Goal: Information Seeking & Learning: Compare options

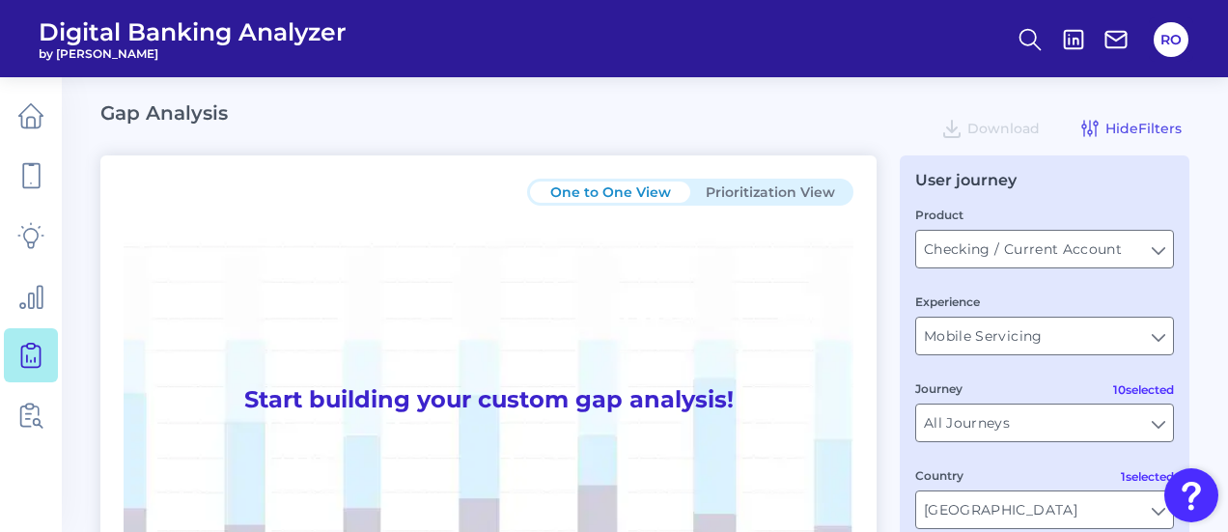
scroll to position [193, 0]
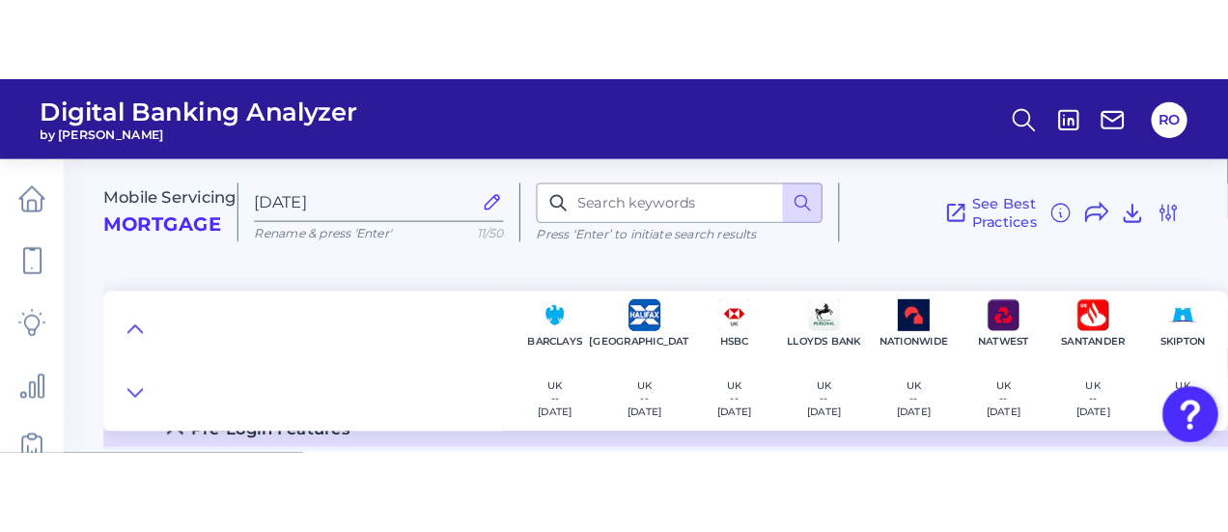
scroll to position [132, 0]
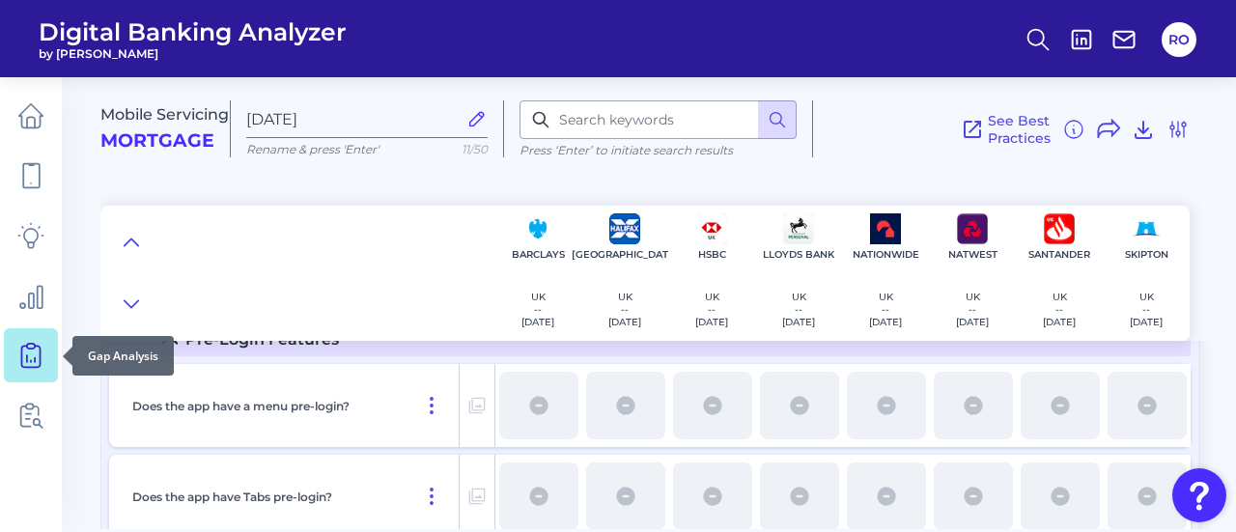
click at [33, 354] on icon at bounding box center [30, 355] width 27 height 27
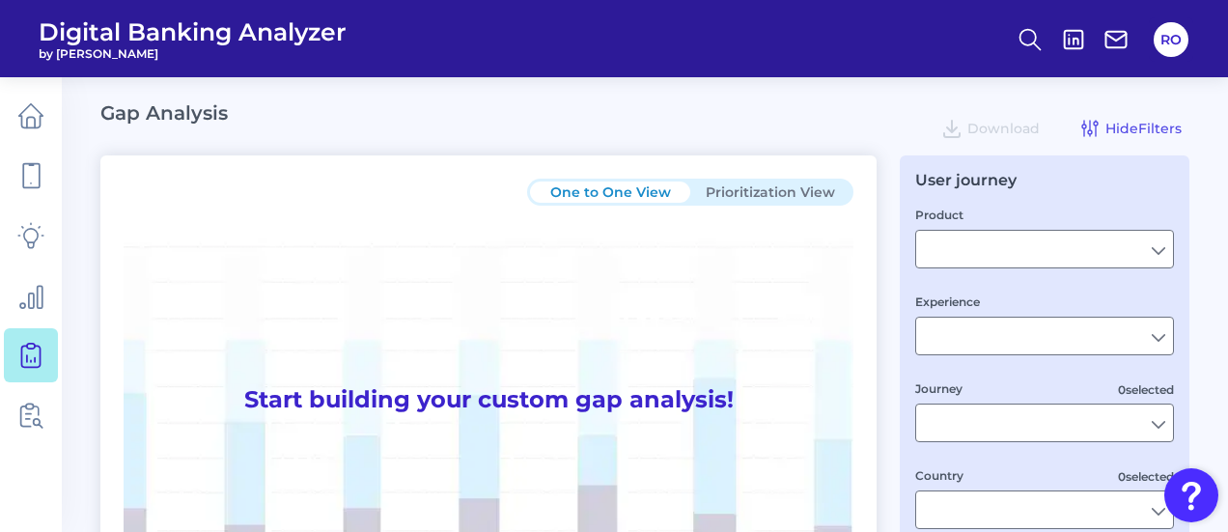
type input "Checking / Current Account"
type input "Mobile Servicing"
type input "Pre-Login Area, New Customer Onboarding, Login & Authentication, Accounts and t…"
type input "[GEOGRAPHIC_DATA]"
type input "All Select individual brands"
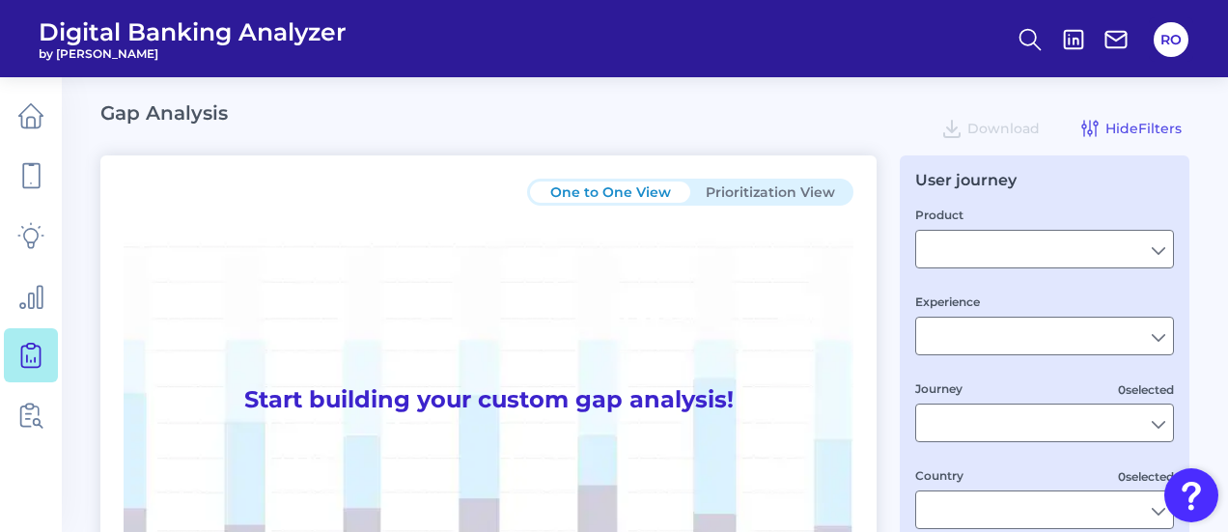
type input "All Journeys"
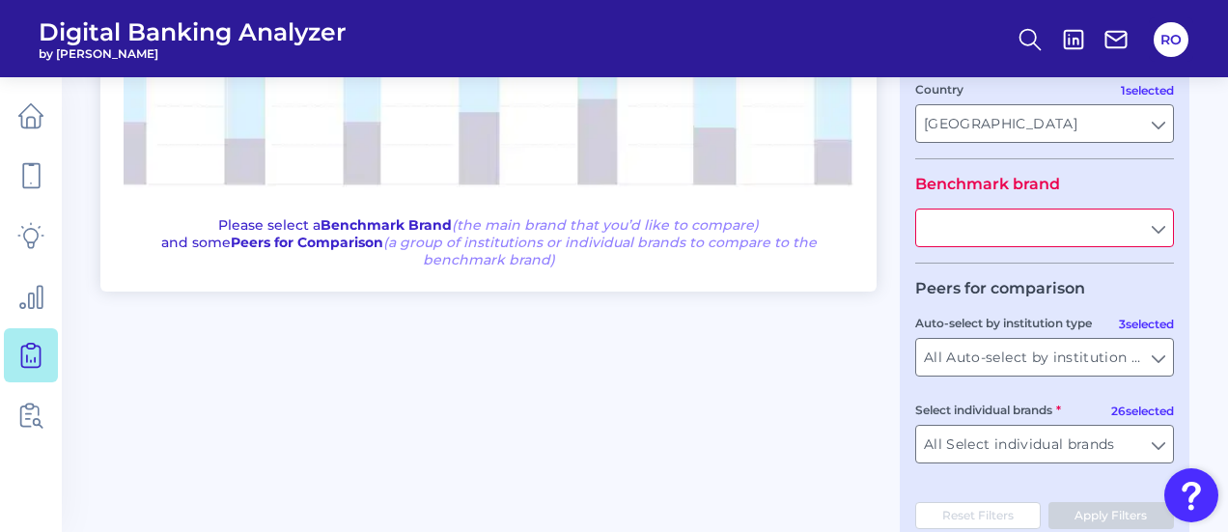
scroll to position [432, 0]
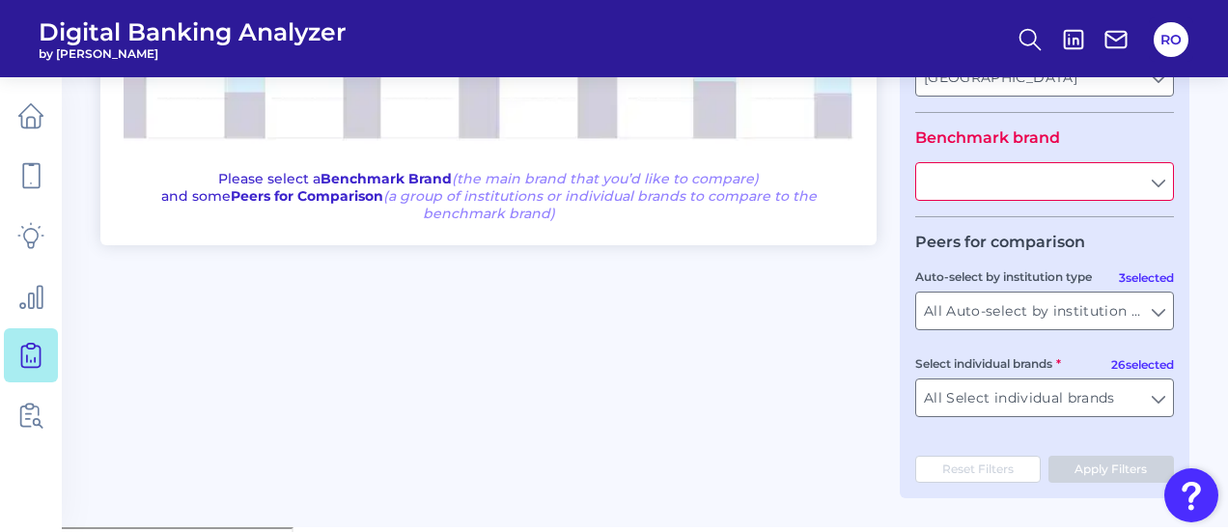
click at [1154, 184] on input "text" at bounding box center [1044, 181] width 257 height 37
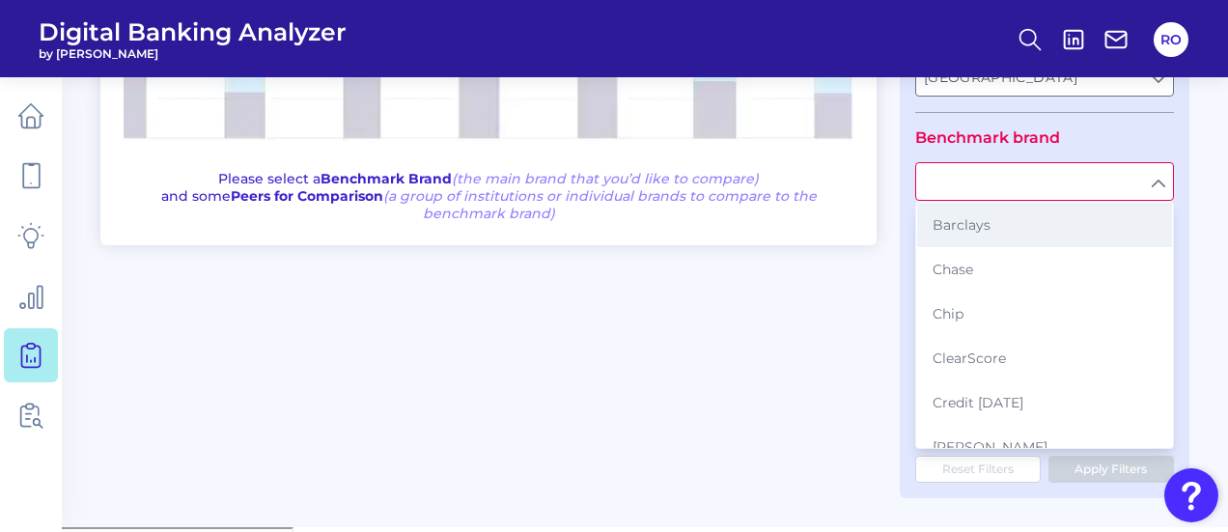
click at [1027, 238] on button "Barclays" at bounding box center [1044, 225] width 255 height 44
type input "Barclays"
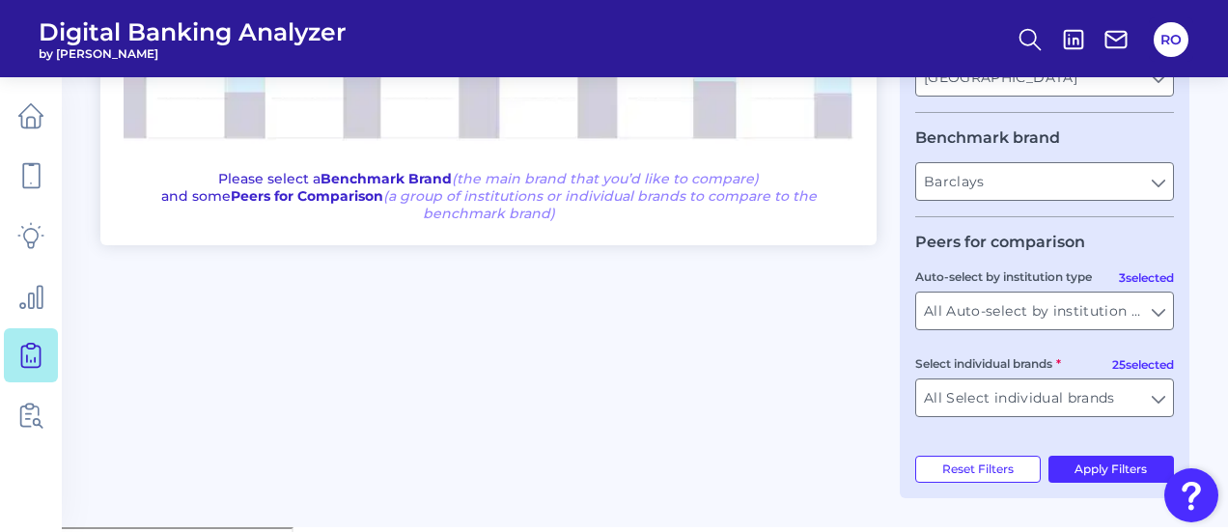
click at [1079, 488] on div "User journey Product Checking / Current Account Checking / Current Account Expe…" at bounding box center [1045, 110] width 290 height 775
click at [1085, 468] on button "Apply Filters" at bounding box center [1111, 469] width 126 height 27
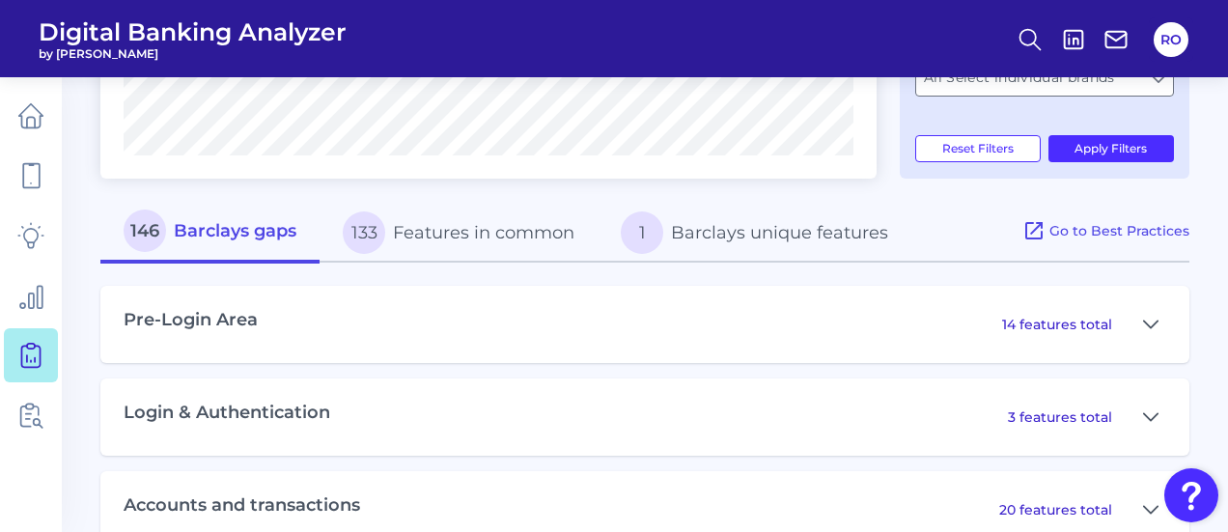
scroll to position [819, 0]
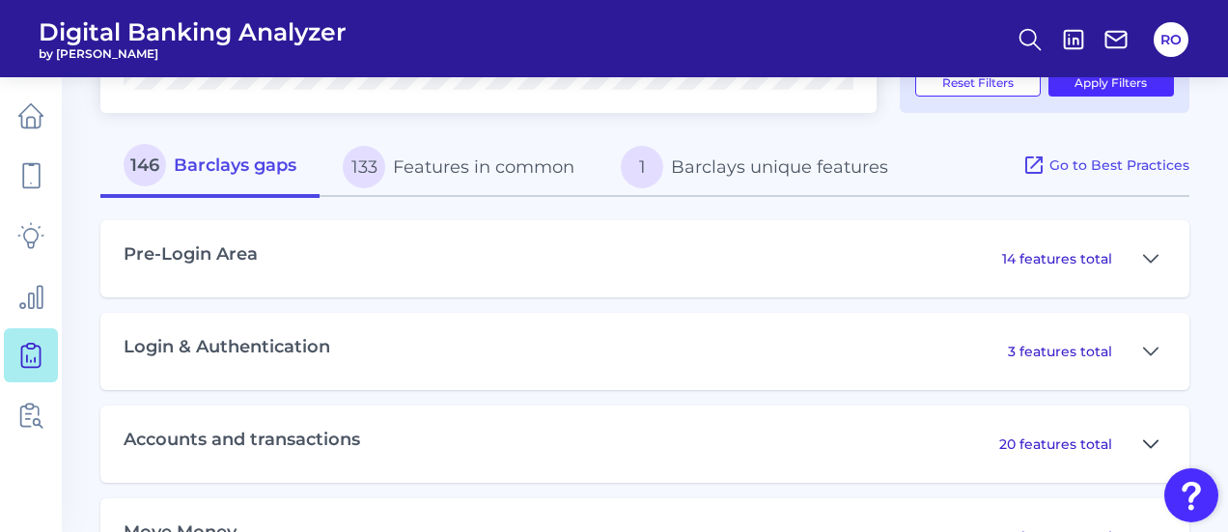
click at [1145, 445] on icon at bounding box center [1151, 443] width 14 height 7
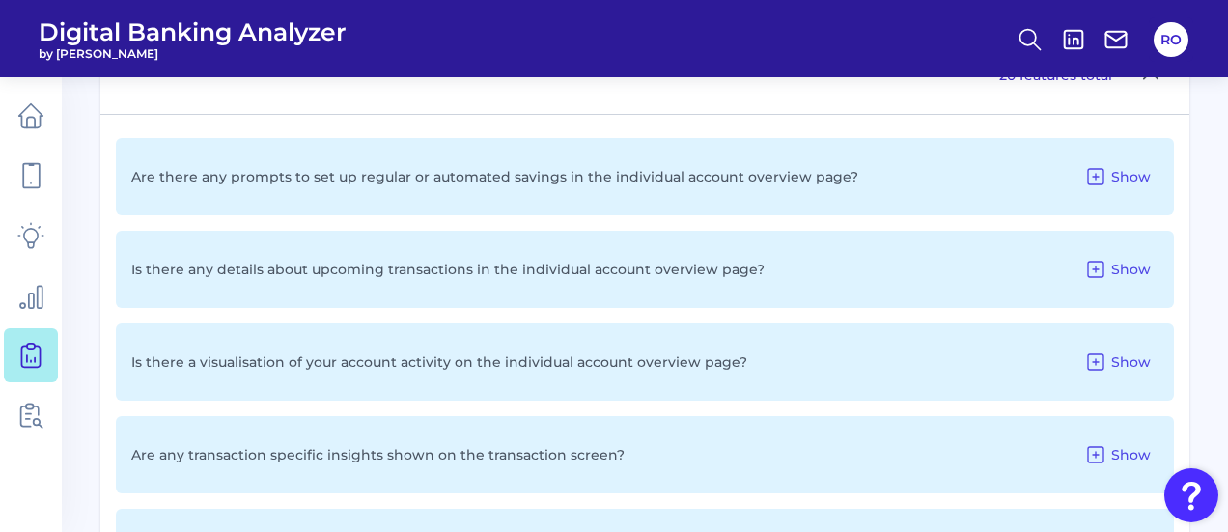
scroll to position [1205, 0]
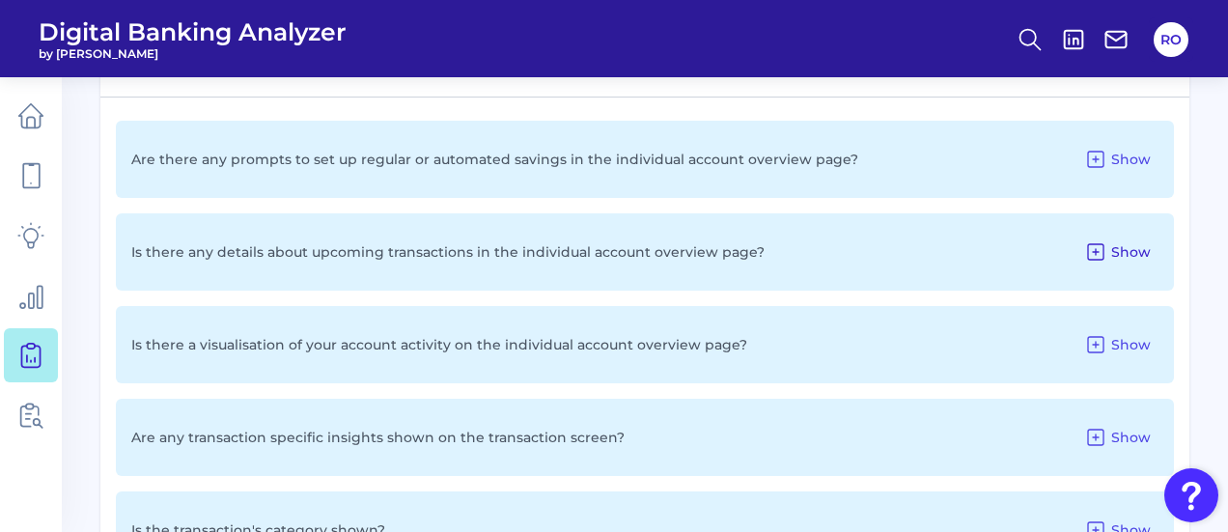
click at [1139, 255] on span "Show" at bounding box center [1131, 251] width 40 height 17
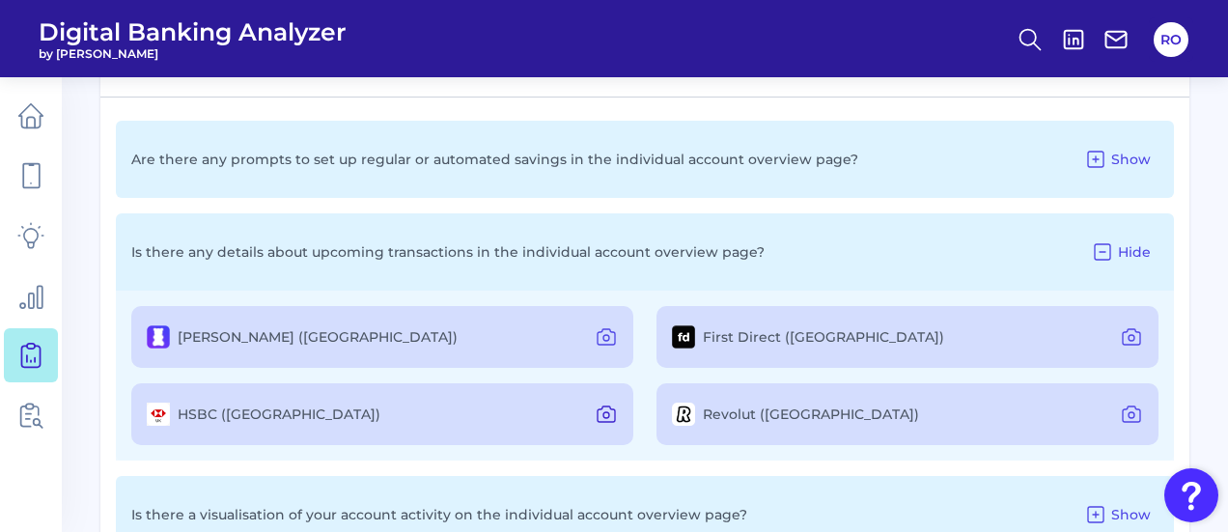
click at [598, 421] on icon at bounding box center [606, 413] width 17 height 15
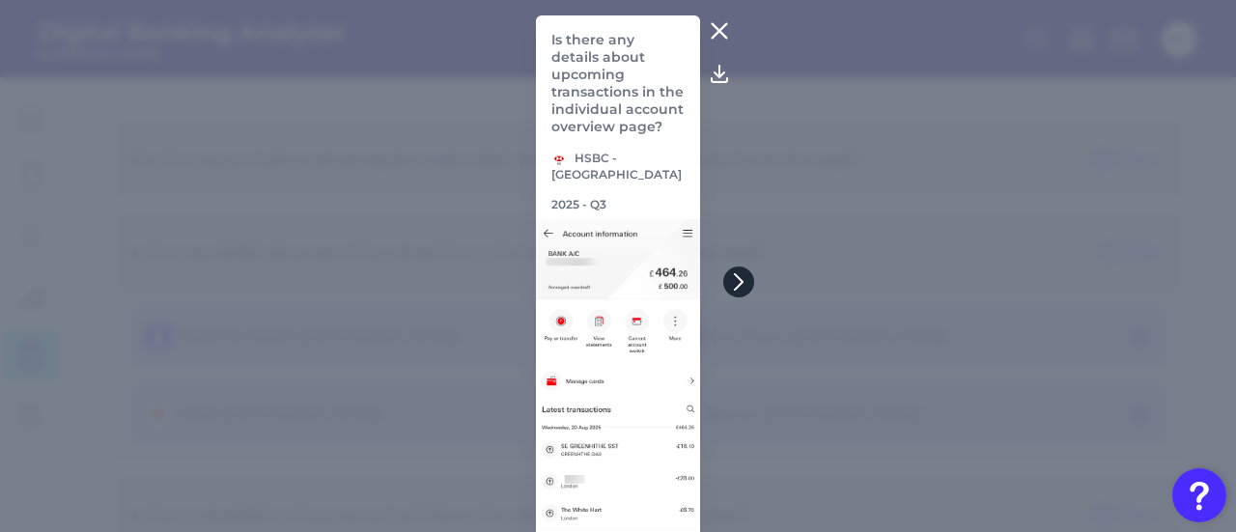
click at [743, 271] on button at bounding box center [738, 281] width 31 height 31
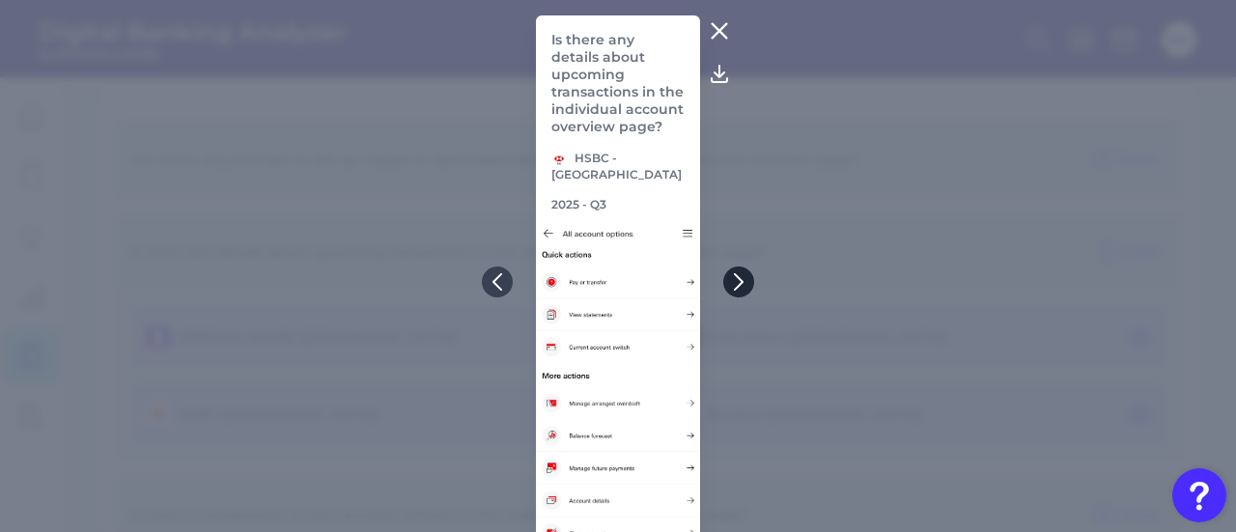
click at [743, 271] on button at bounding box center [738, 281] width 31 height 31
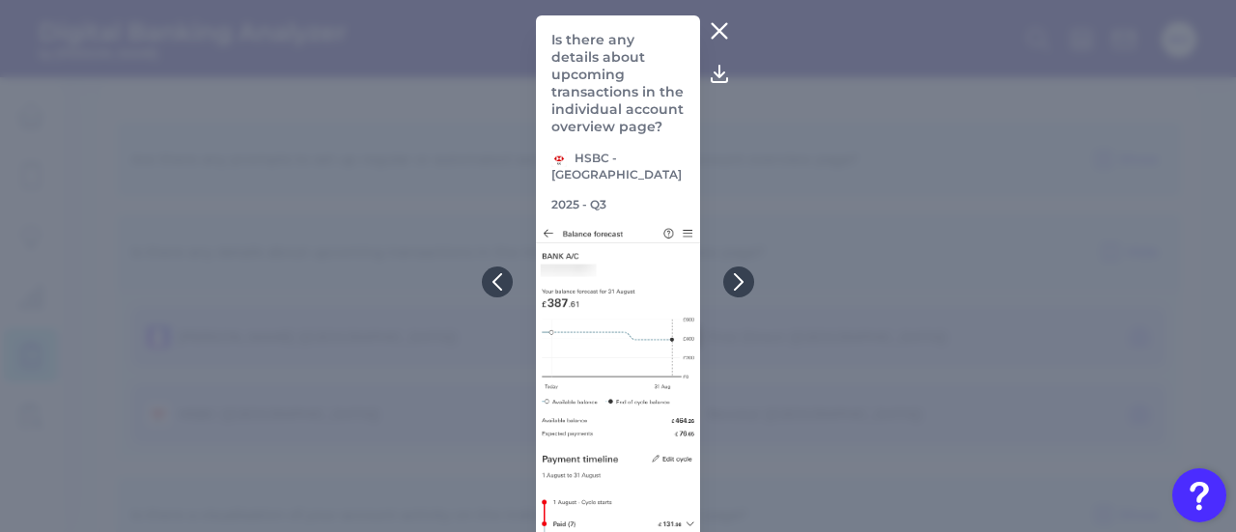
click at [712, 30] on icon at bounding box center [719, 30] width 23 height 23
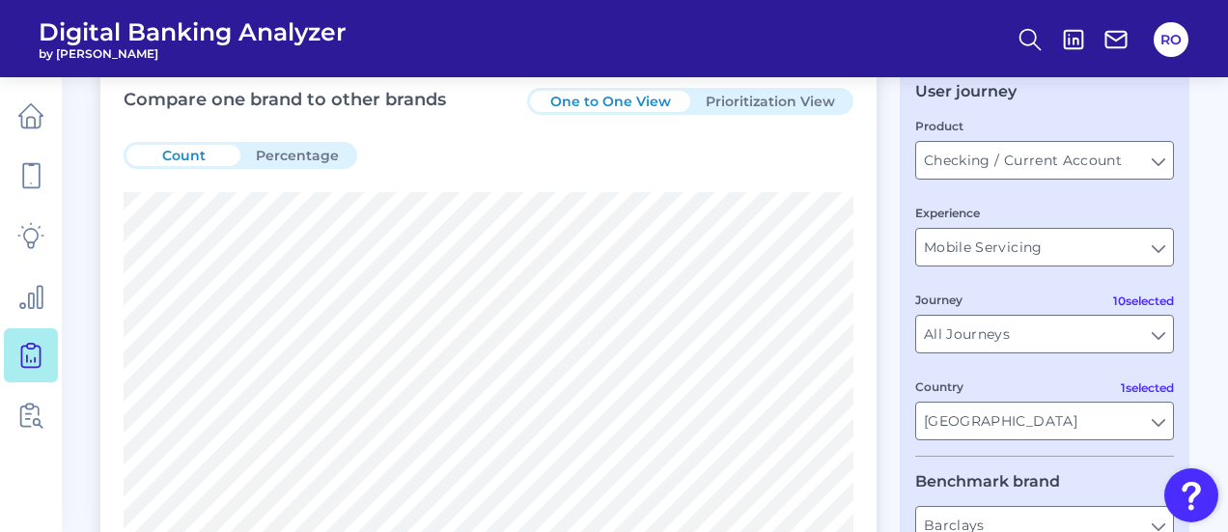
scroll to position [46, 0]
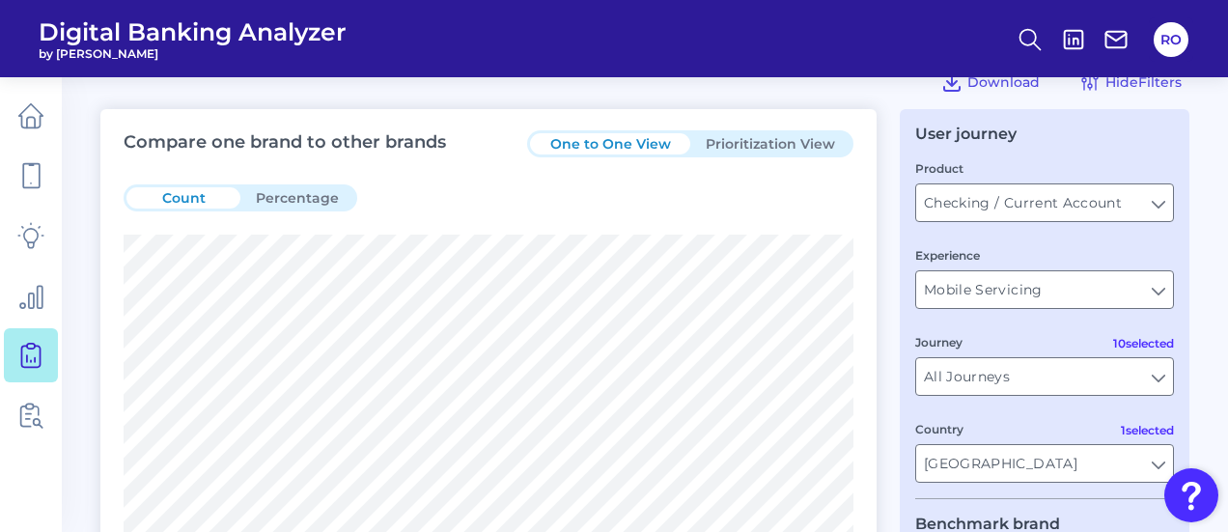
click at [751, 140] on button "Prioritization View" at bounding box center [770, 143] width 160 height 21
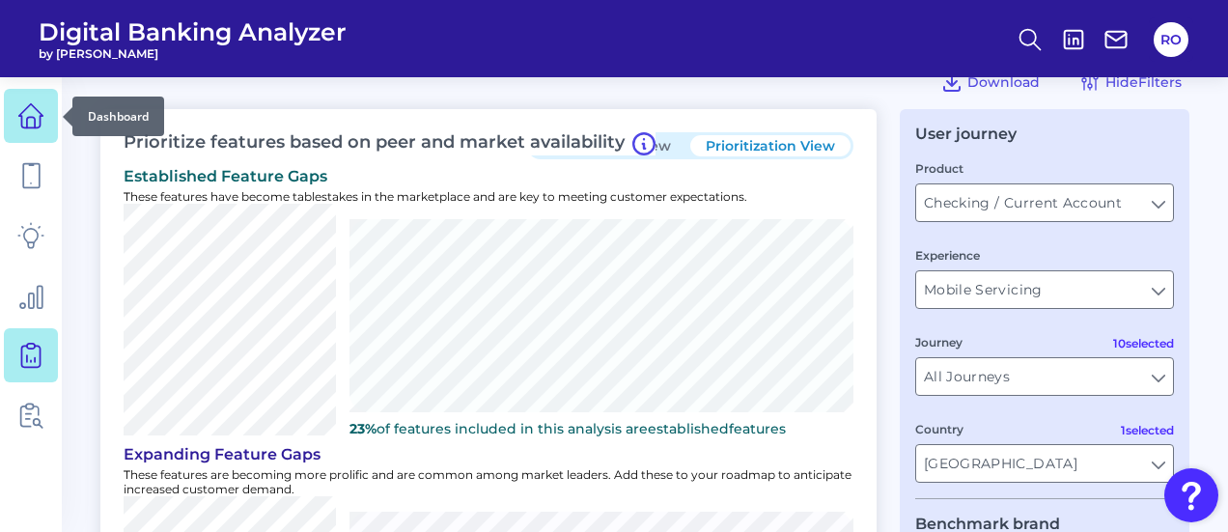
click at [28, 113] on icon at bounding box center [30, 115] width 27 height 27
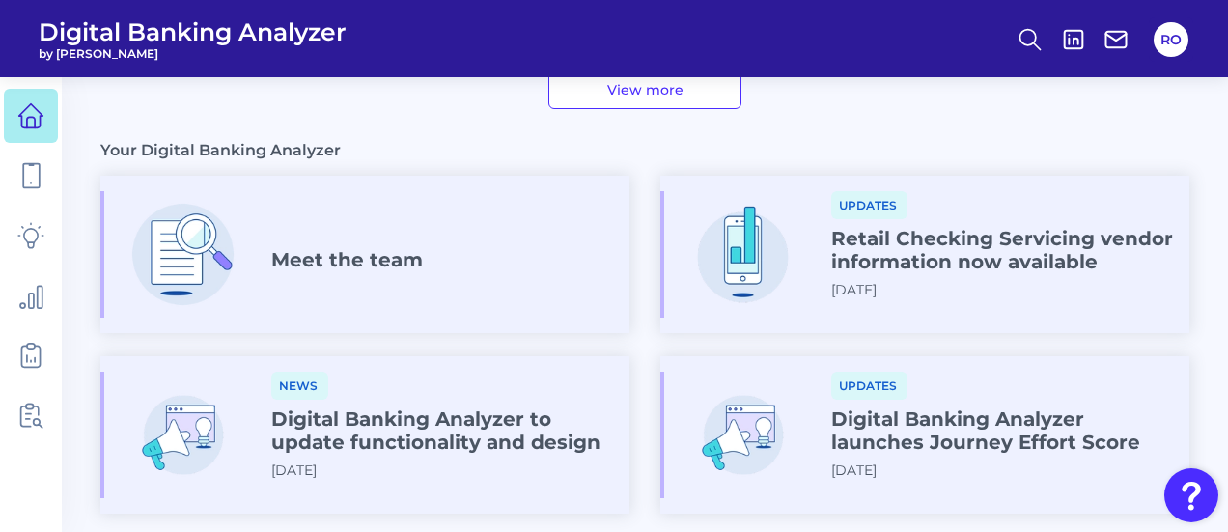
scroll to position [1158, 0]
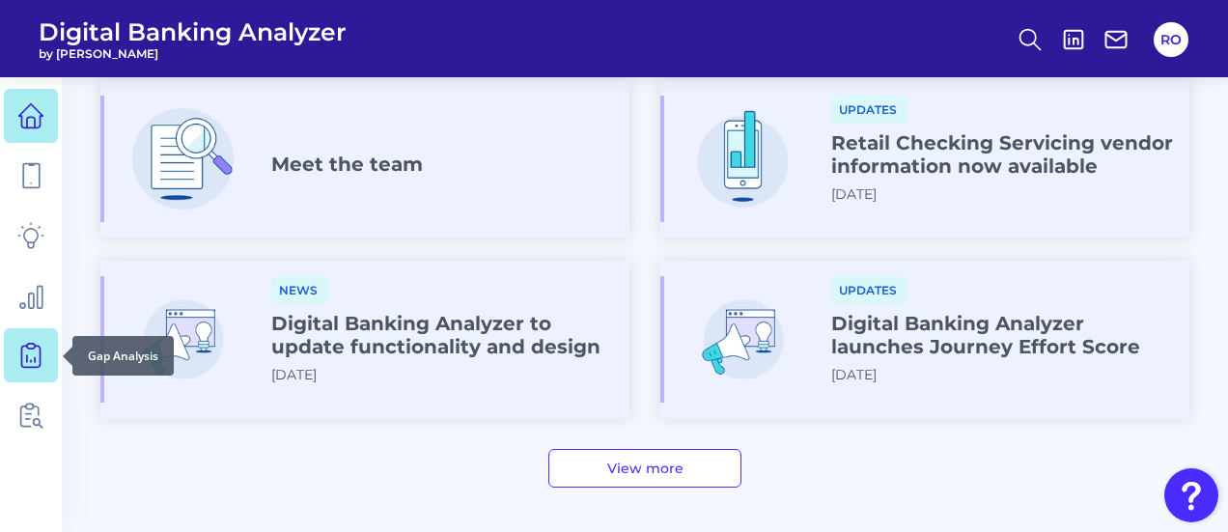
click at [16, 364] on link at bounding box center [31, 355] width 54 height 54
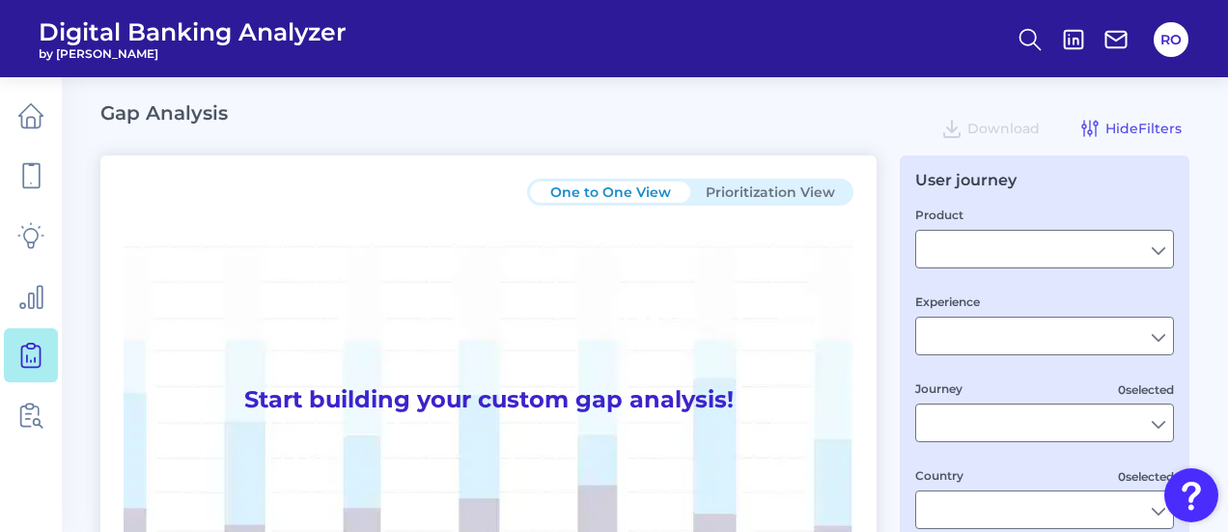
type input "Checking / Current Account"
type input "Mobile Servicing"
type input "Pre-Login Area, New Customer Onboarding, Login & Authentication, Accounts and t…"
type input "[GEOGRAPHIC_DATA]"
type input "All Select individual brands"
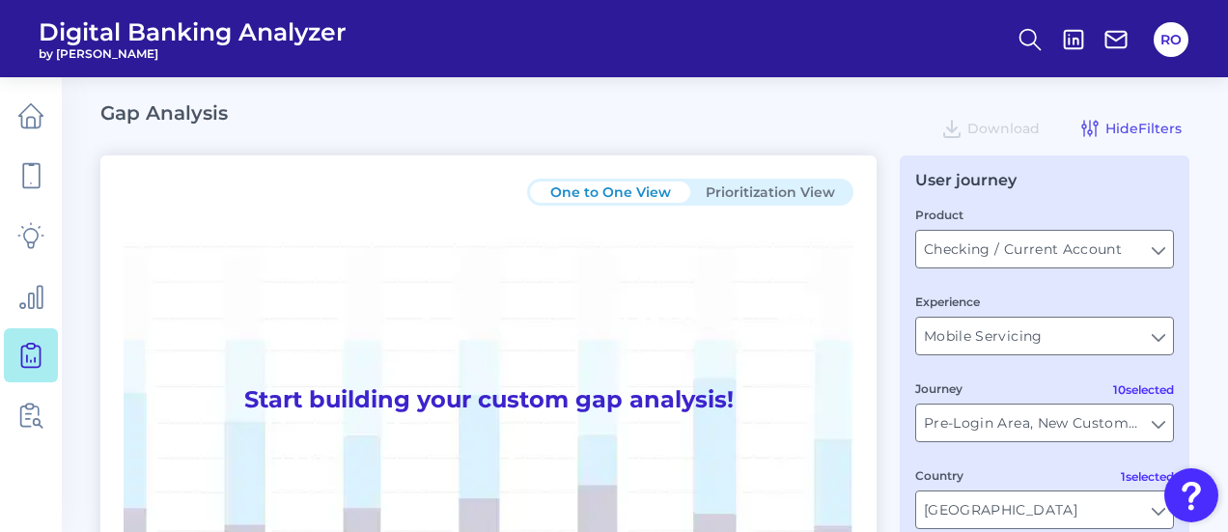
type input "All Journeys"
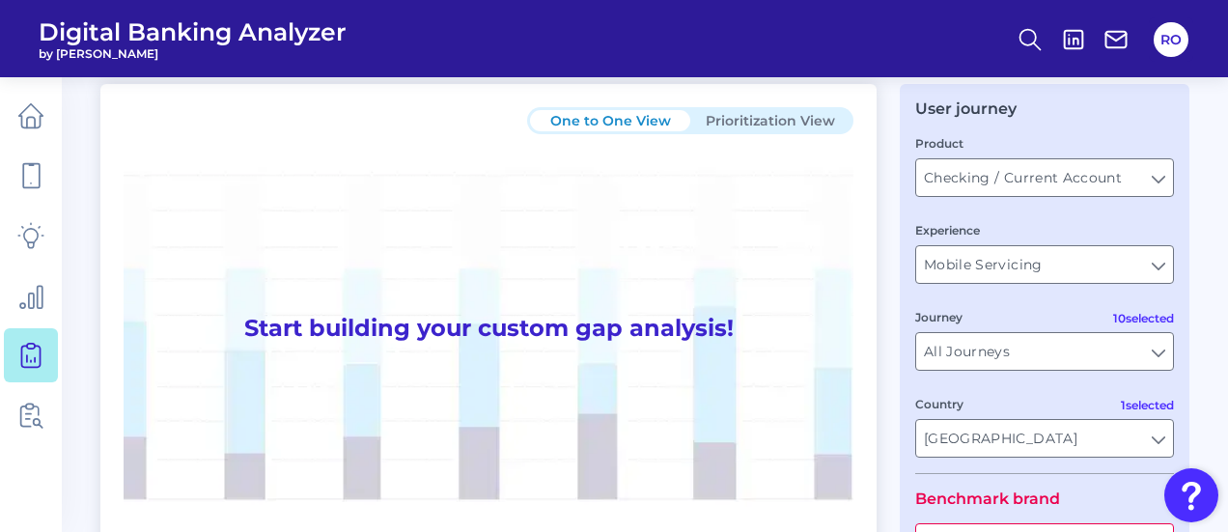
scroll to position [193, 0]
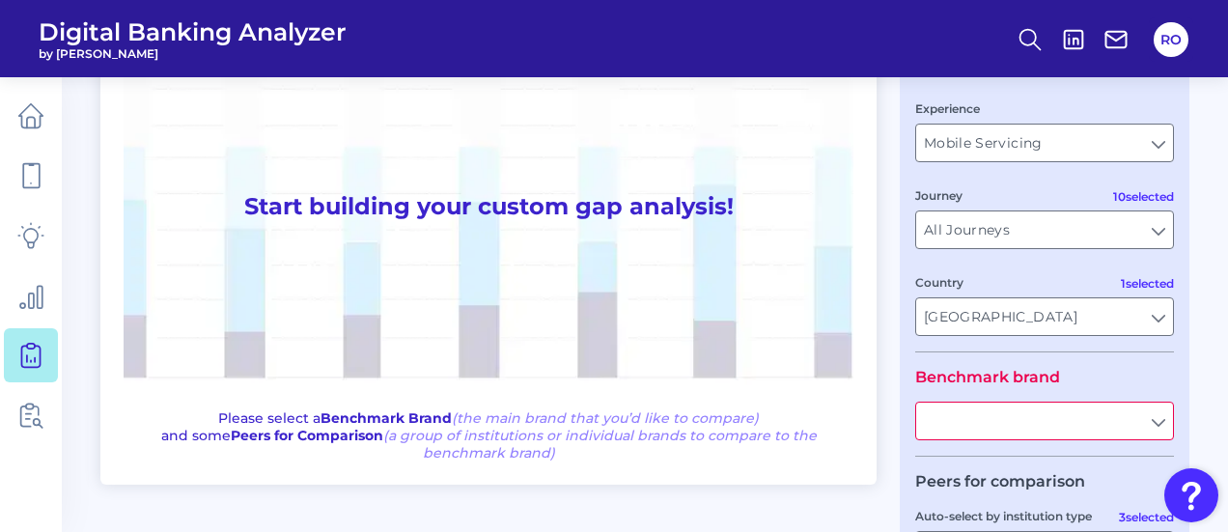
click at [1158, 424] on input "text" at bounding box center [1044, 421] width 257 height 37
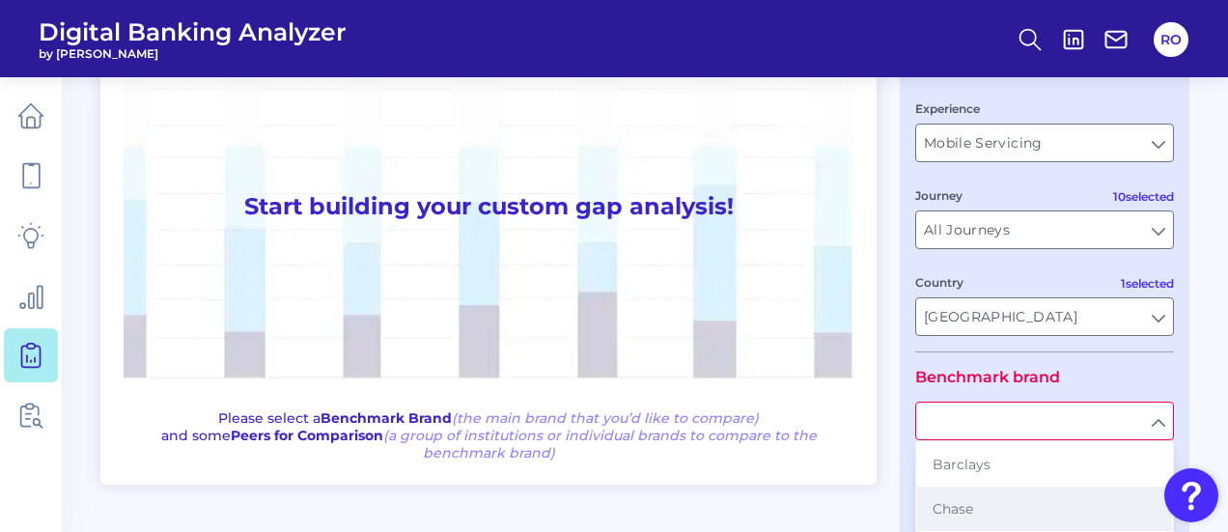
click at [999, 515] on button "Chase" at bounding box center [1044, 509] width 255 height 44
type input "Chase"
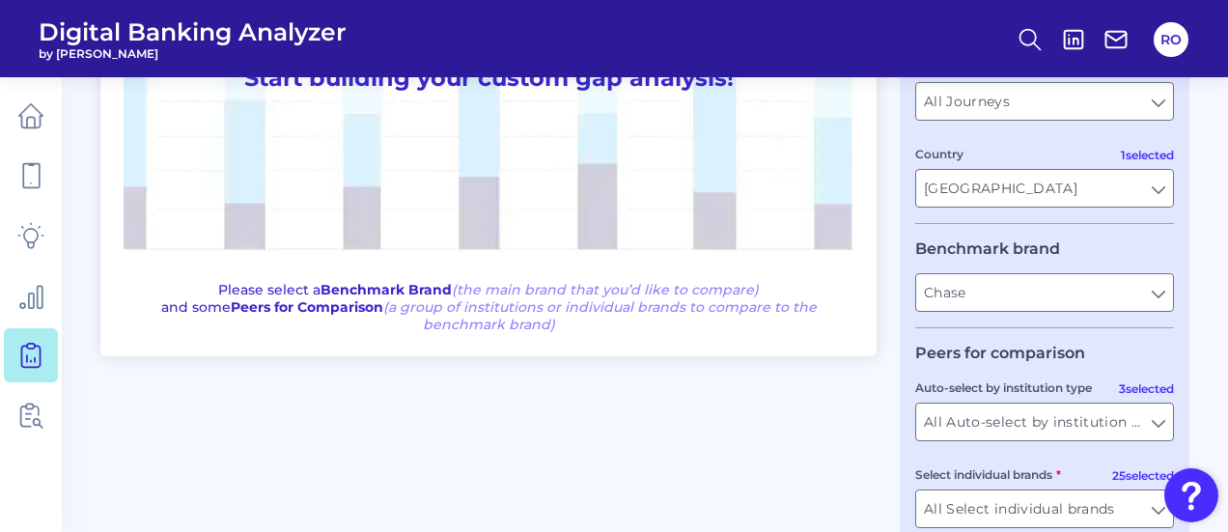
scroll to position [432, 0]
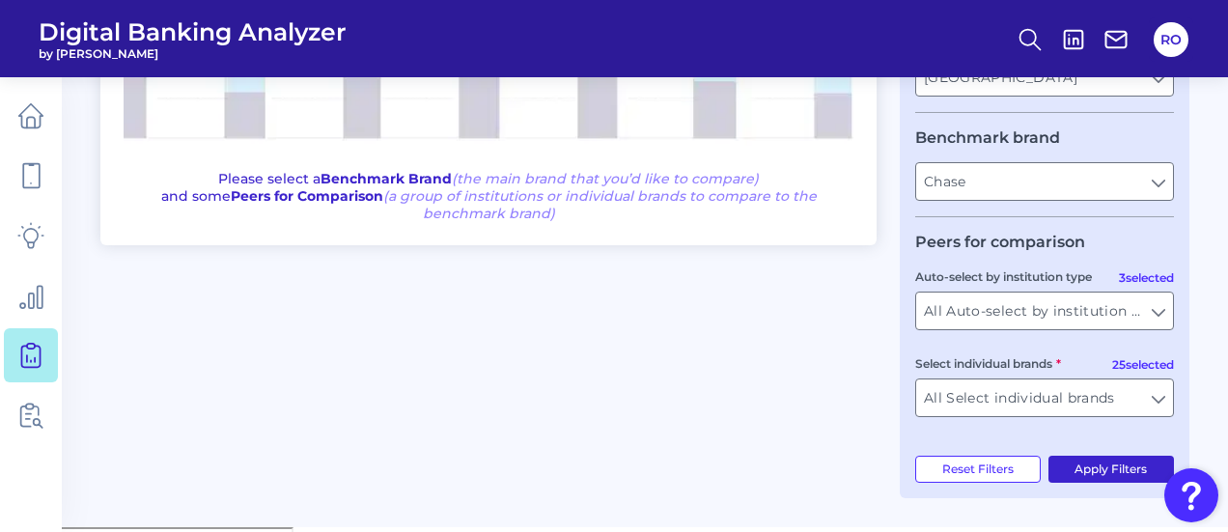
click at [1103, 470] on button "Apply Filters" at bounding box center [1111, 469] width 126 height 27
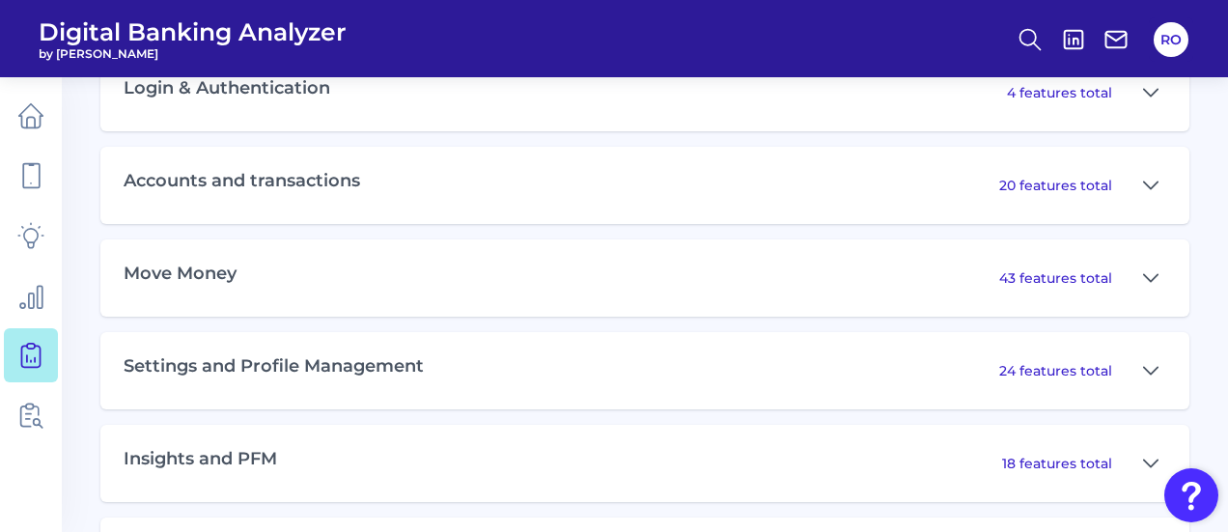
scroll to position [1069, 0]
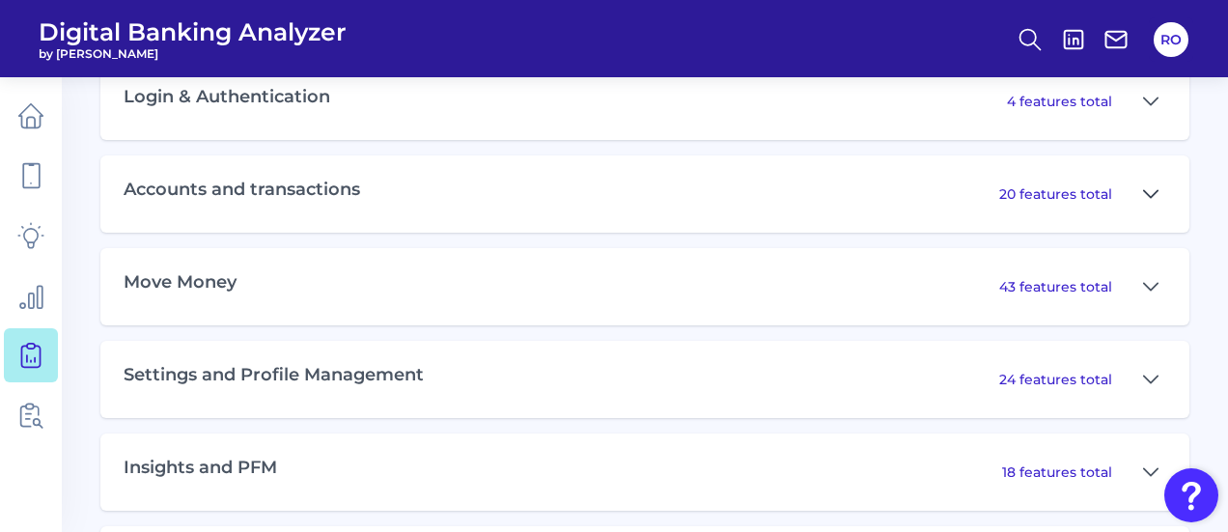
click at [1148, 203] on icon at bounding box center [1150, 193] width 15 height 23
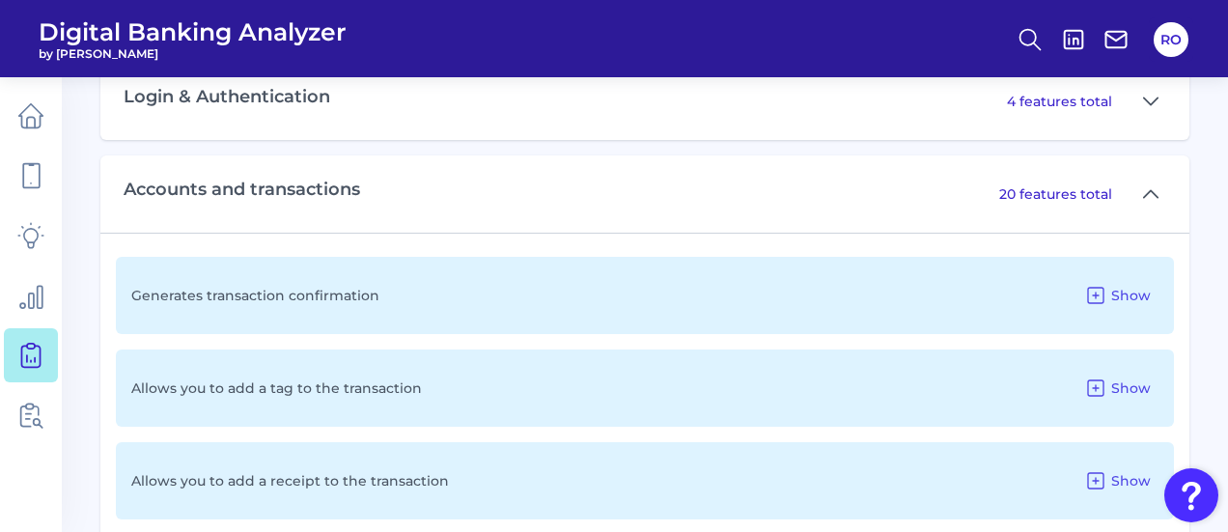
scroll to position [1165, 0]
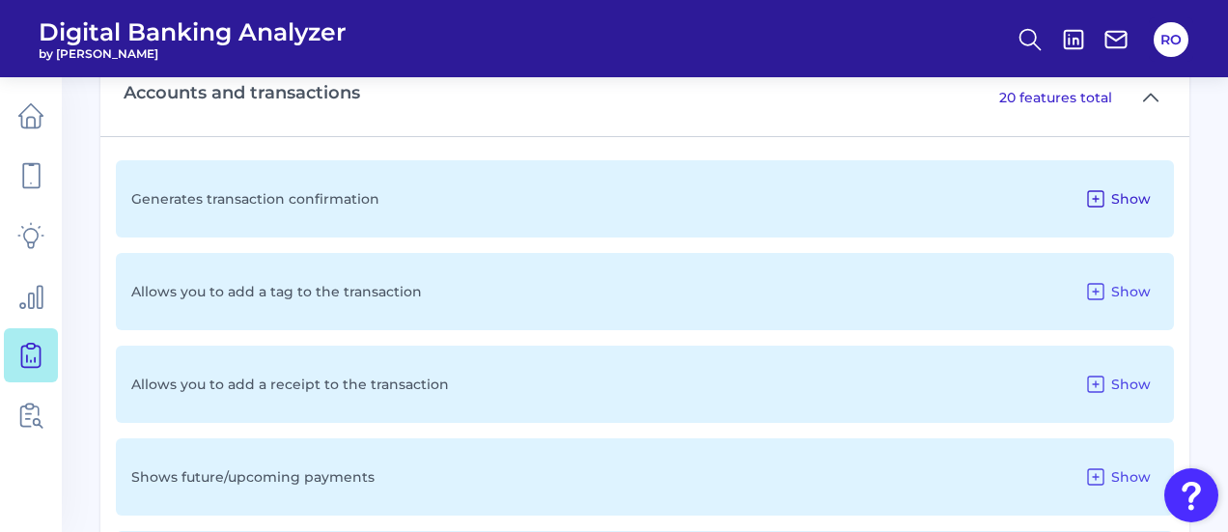
click at [1125, 203] on span "Show" at bounding box center [1131, 198] width 40 height 17
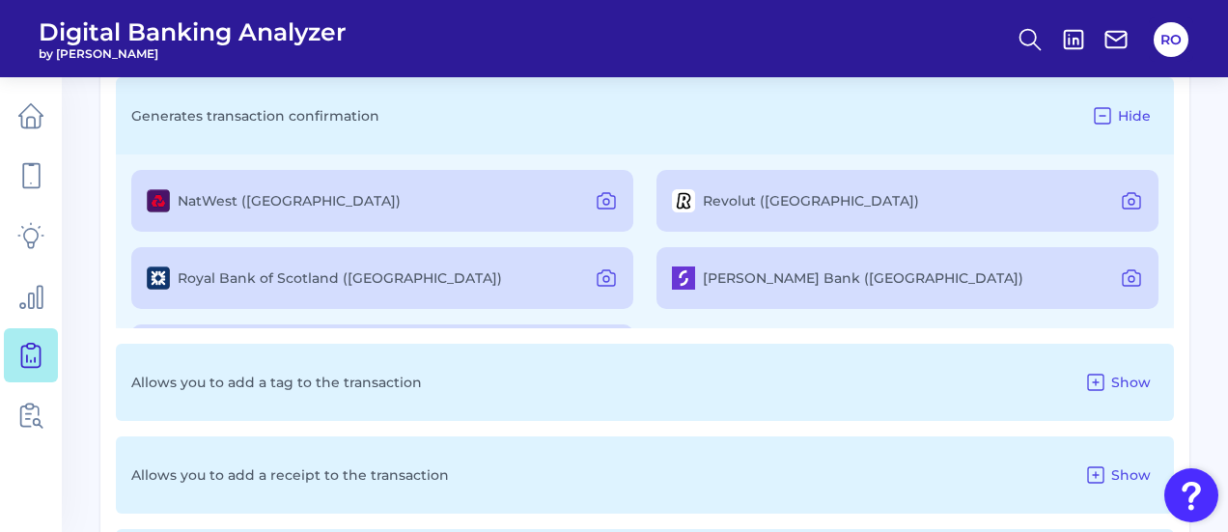
scroll to position [1455, 0]
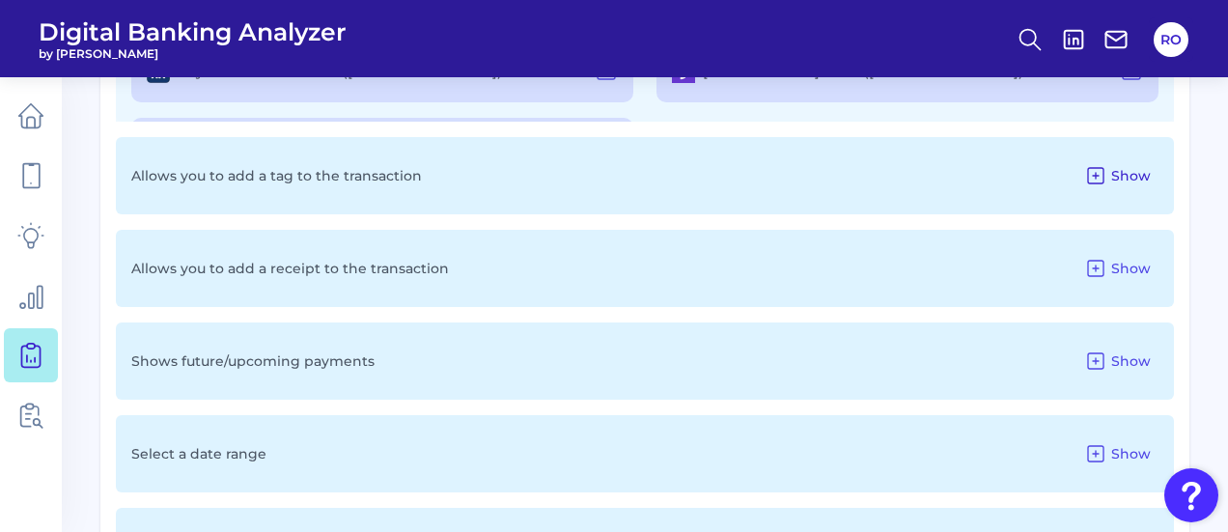
click at [1133, 183] on span "Show" at bounding box center [1131, 175] width 40 height 17
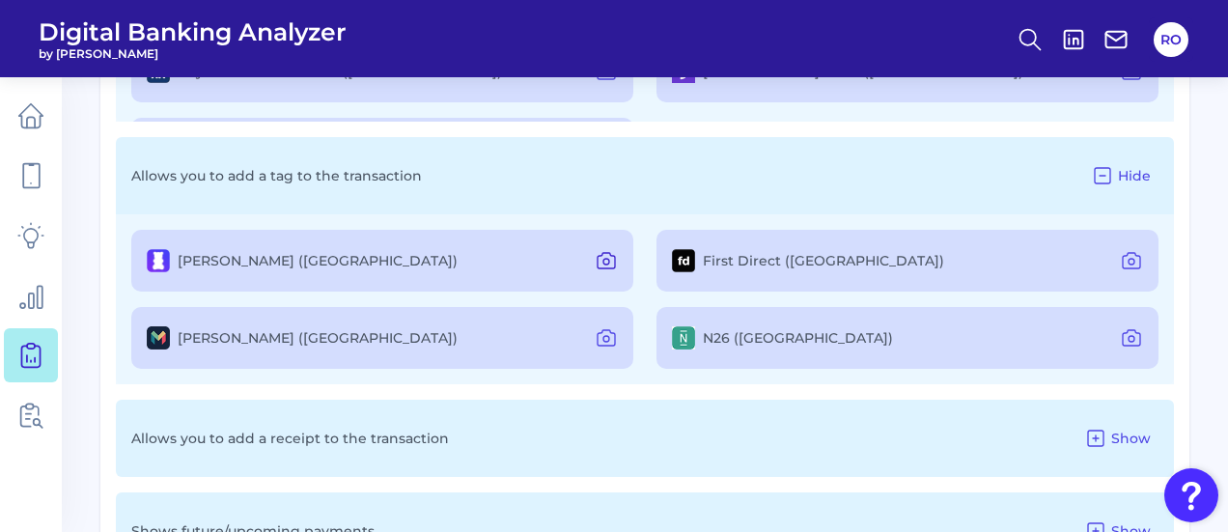
click at [614, 267] on icon at bounding box center [606, 260] width 23 height 23
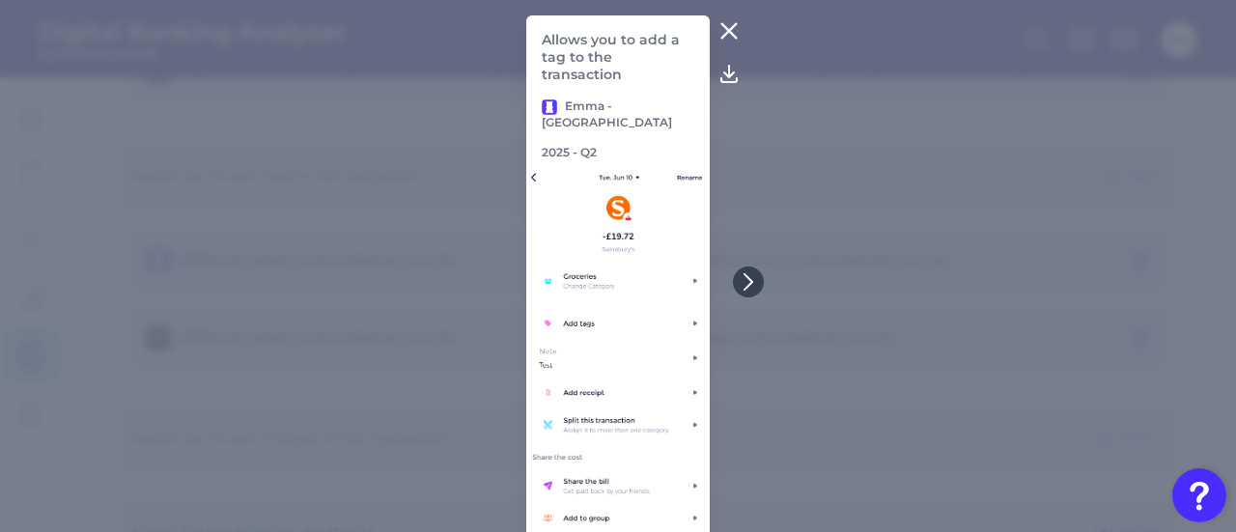
click at [735, 20] on icon at bounding box center [728, 30] width 23 height 23
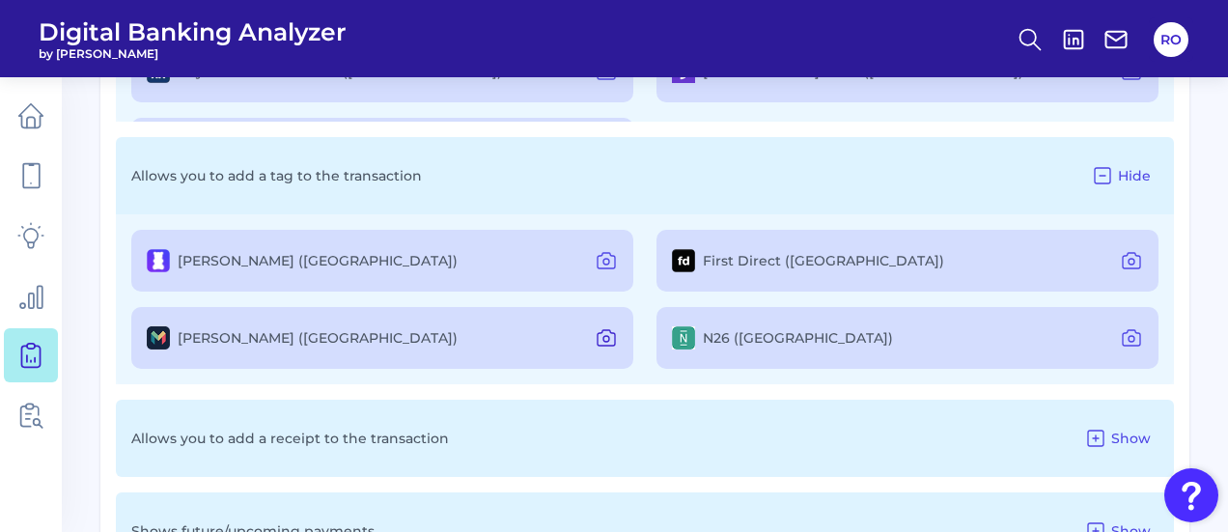
click at [606, 341] on icon at bounding box center [606, 337] width 23 height 23
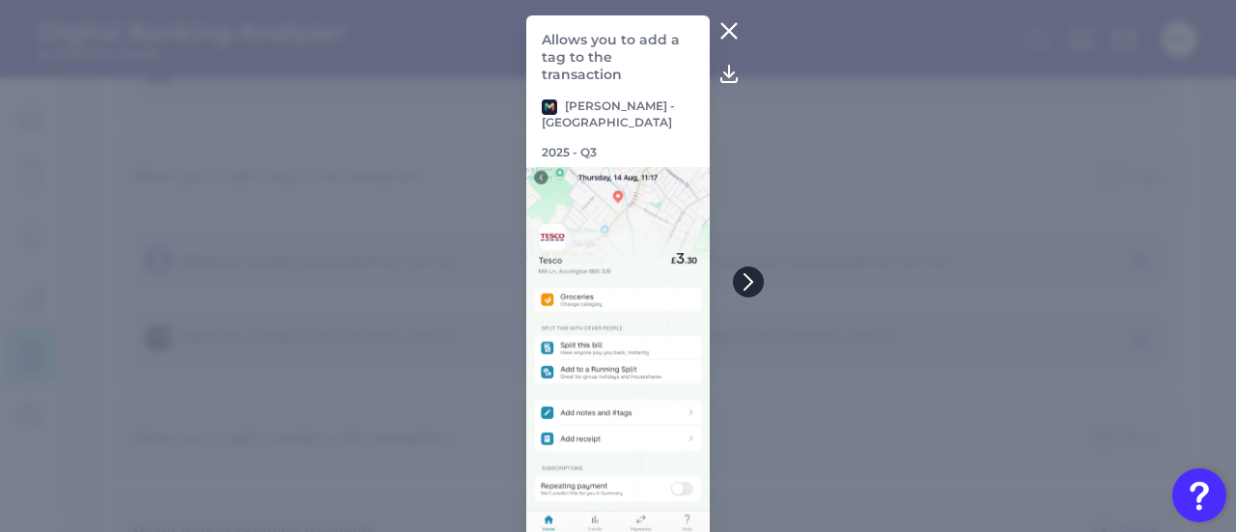
click at [749, 273] on icon at bounding box center [747, 281] width 17 height 17
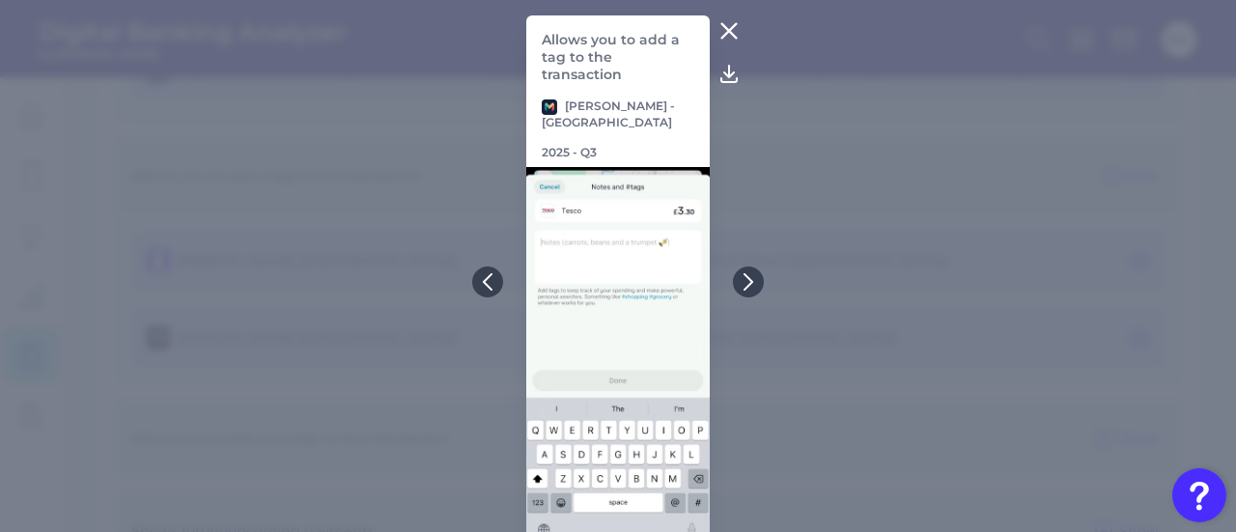
click at [722, 29] on icon at bounding box center [729, 31] width 14 height 14
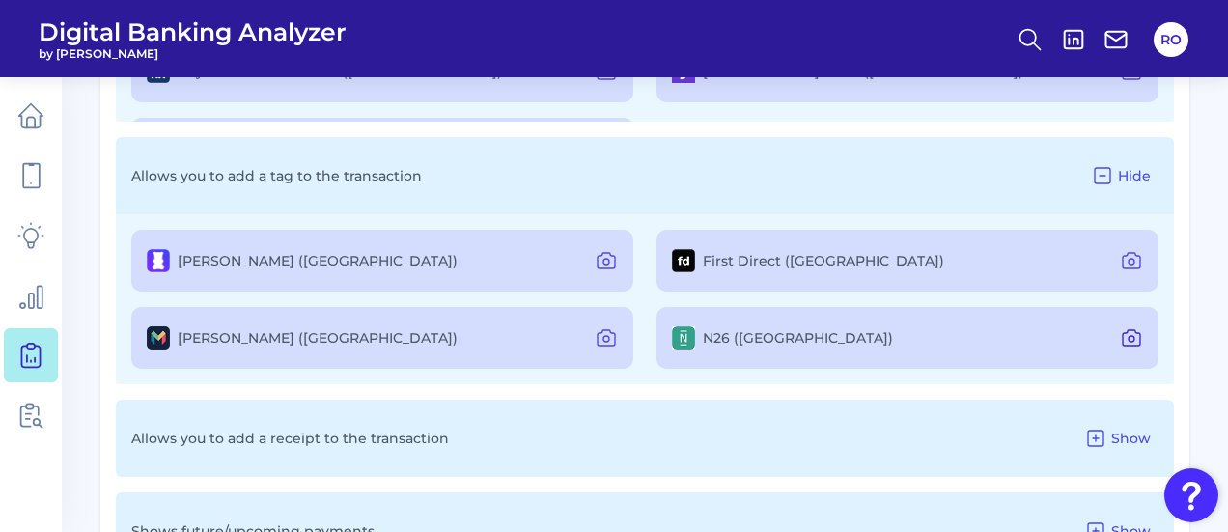
click at [1135, 335] on icon at bounding box center [1131, 337] width 17 height 15
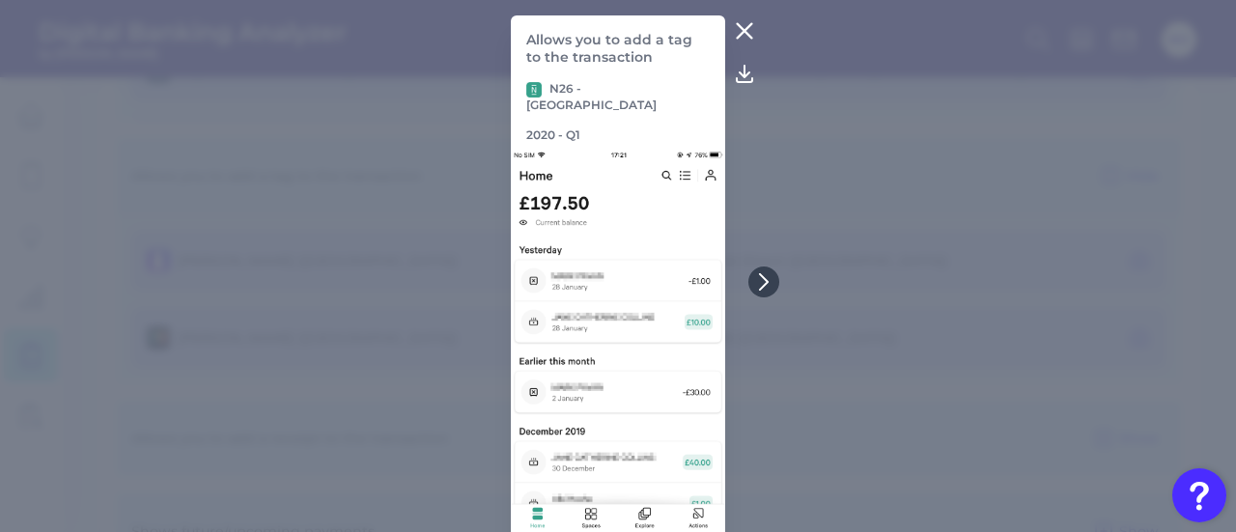
click at [742, 41] on icon at bounding box center [744, 30] width 23 height 23
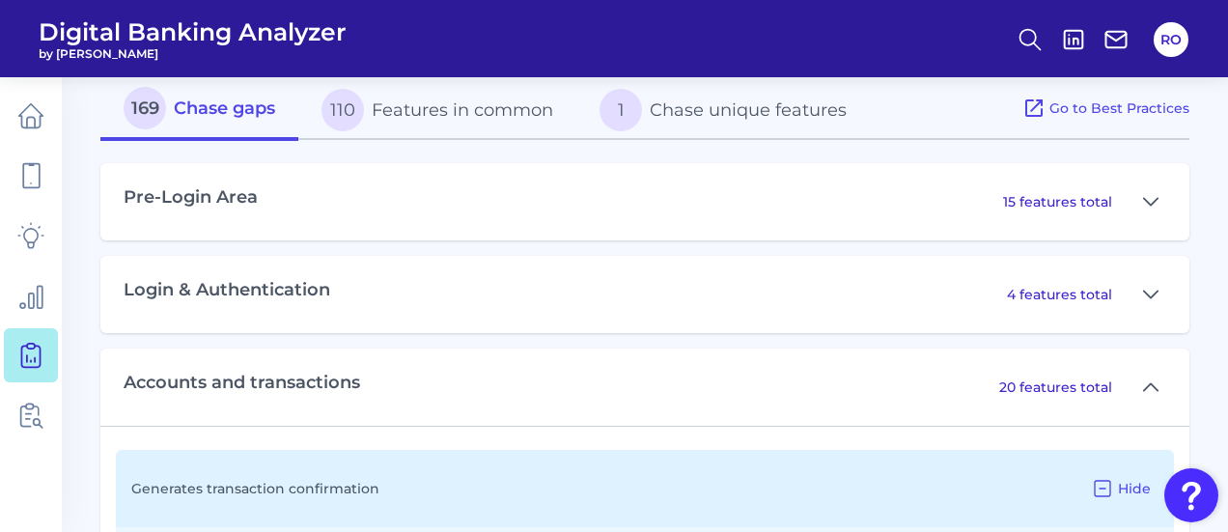
scroll to position [586, 0]
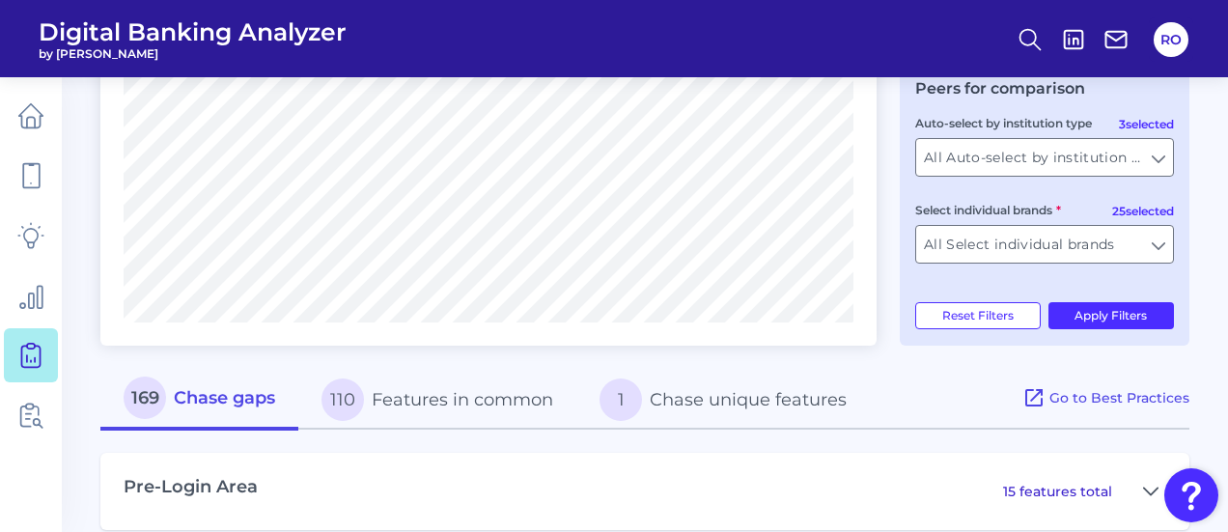
drag, startPoint x: 428, startPoint y: 399, endPoint x: 439, endPoint y: 396, distance: 11.9
click at [432, 397] on button "110 Features in common" at bounding box center [437, 400] width 278 height 62
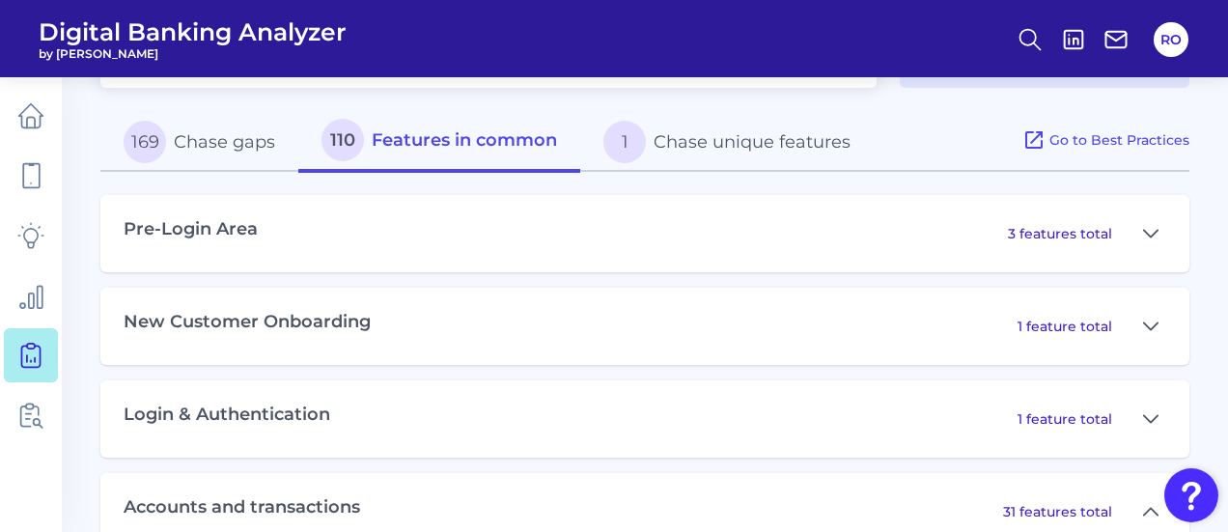
scroll to position [876, 0]
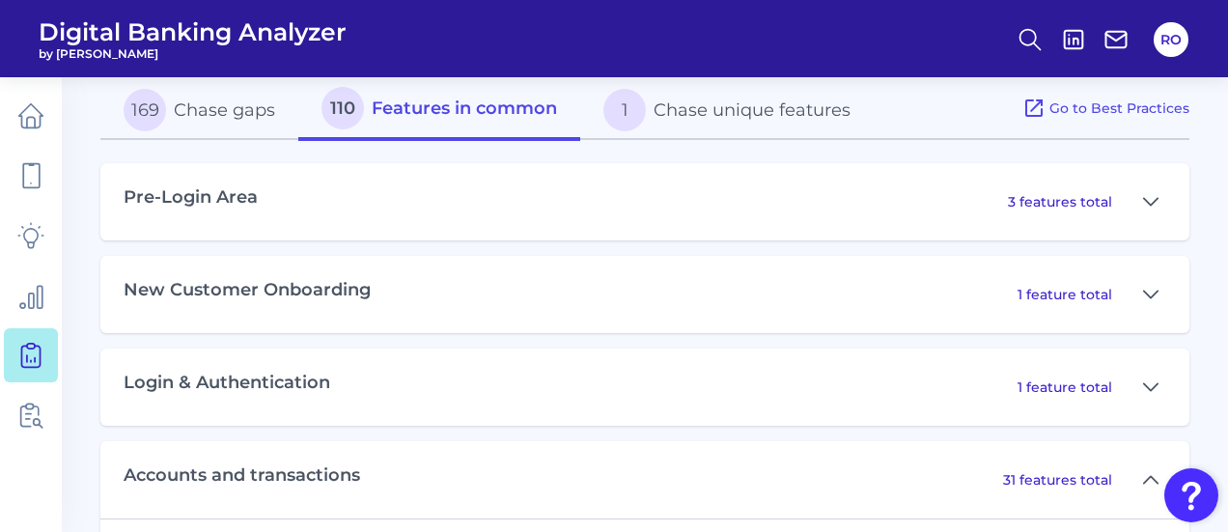
click at [794, 125] on button "1 Chase unique features" at bounding box center [726, 110] width 293 height 62
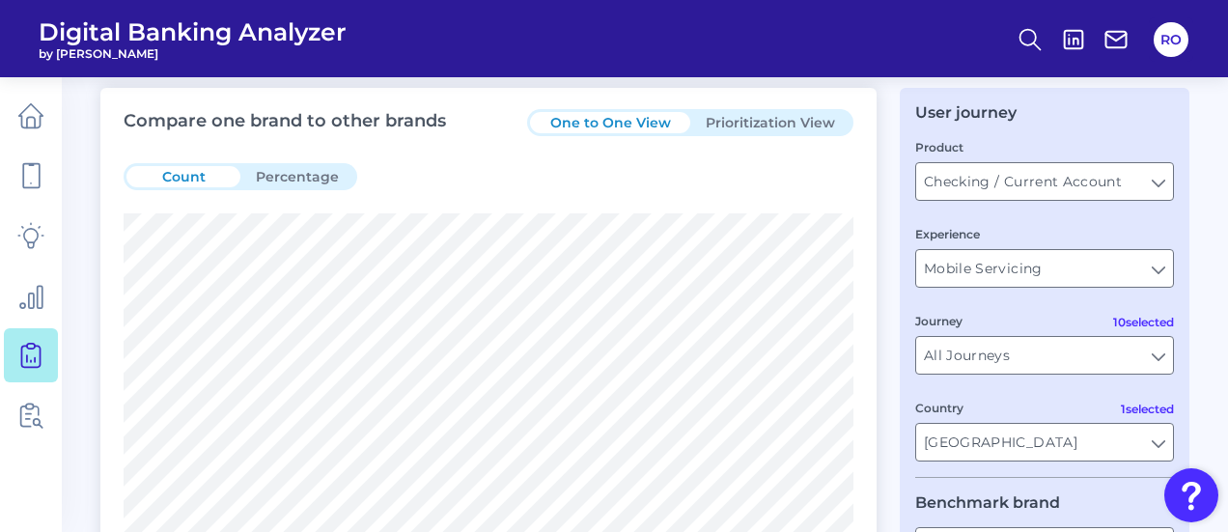
scroll to position [38, 0]
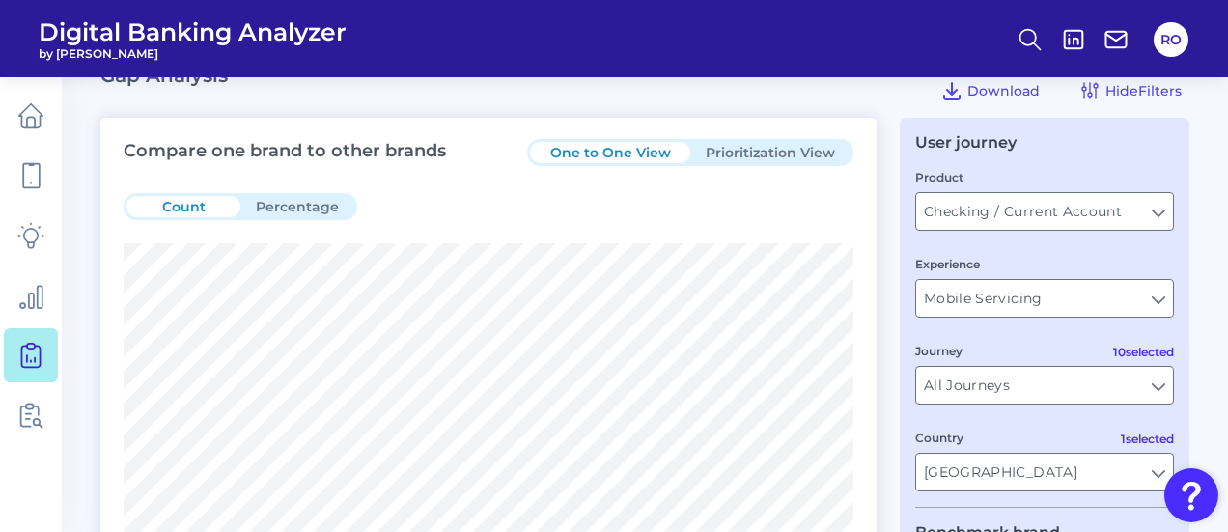
click at [779, 152] on button "Prioritization View" at bounding box center [770, 152] width 160 height 21
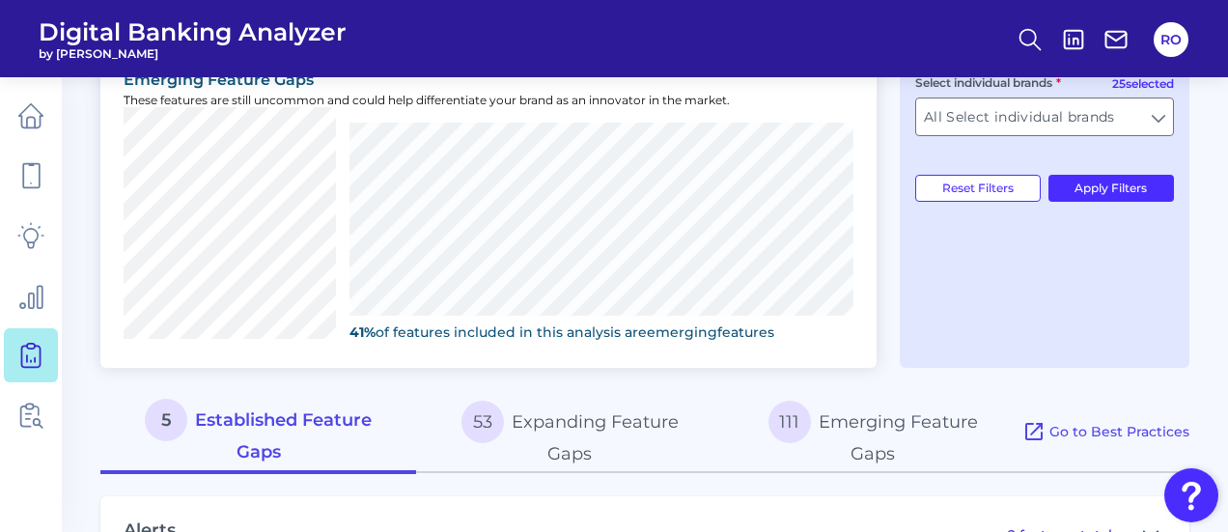
scroll to position [872, 0]
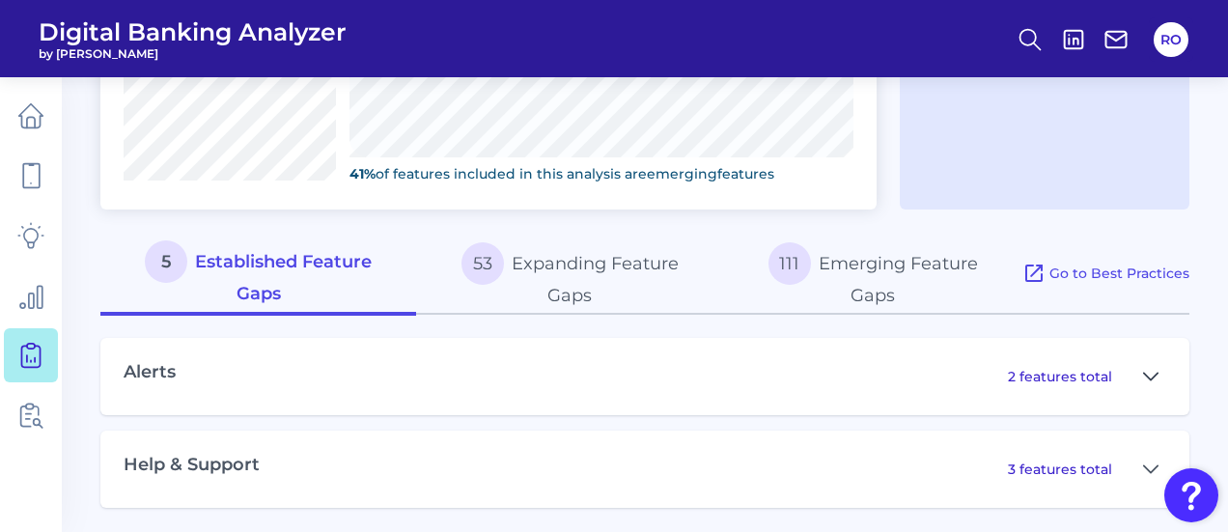
click at [1148, 370] on icon at bounding box center [1150, 376] width 15 height 23
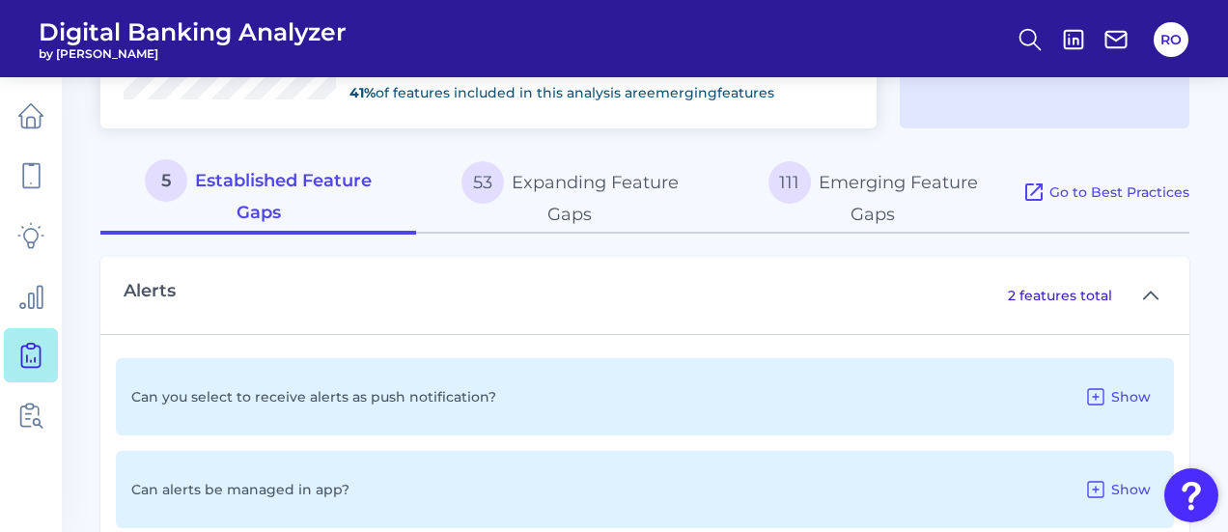
scroll to position [1065, 0]
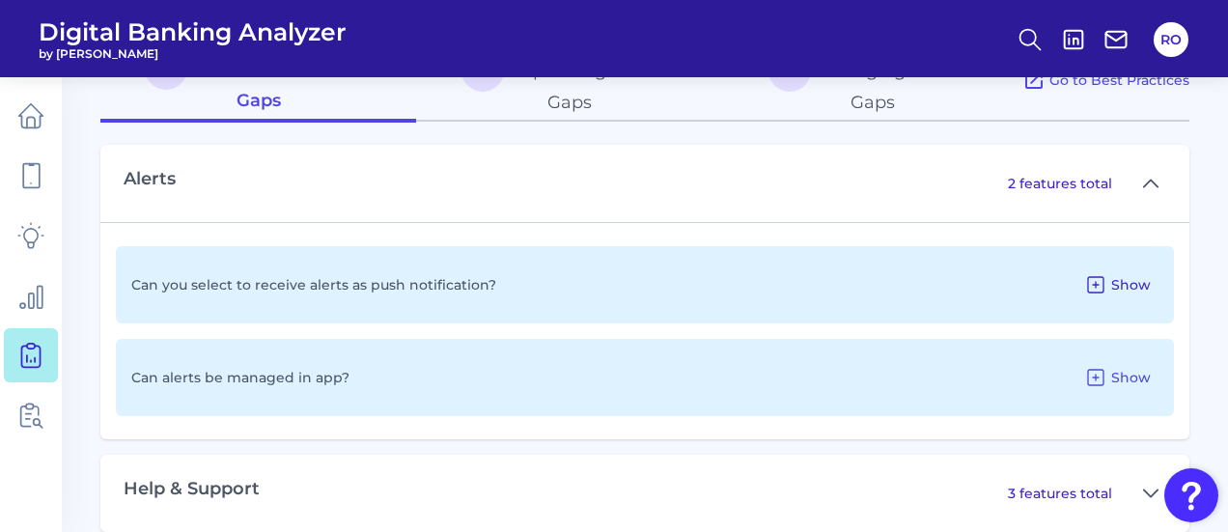
click at [1111, 273] on button "Show" at bounding box center [1117, 284] width 82 height 31
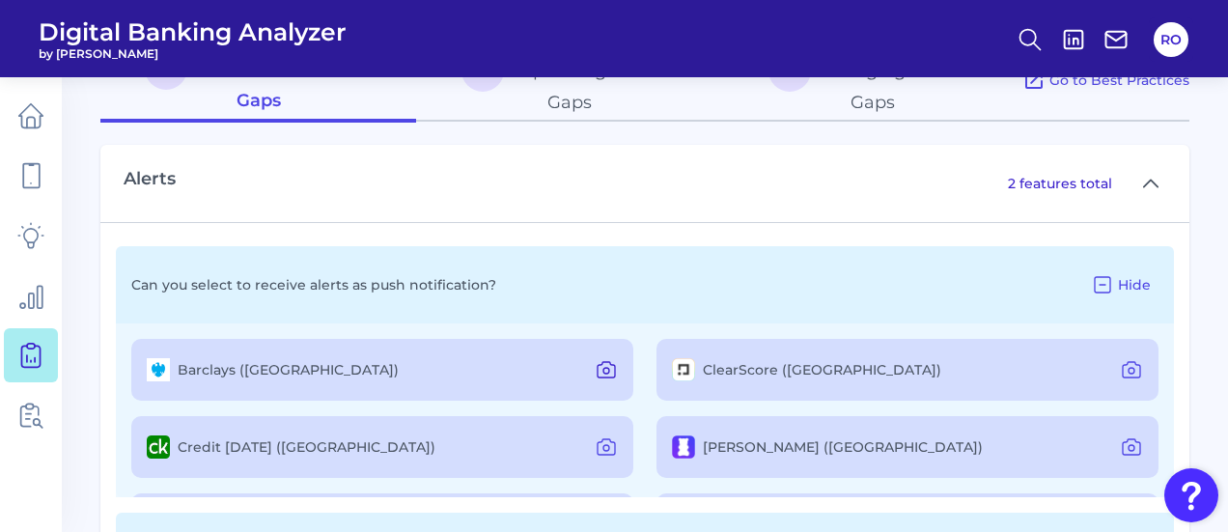
click at [613, 373] on icon at bounding box center [606, 369] width 23 height 23
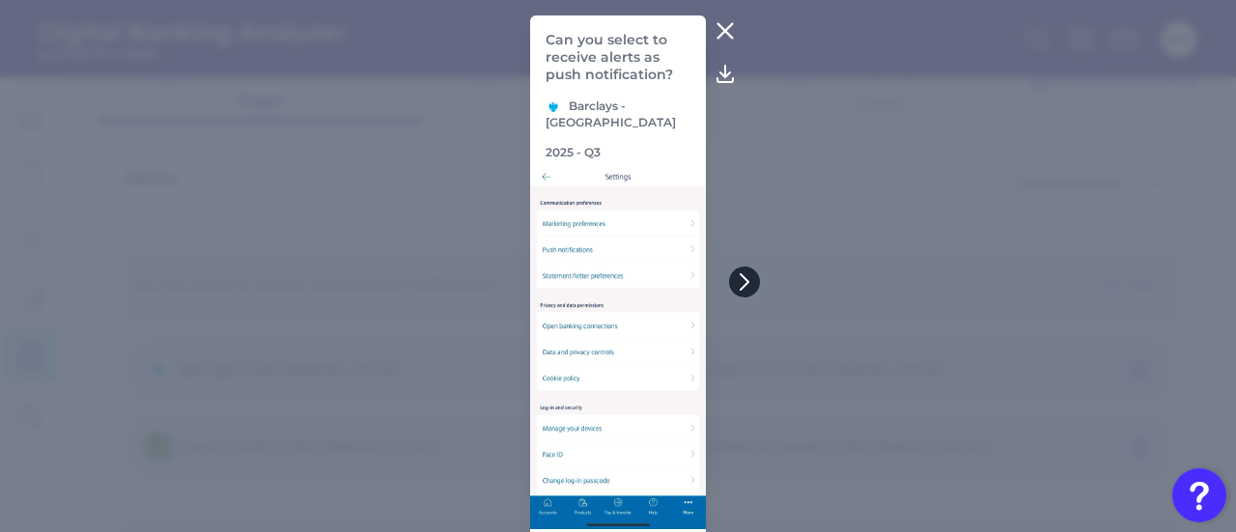
click at [736, 279] on icon at bounding box center [744, 281] width 17 height 17
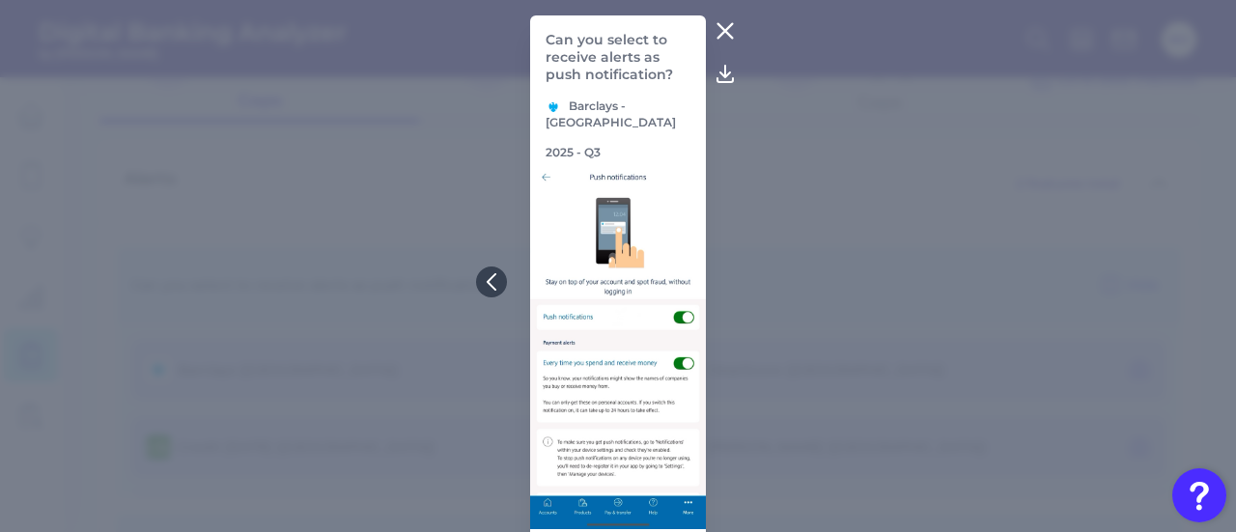
click at [722, 22] on icon at bounding box center [724, 30] width 23 height 23
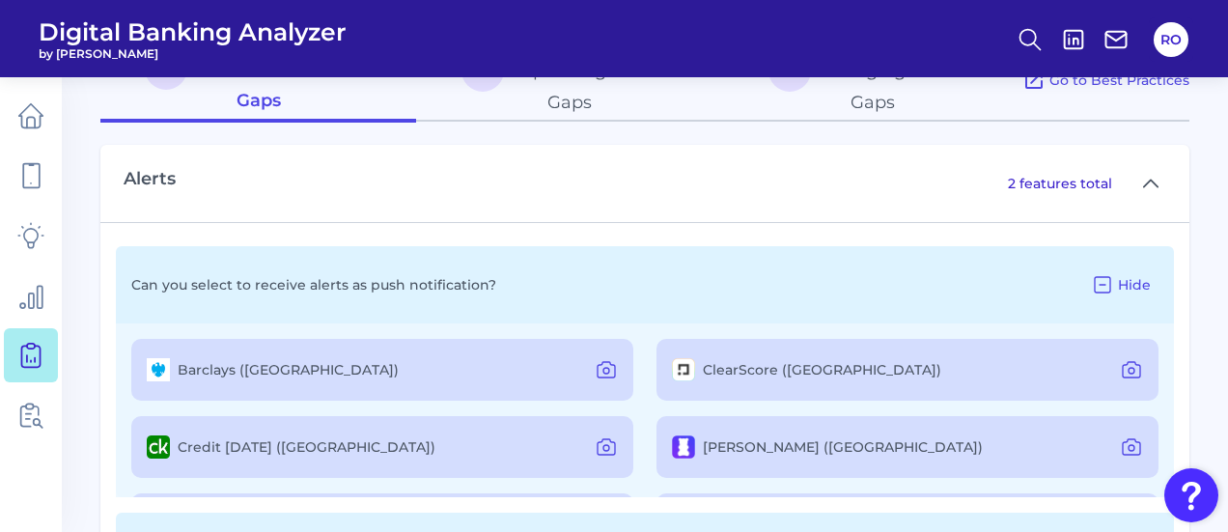
scroll to position [97, 0]
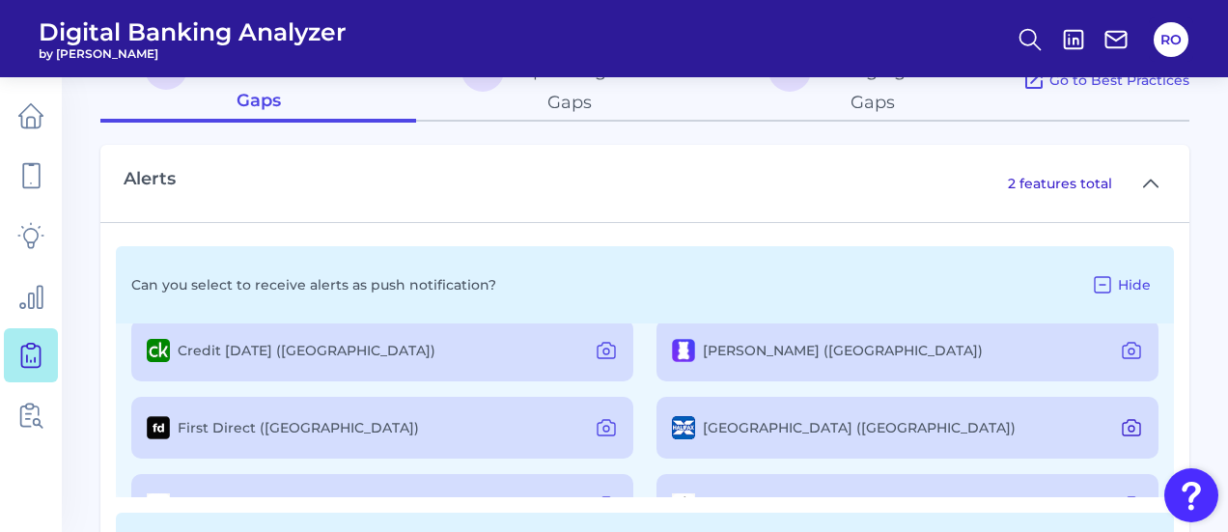
click at [1130, 430] on icon at bounding box center [1131, 427] width 23 height 23
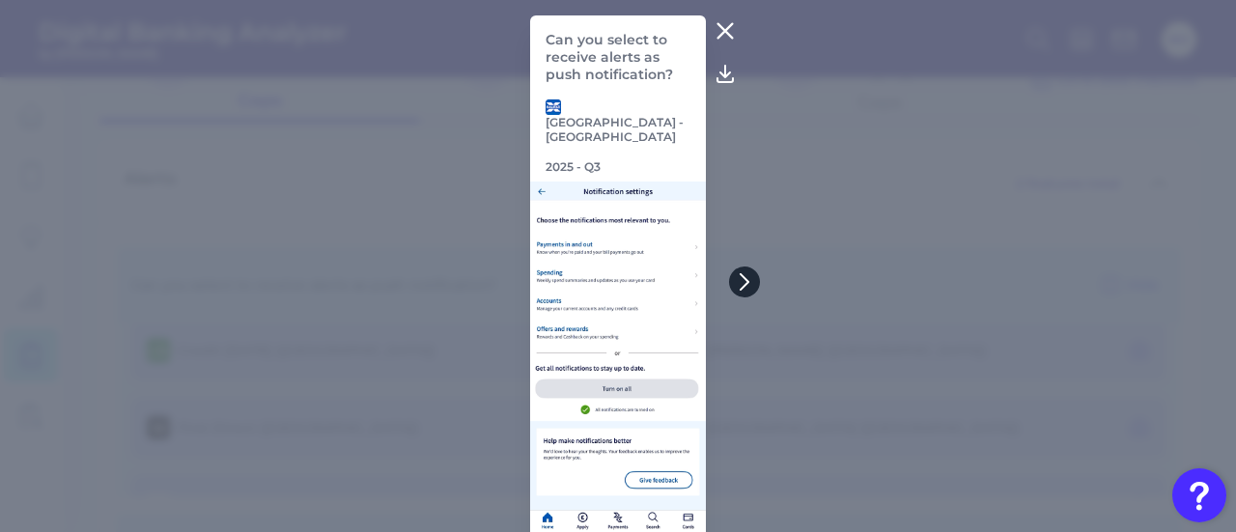
click at [744, 285] on icon at bounding box center [744, 281] width 17 height 17
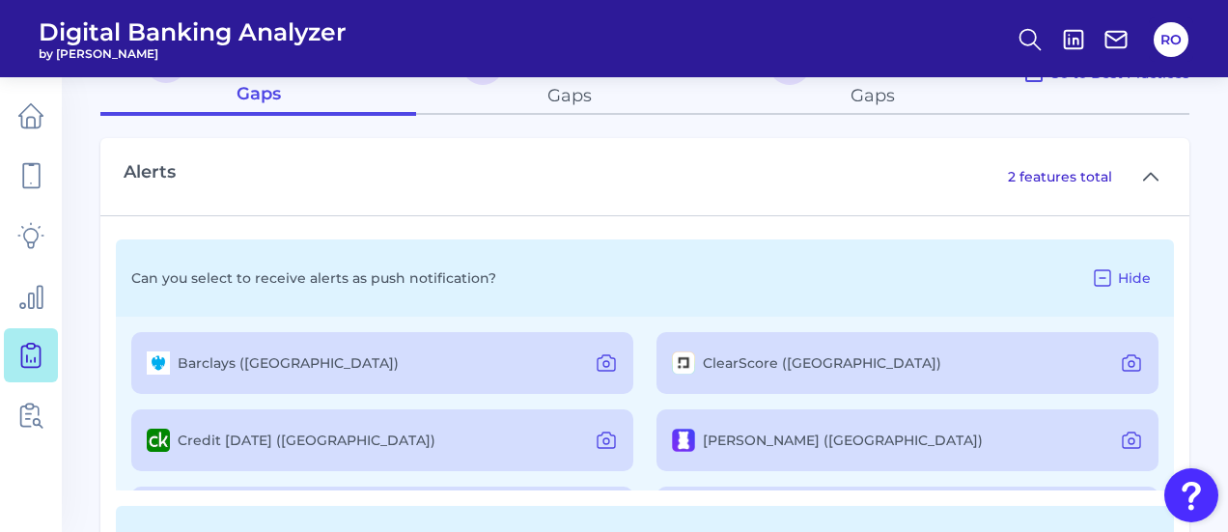
scroll to position [1065, 0]
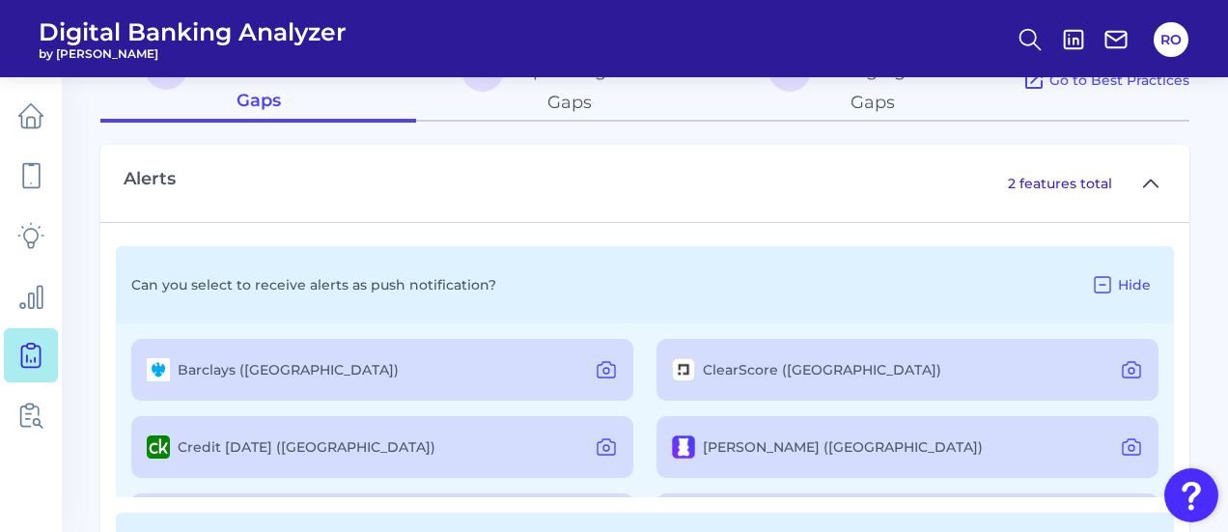
click at [1153, 180] on icon at bounding box center [1151, 183] width 14 height 7
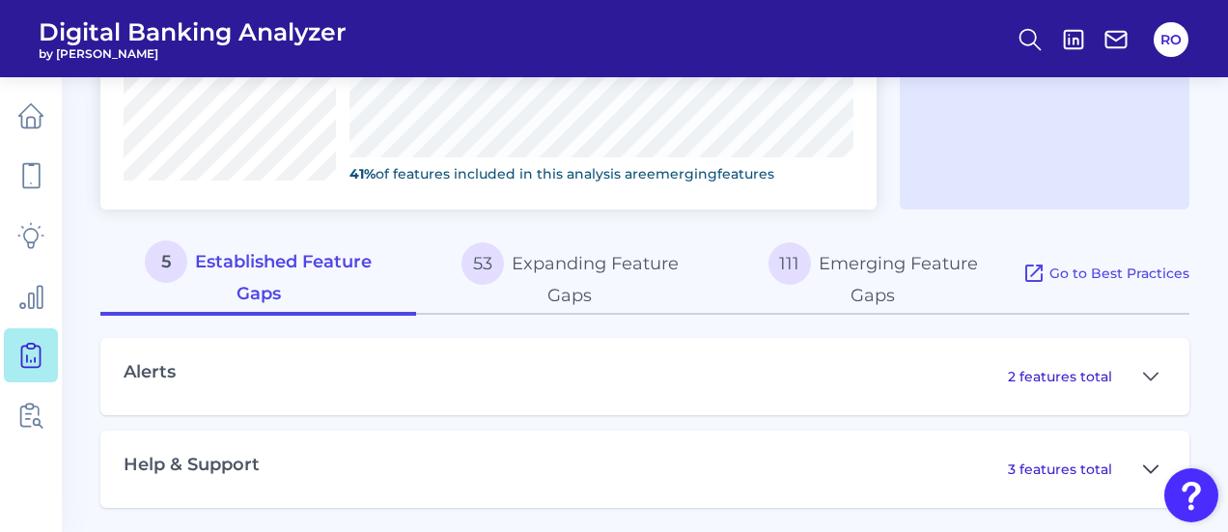
click at [1147, 461] on icon at bounding box center [1150, 469] width 15 height 23
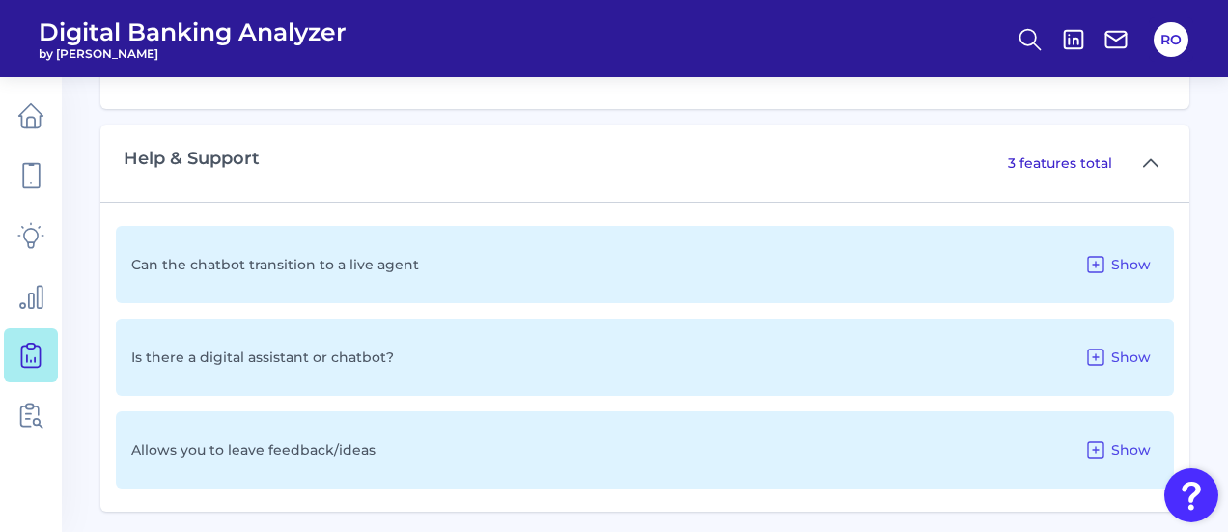
scroll to position [1182, 0]
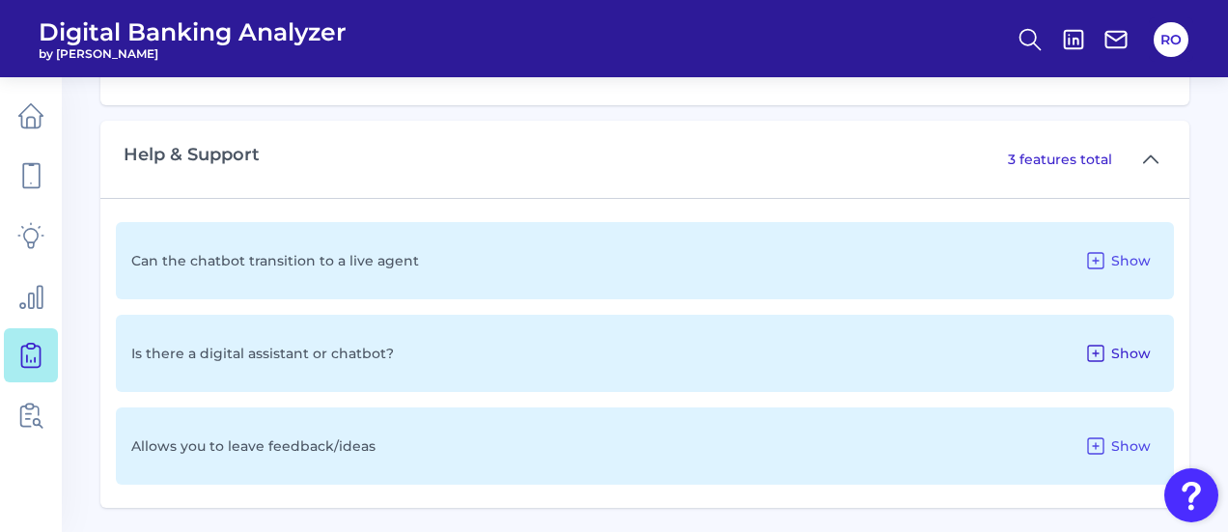
click at [1107, 345] on icon at bounding box center [1095, 353] width 23 height 23
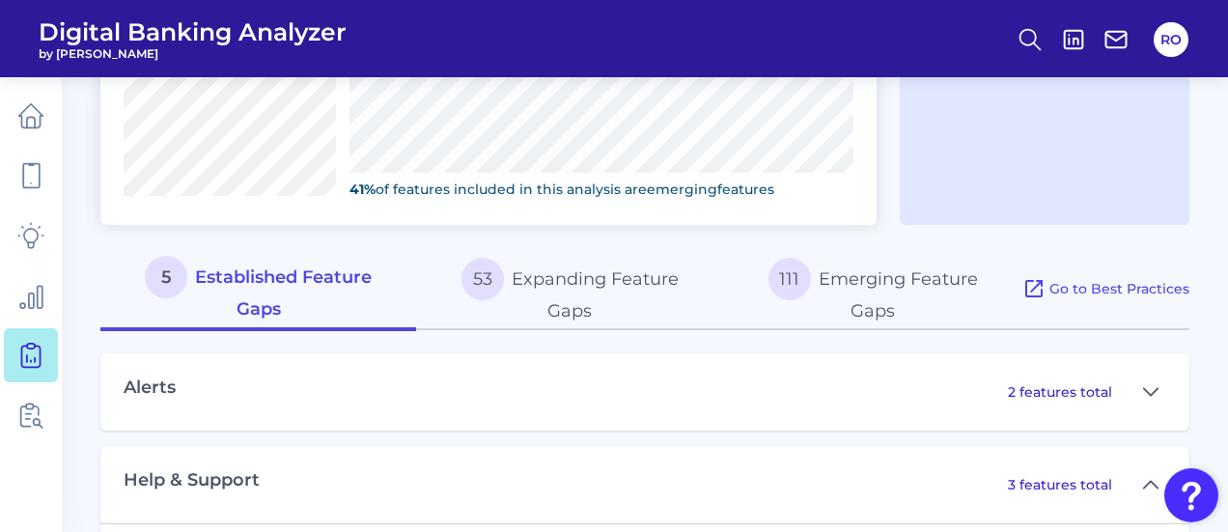
scroll to position [969, 0]
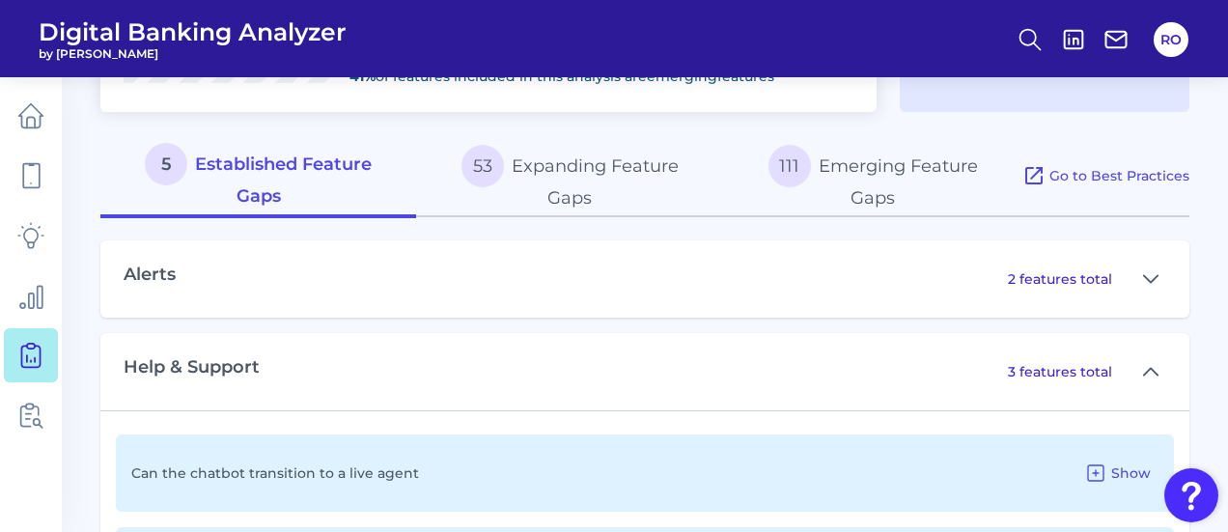
click at [582, 183] on button "53 Expanding Feature Gaps" at bounding box center [569, 176] width 307 height 83
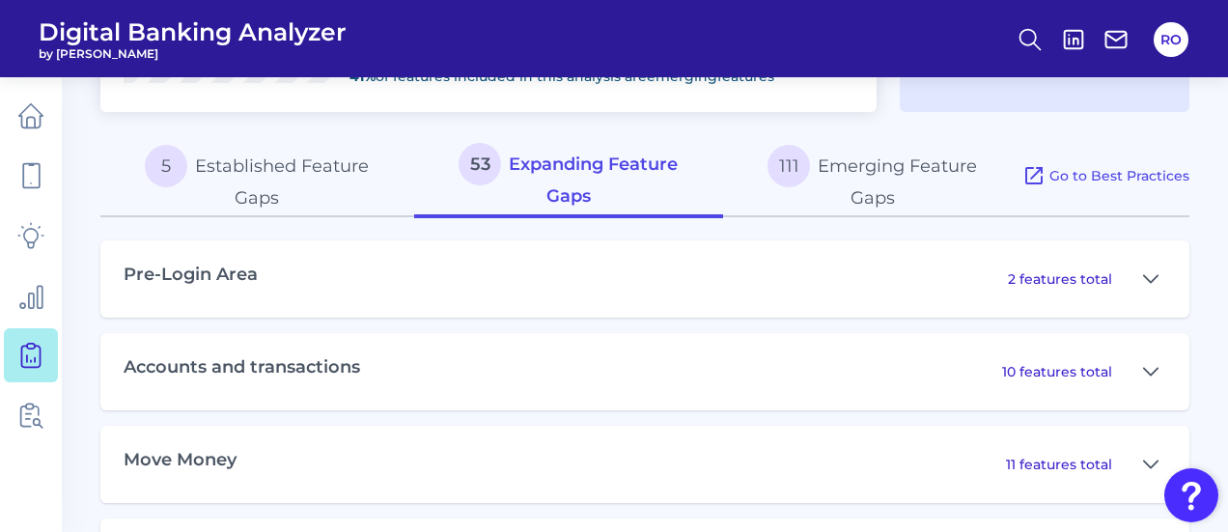
click at [301, 395] on div "Accounts and transactions 10 features total" at bounding box center [644, 371] width 1089 height 77
click at [1146, 368] on icon at bounding box center [1150, 371] width 15 height 23
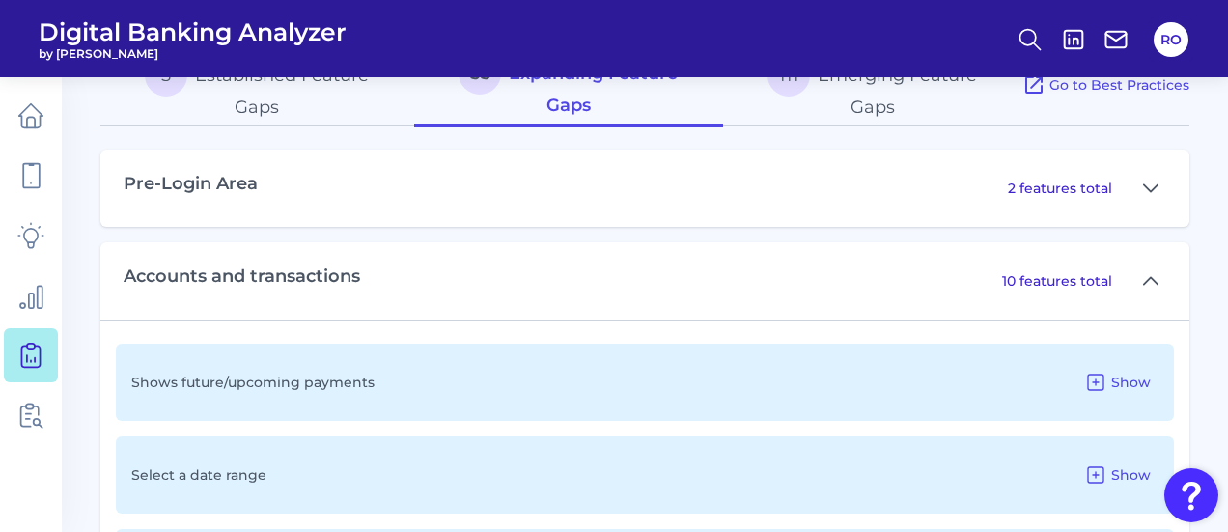
scroll to position [1162, 0]
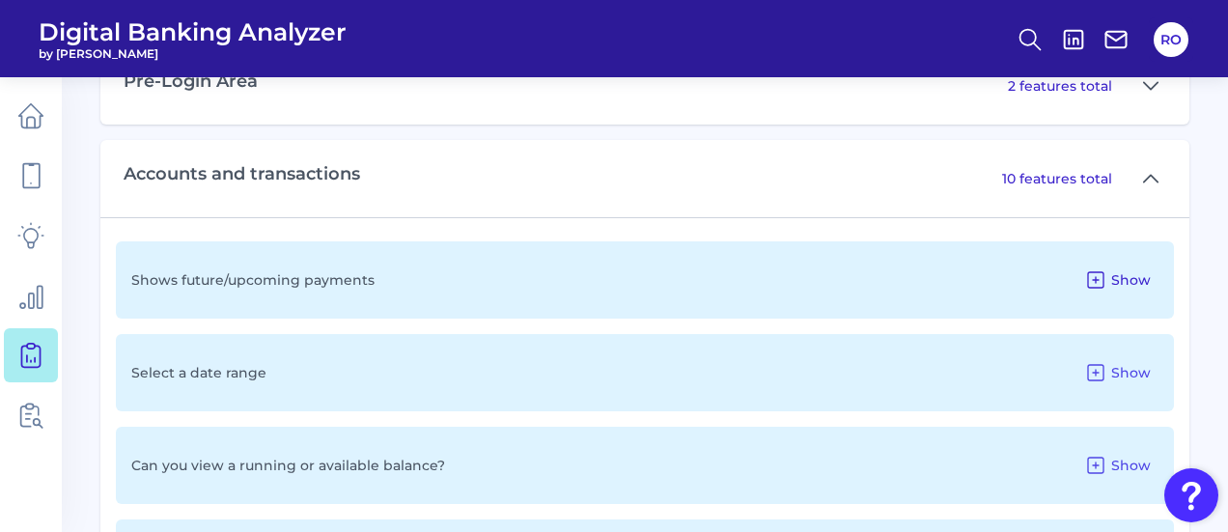
click at [1115, 279] on span "Show" at bounding box center [1131, 279] width 40 height 17
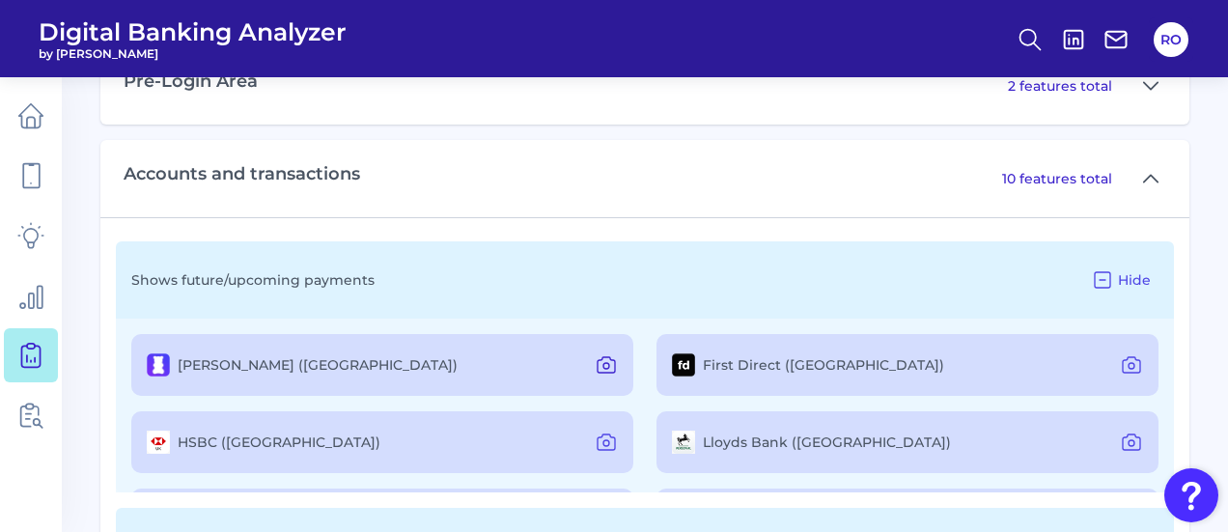
click at [606, 357] on icon at bounding box center [606, 364] width 17 height 15
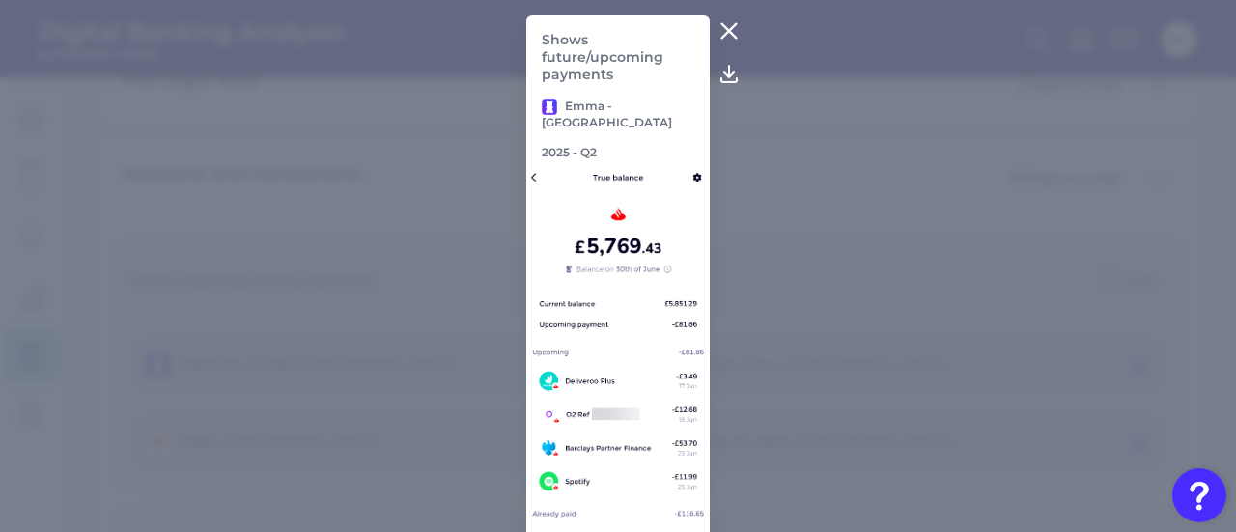
click at [723, 26] on icon at bounding box center [728, 30] width 23 height 23
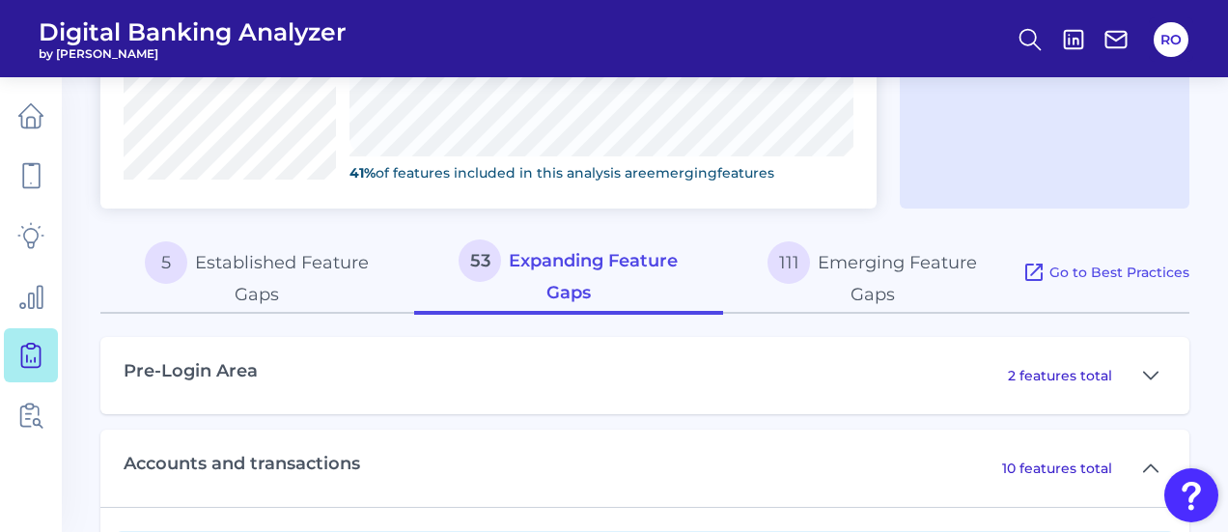
scroll to position [969, 0]
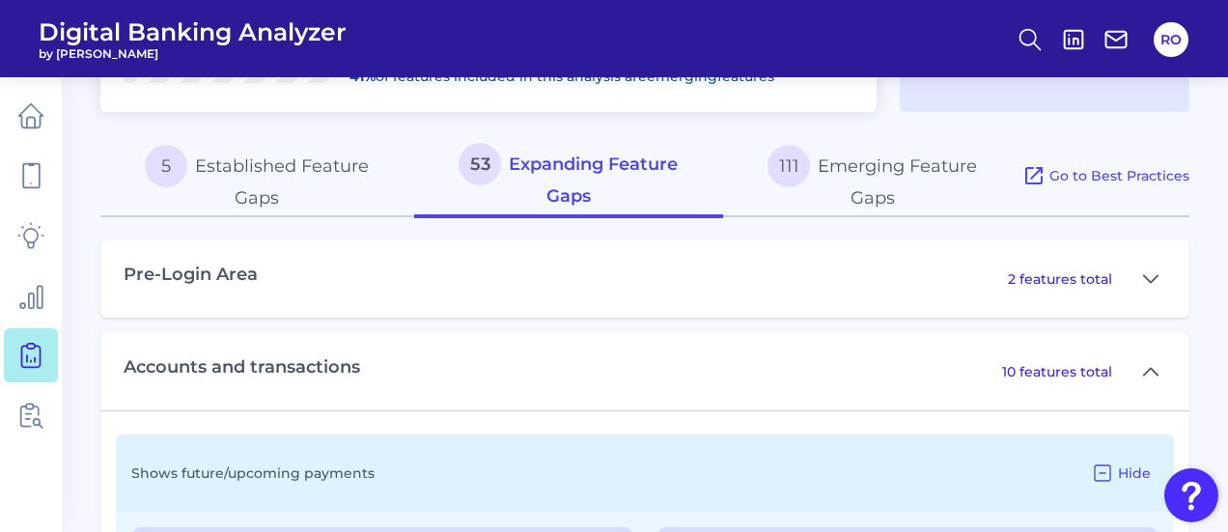
click at [879, 157] on button "111 Emerging Feature Gaps" at bounding box center [872, 176] width 299 height 83
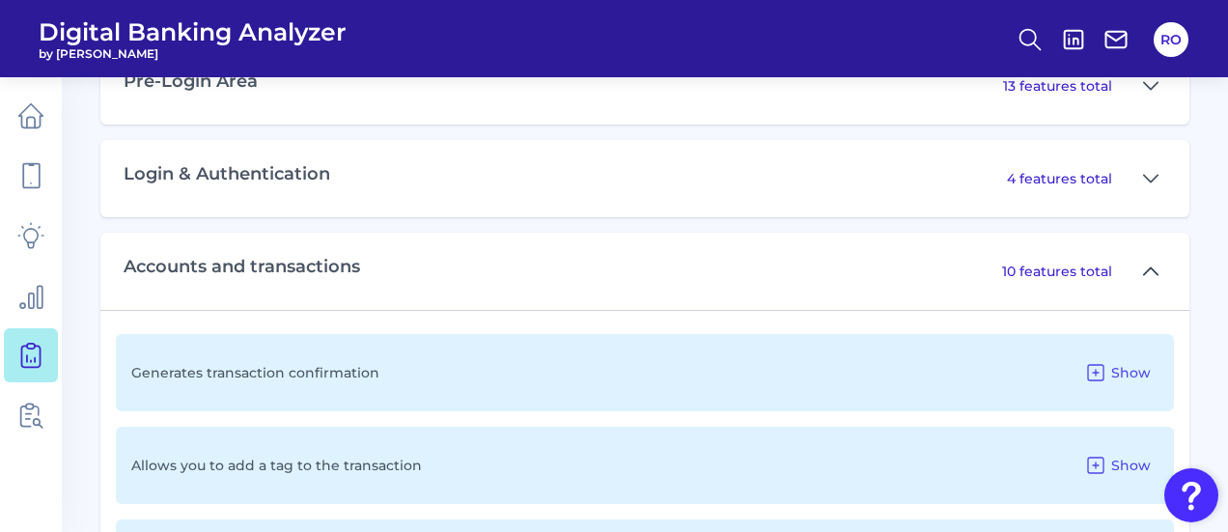
click at [1154, 273] on icon at bounding box center [1150, 271] width 15 height 23
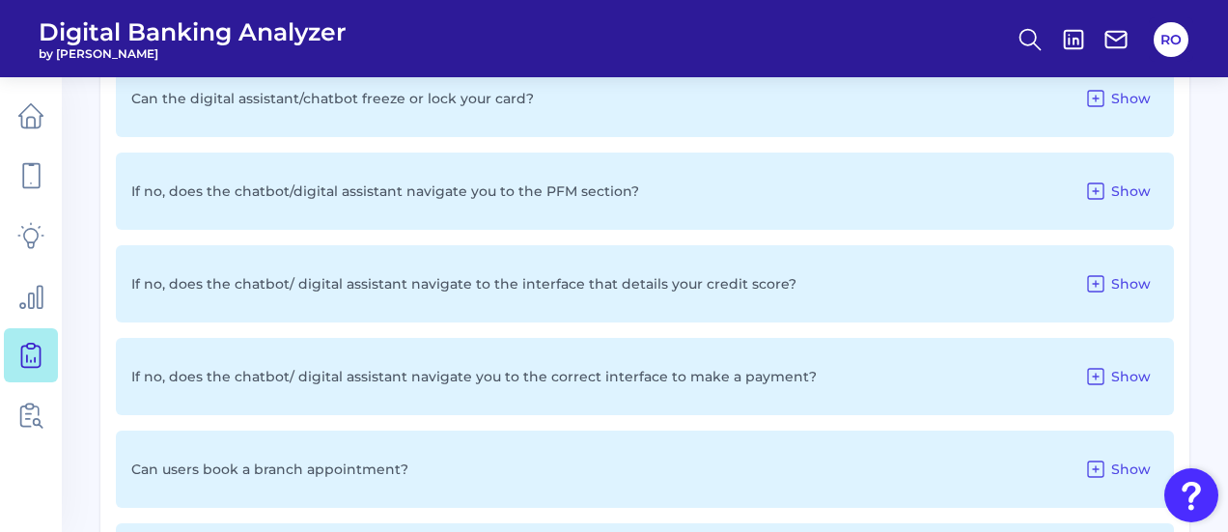
scroll to position [2128, 0]
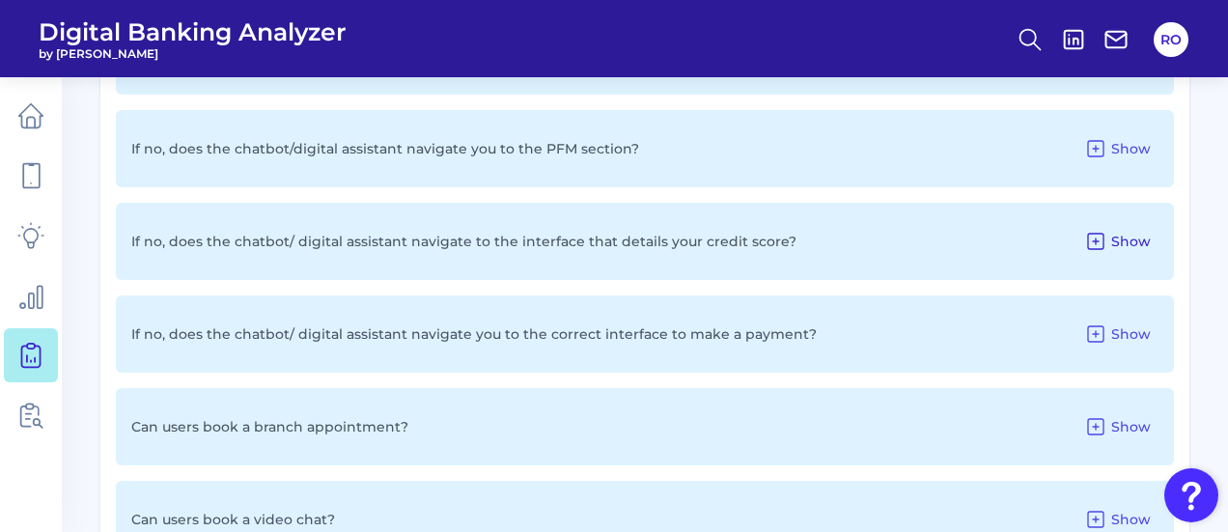
click at [1124, 240] on span "Show" at bounding box center [1131, 241] width 40 height 17
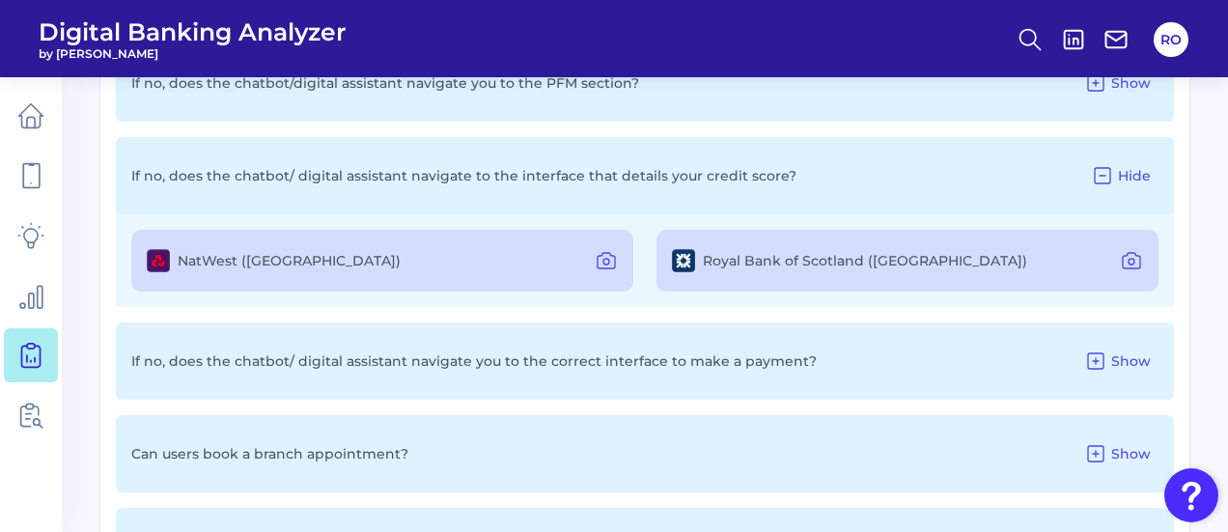
scroll to position [2224, 0]
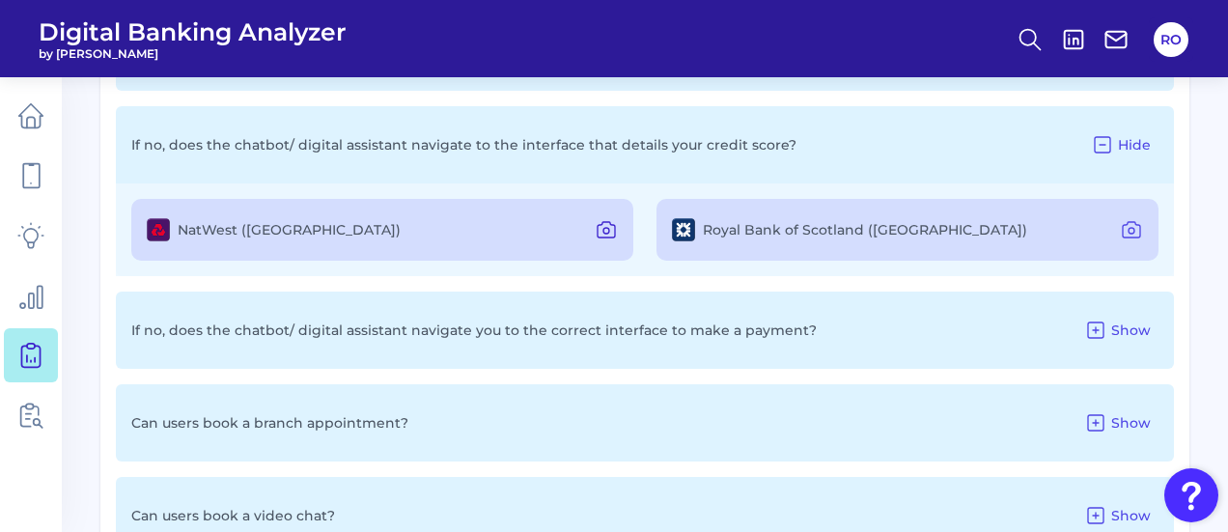
click at [600, 222] on icon at bounding box center [606, 229] width 17 height 15
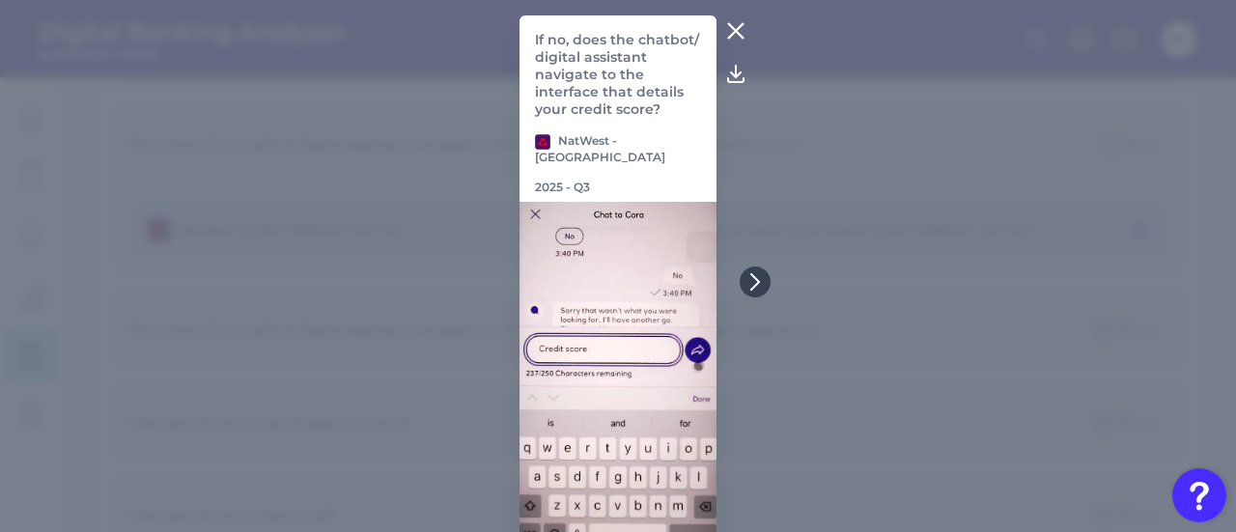
click at [728, 26] on icon at bounding box center [735, 31] width 14 height 14
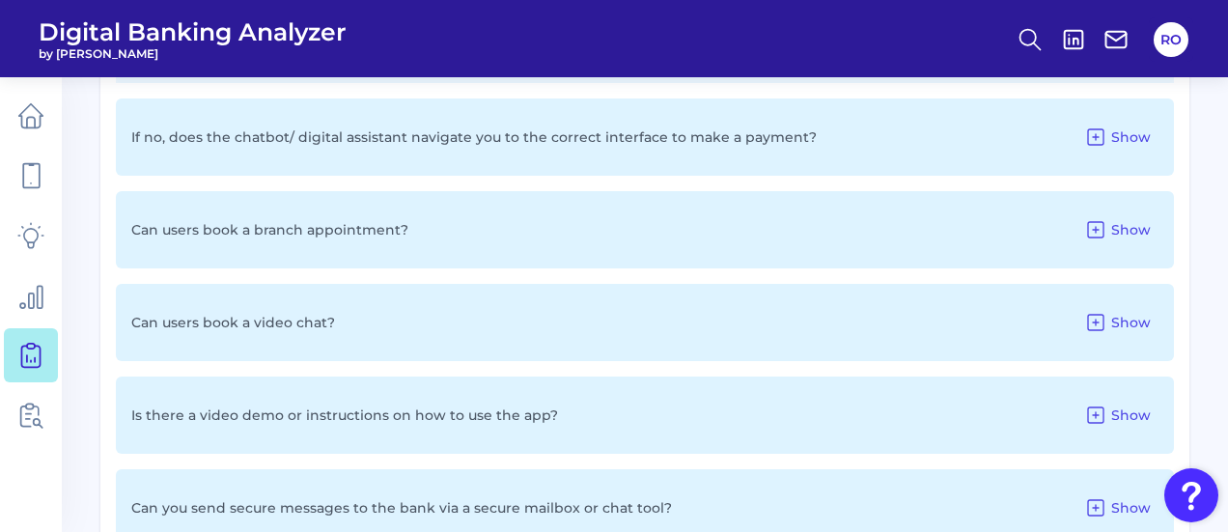
scroll to position [2572, 0]
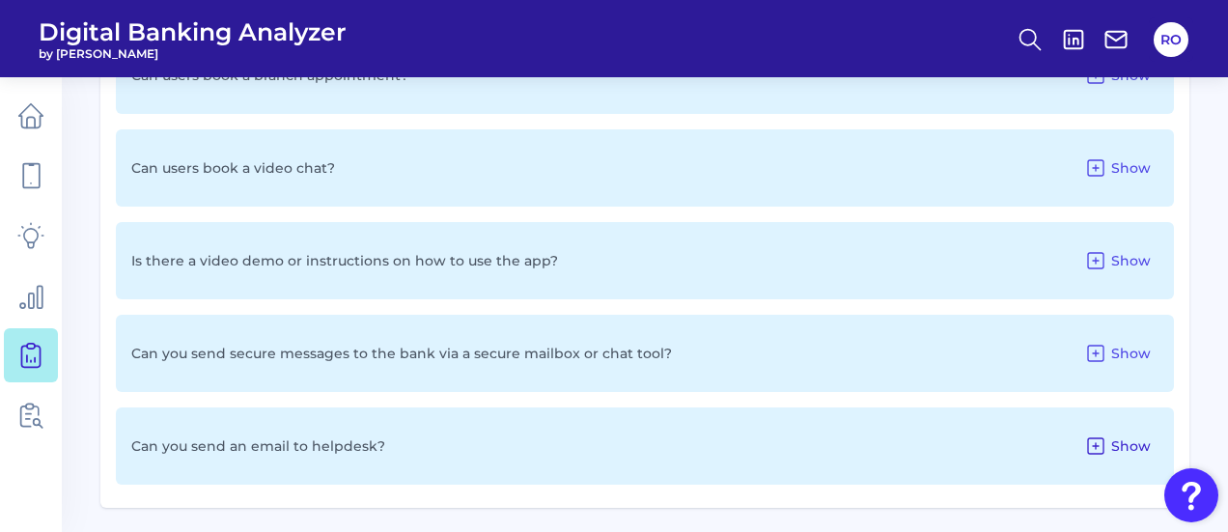
click at [1143, 443] on span "Show" at bounding box center [1131, 445] width 40 height 17
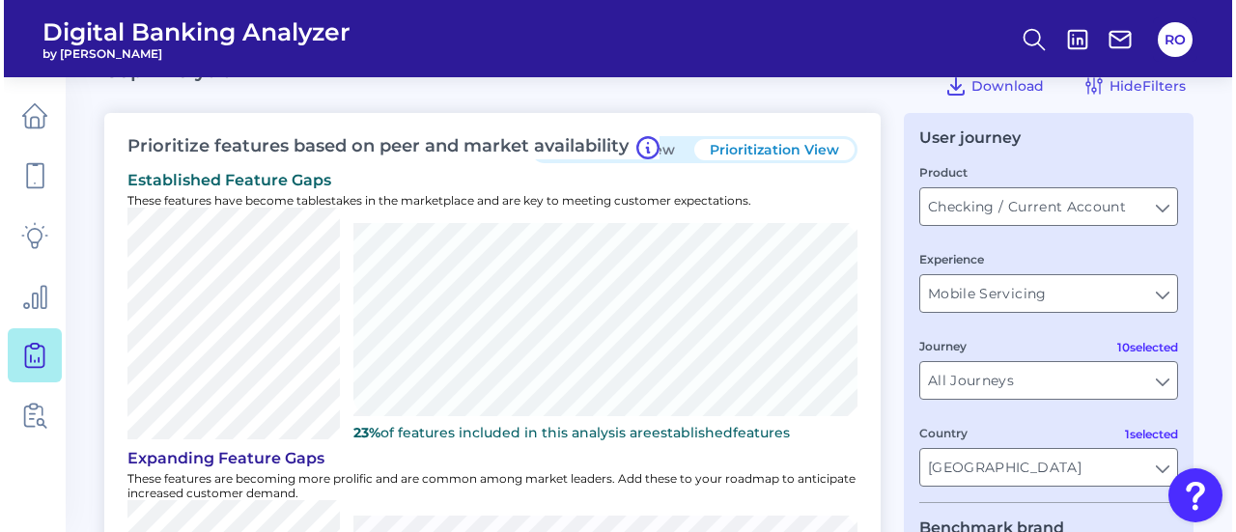
scroll to position [0, 0]
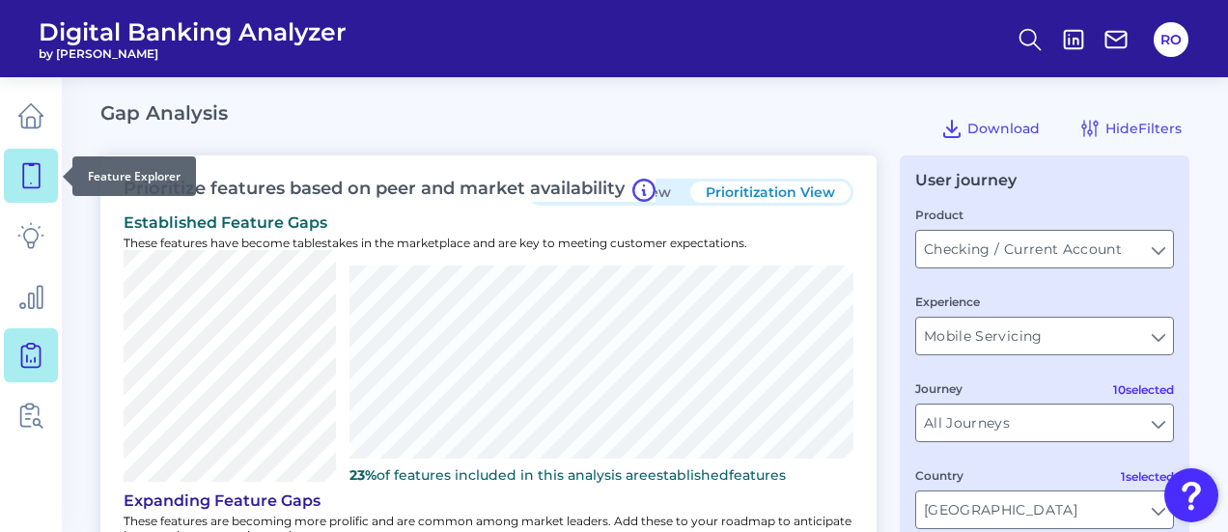
click at [22, 165] on icon at bounding box center [30, 175] width 27 height 27
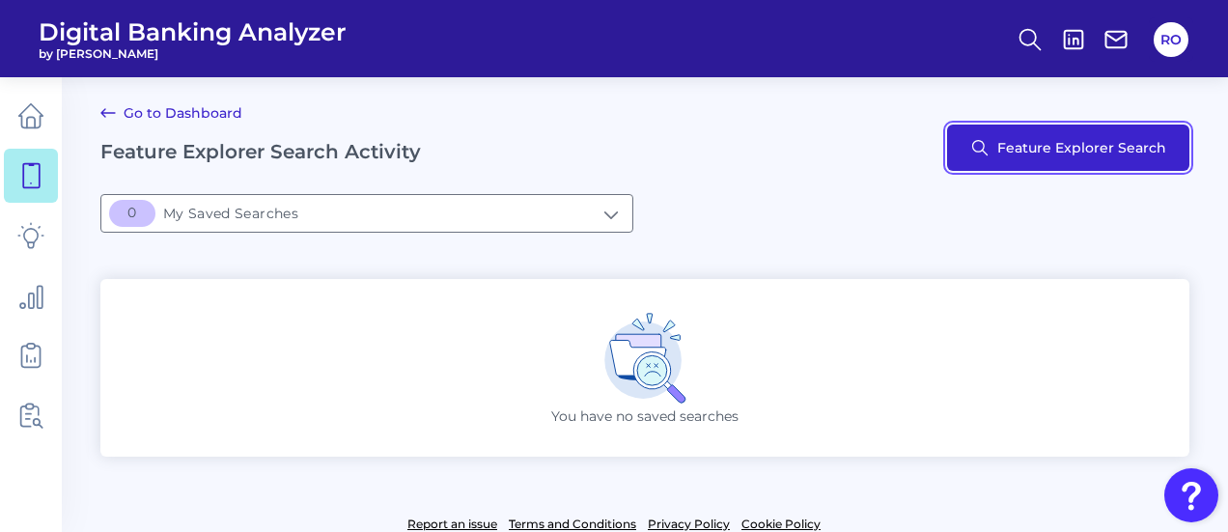
click at [1036, 147] on button "Feature Explorer Search" at bounding box center [1068, 148] width 242 height 46
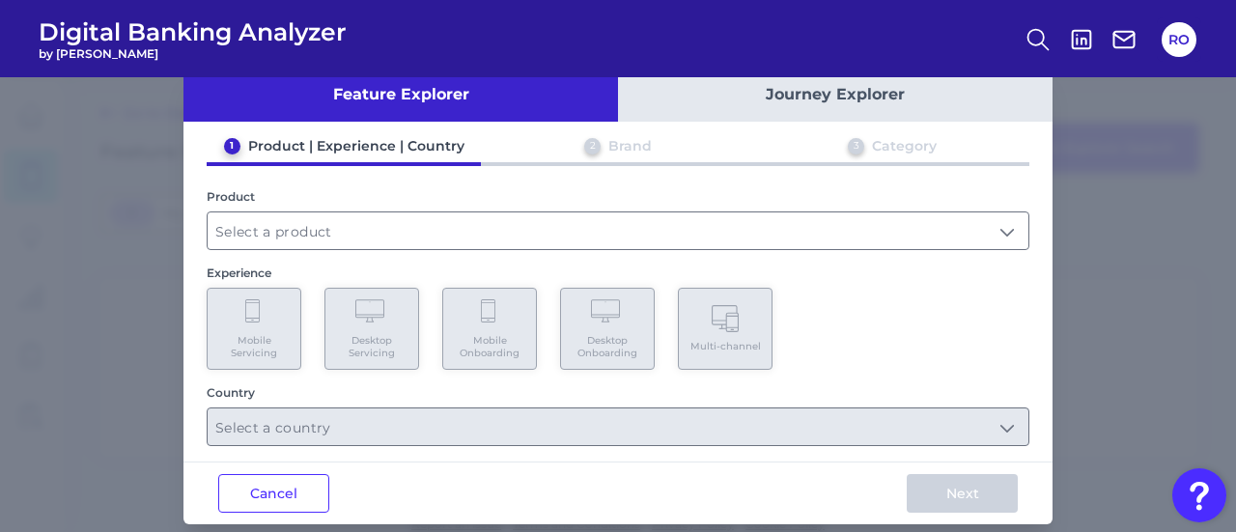
scroll to position [59, 0]
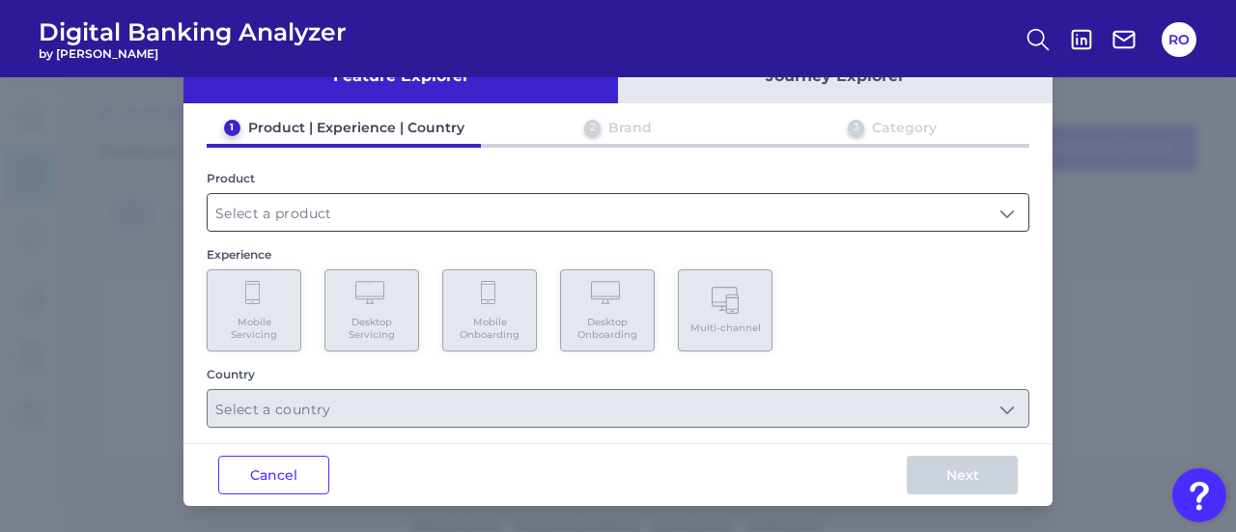
click at [998, 206] on input "text" at bounding box center [618, 212] width 821 height 37
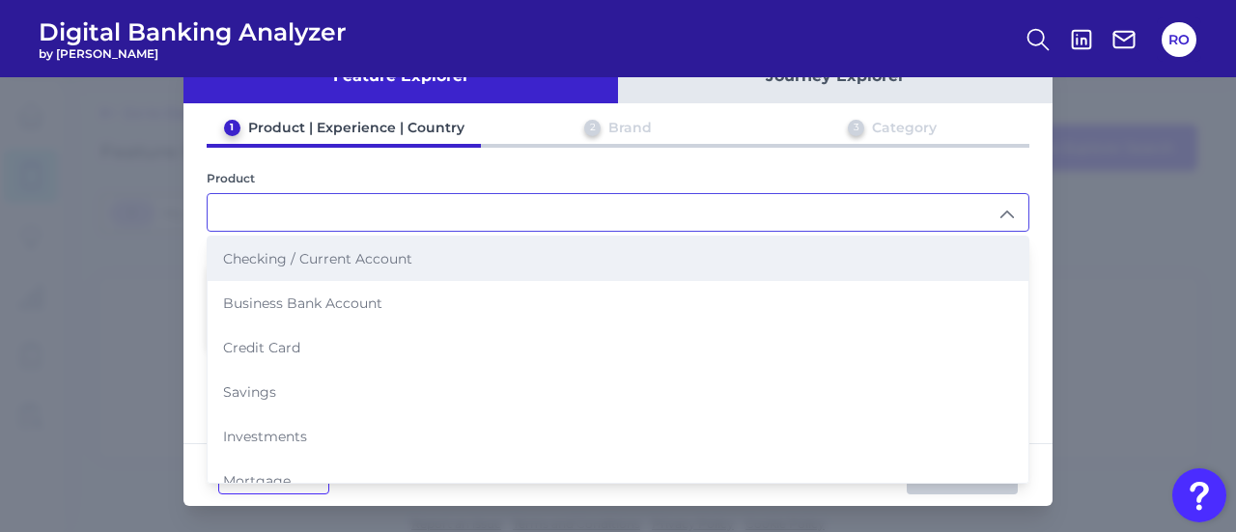
click at [342, 264] on span "Checking / Current Account" at bounding box center [317, 258] width 189 height 17
type input "Checking / Current Account"
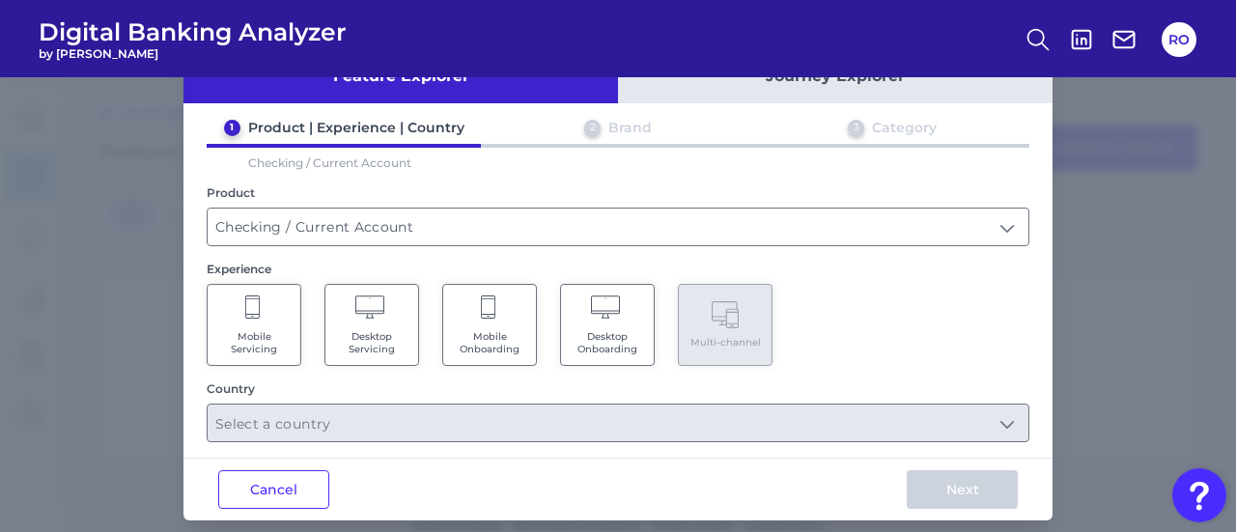
click at [249, 323] on Servicing "Mobile Servicing" at bounding box center [254, 325] width 95 height 82
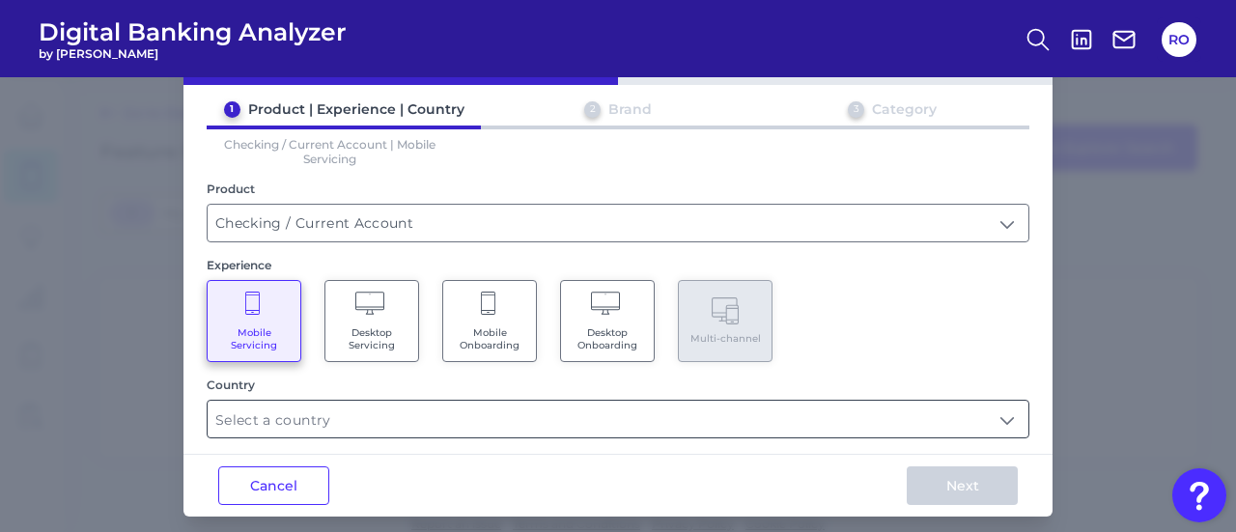
scroll to position [87, 0]
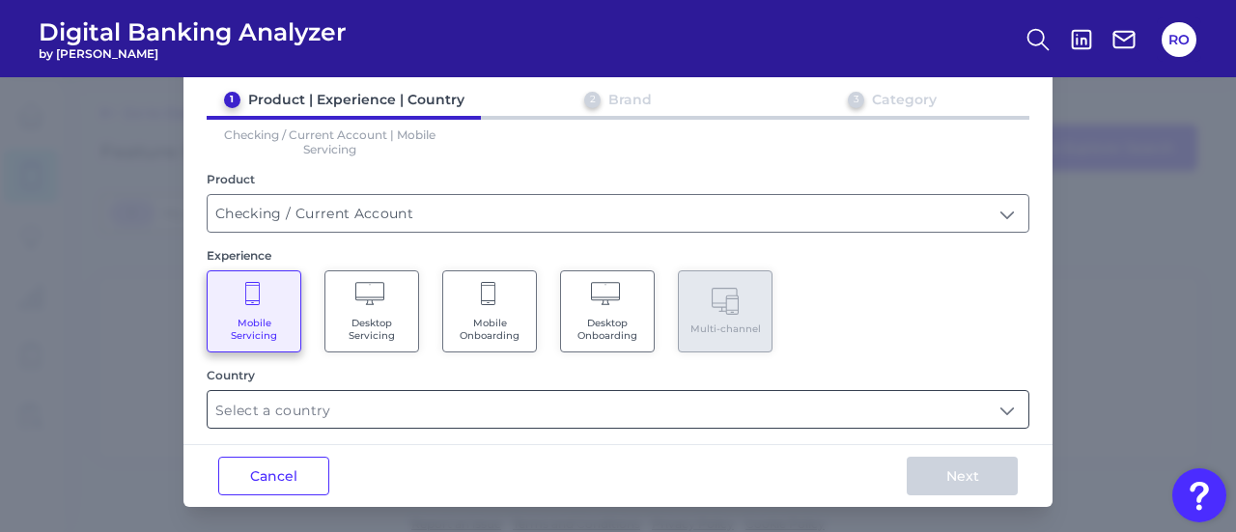
click at [785, 392] on input "text" at bounding box center [618, 409] width 821 height 37
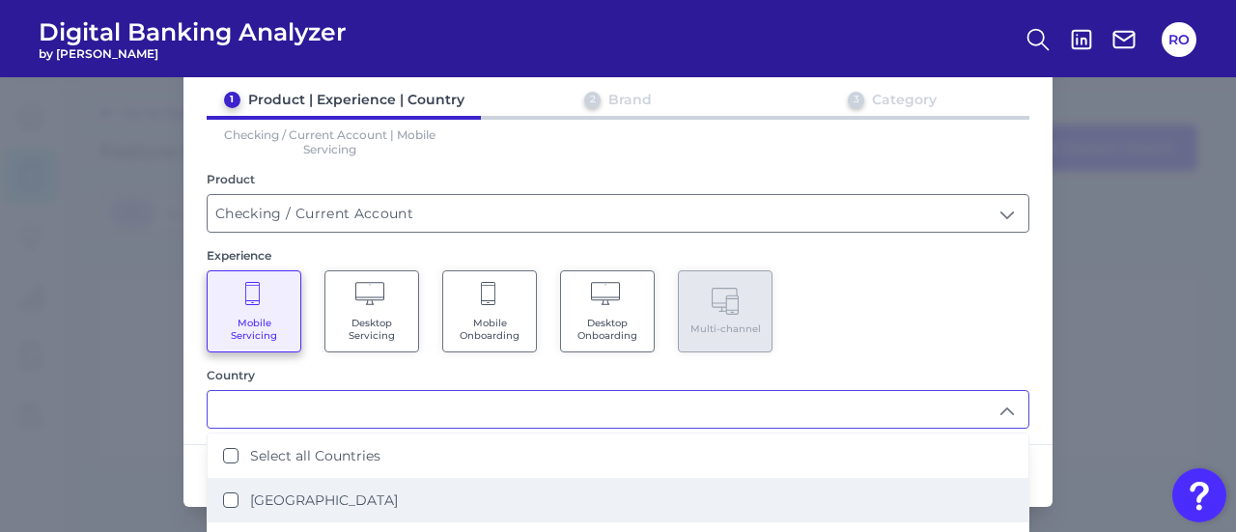
click at [335, 491] on label "[GEOGRAPHIC_DATA]" at bounding box center [324, 499] width 148 height 17
type input "[GEOGRAPHIC_DATA]"
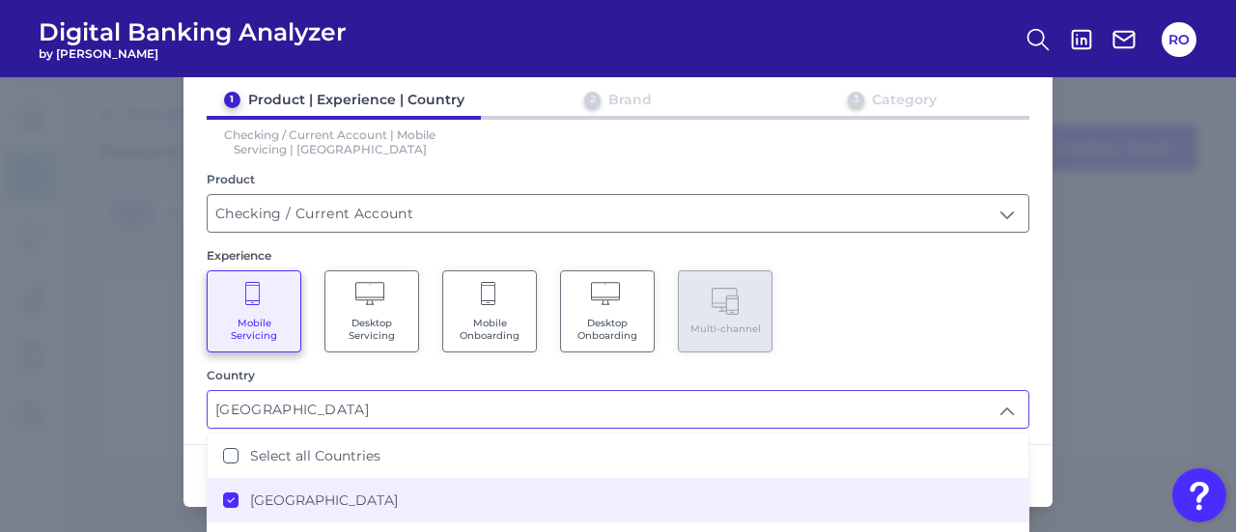
click at [887, 306] on div "Mobile Servicing Desktop Servicing Mobile Onboarding Desktop Onboarding Multi-c…" at bounding box center [618, 311] width 823 height 82
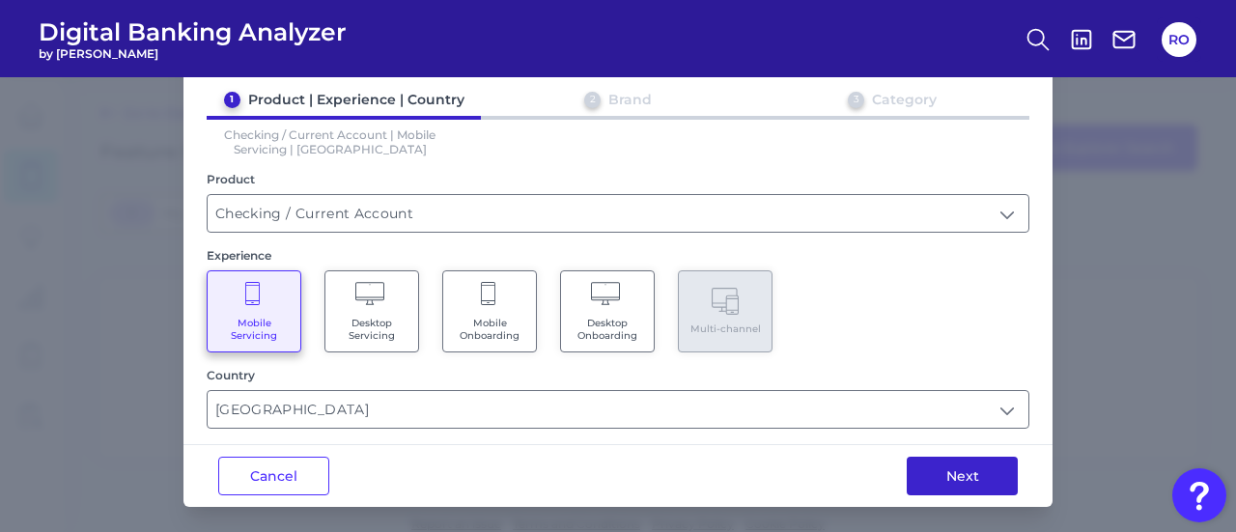
click at [934, 464] on button "Next" at bounding box center [961, 476] width 111 height 39
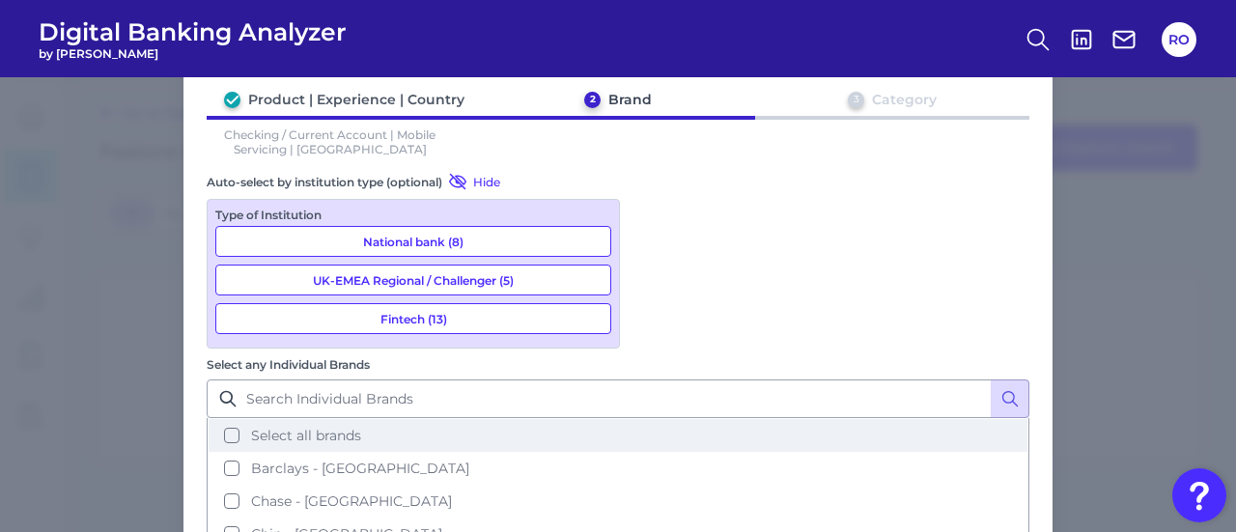
click at [361, 427] on span "Select all brands" at bounding box center [306, 435] width 110 height 17
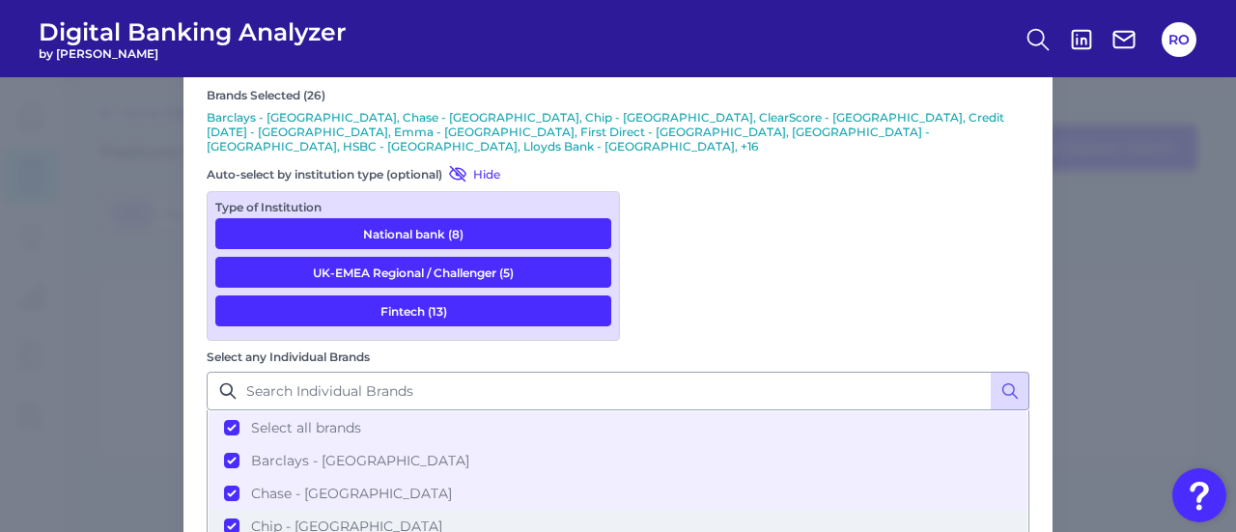
scroll to position [228, 0]
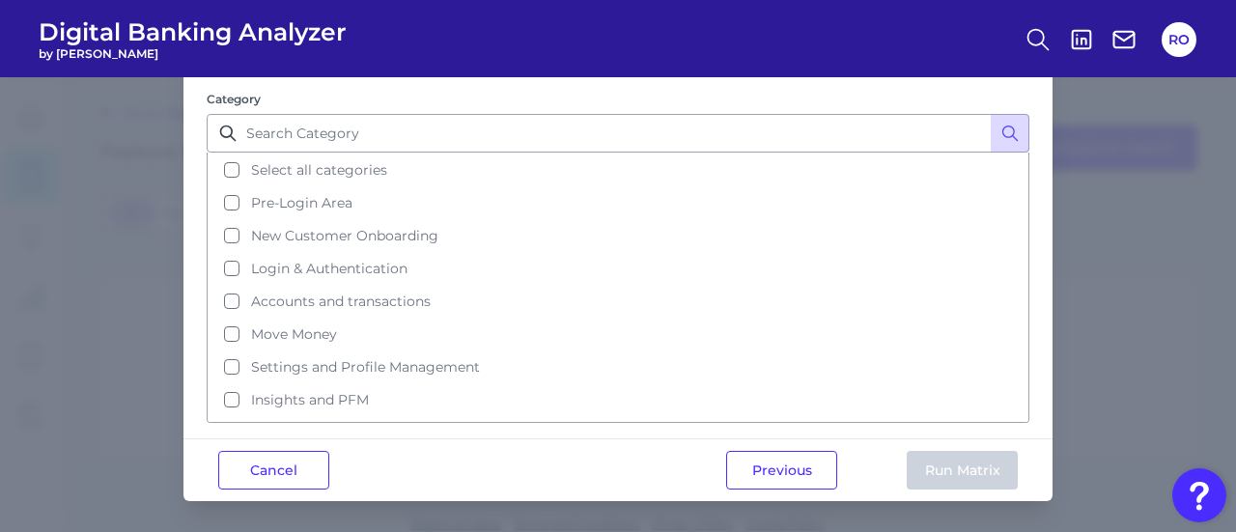
scroll to position [0, 0]
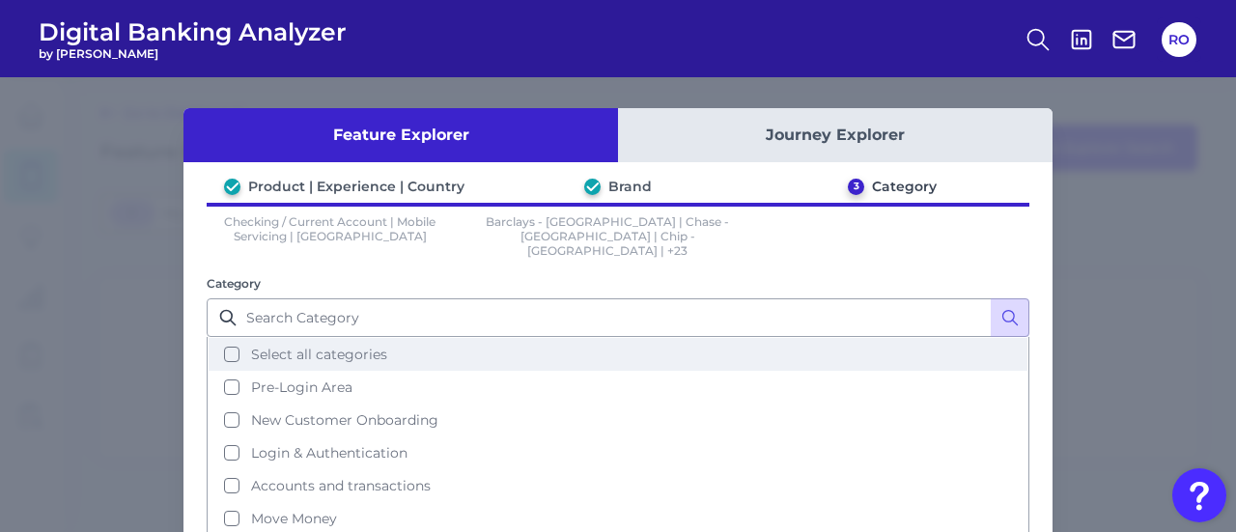
click at [274, 346] on span "Select all categories" at bounding box center [319, 354] width 136 height 17
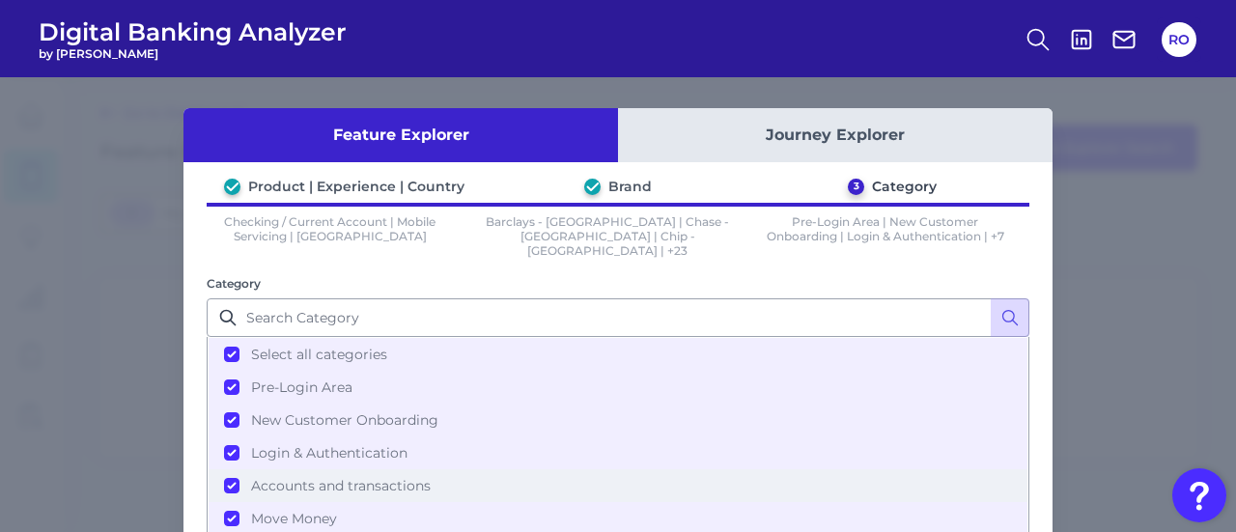
scroll to position [166, 0]
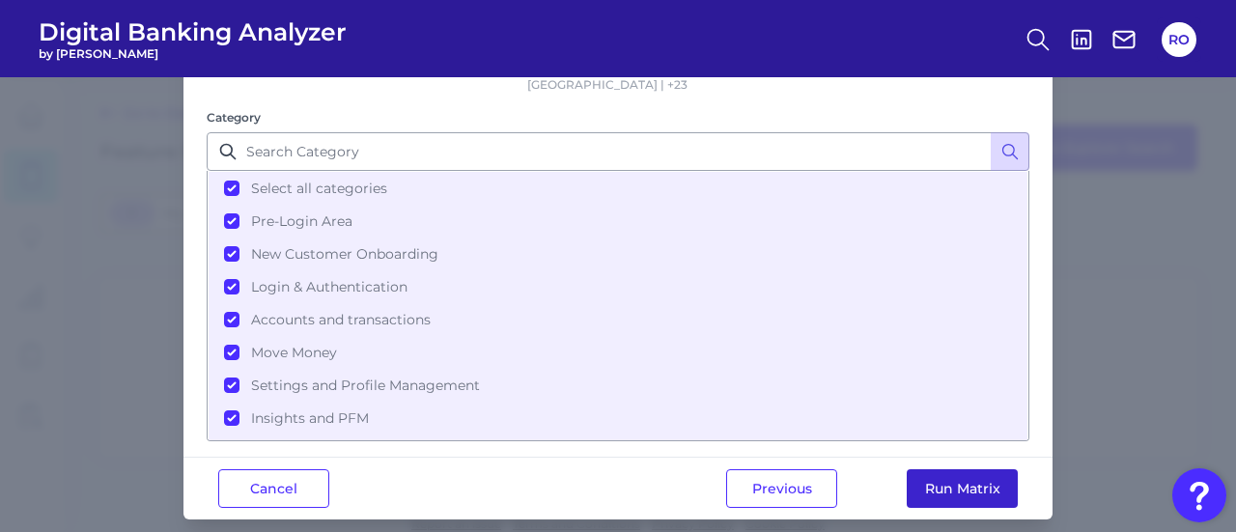
click at [969, 469] on button "Run Matrix" at bounding box center [961, 488] width 111 height 39
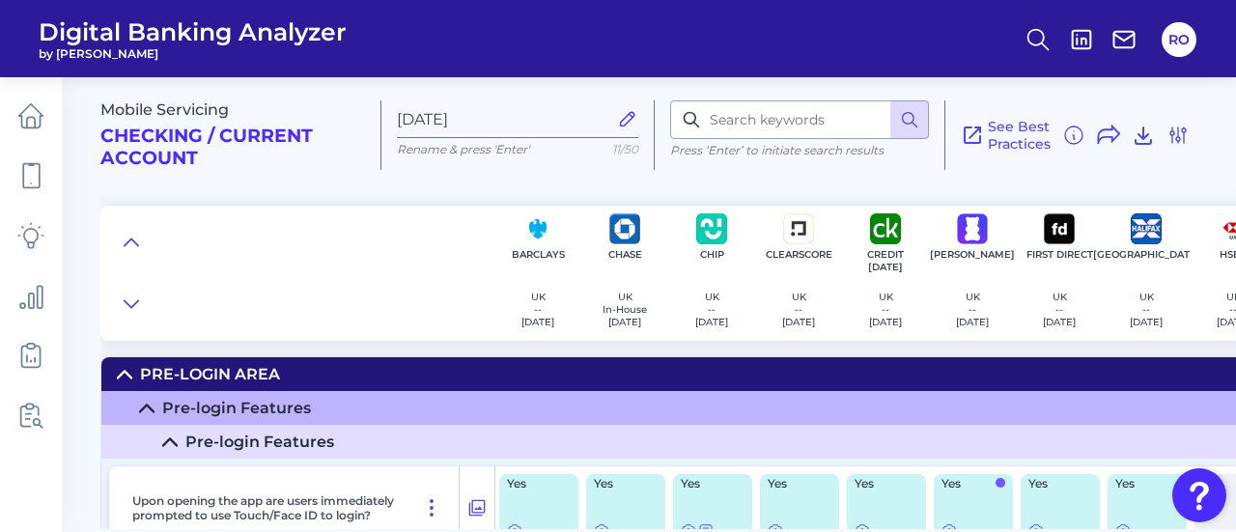
scroll to position [97, 0]
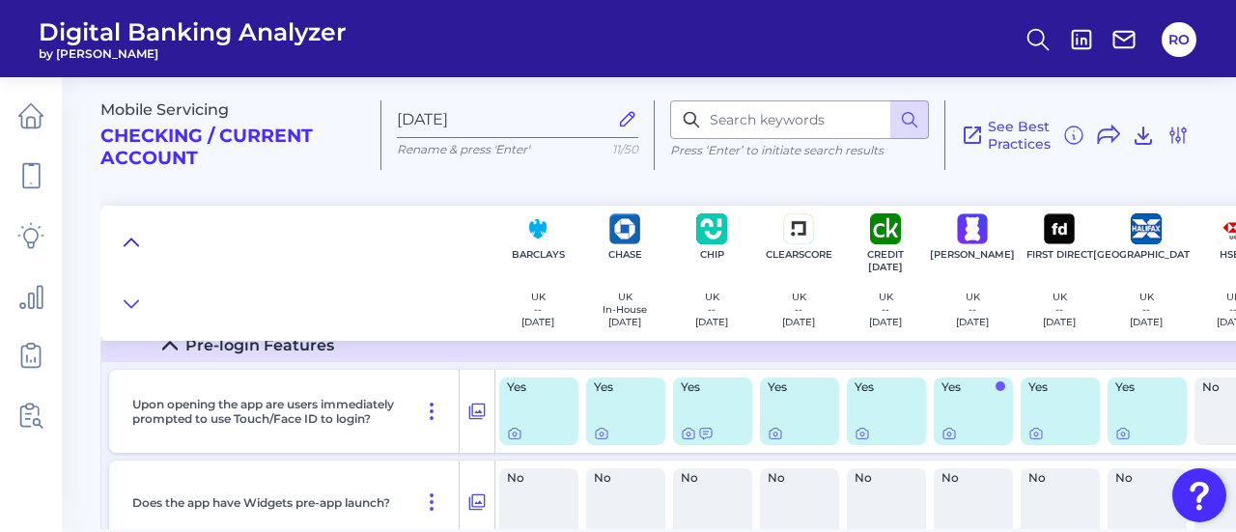
click at [133, 231] on button at bounding box center [131, 242] width 31 height 27
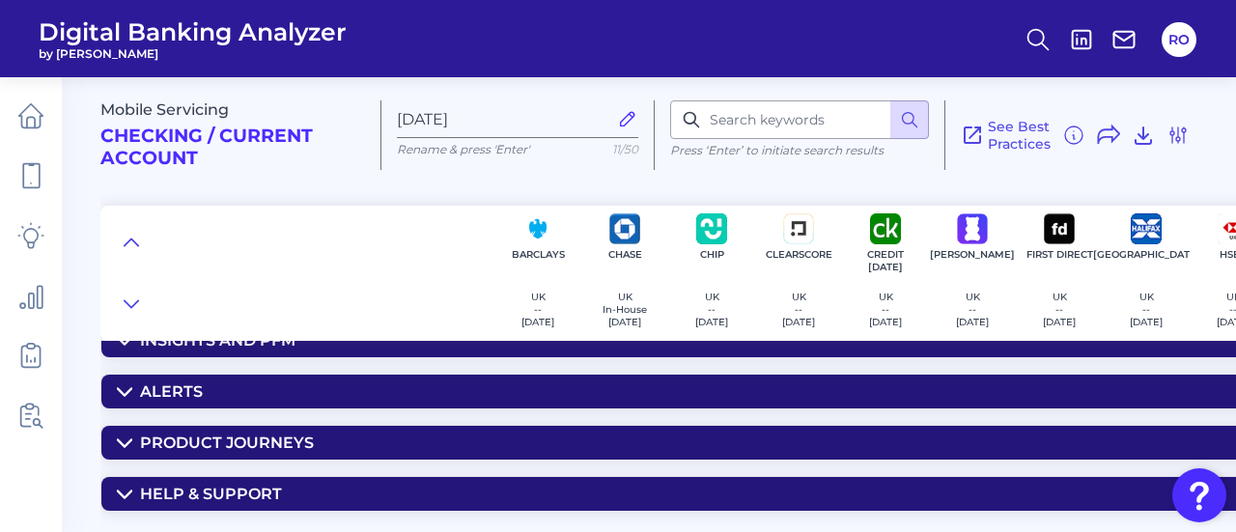
scroll to position [367, 0]
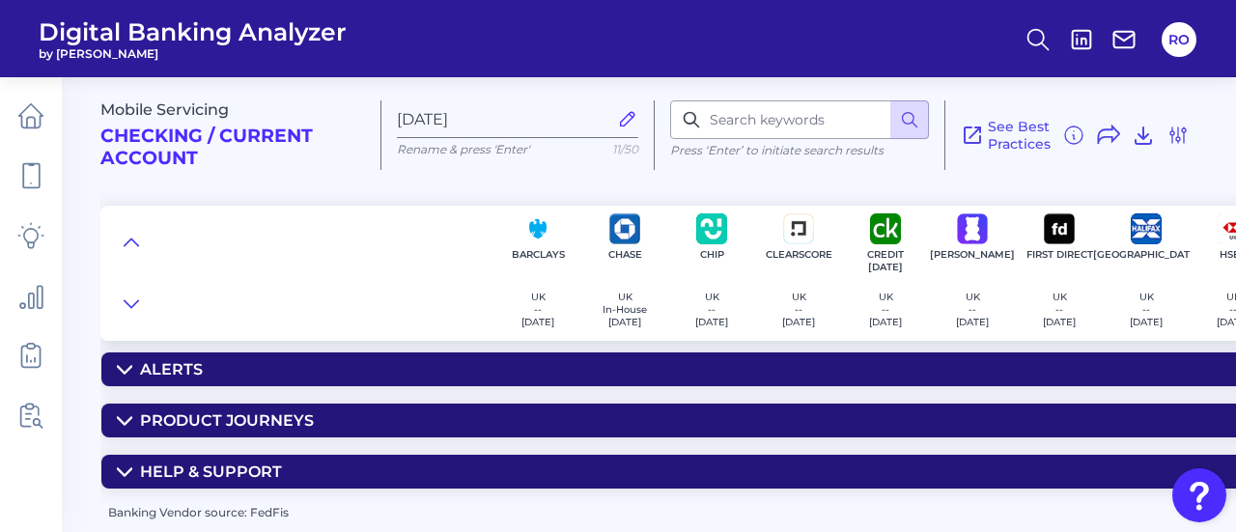
click at [121, 362] on icon at bounding box center [124, 369] width 15 height 15
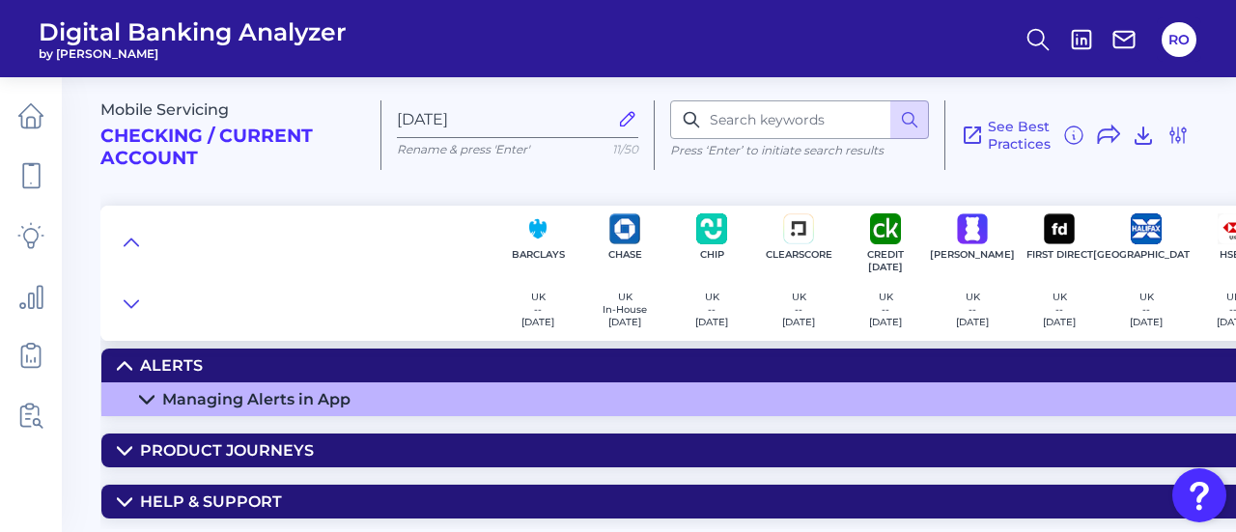
click at [145, 395] on icon at bounding box center [146, 399] width 15 height 15
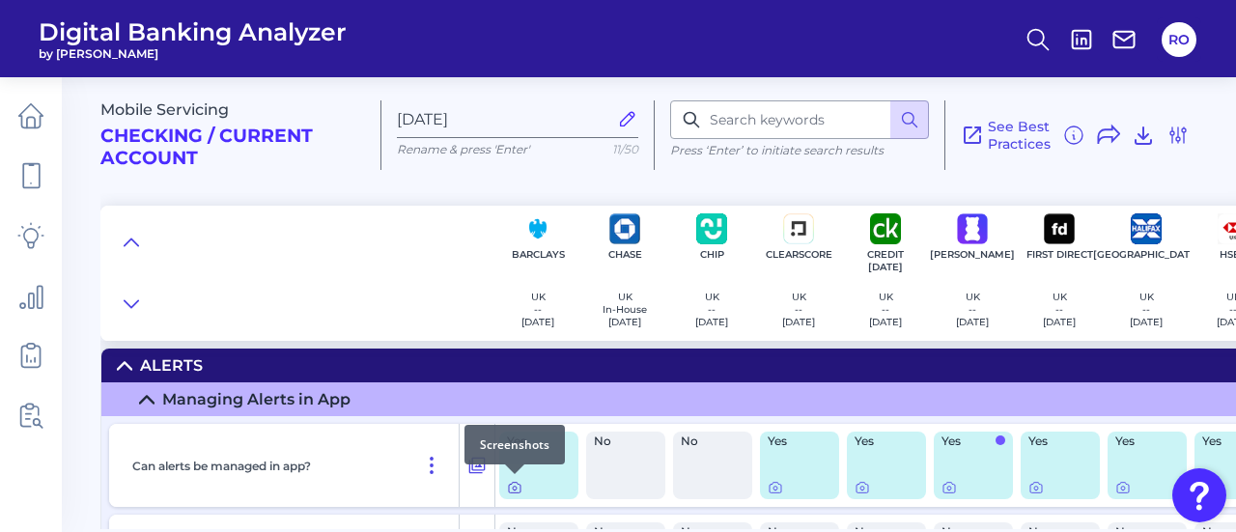
click at [515, 486] on icon at bounding box center [514, 487] width 15 height 15
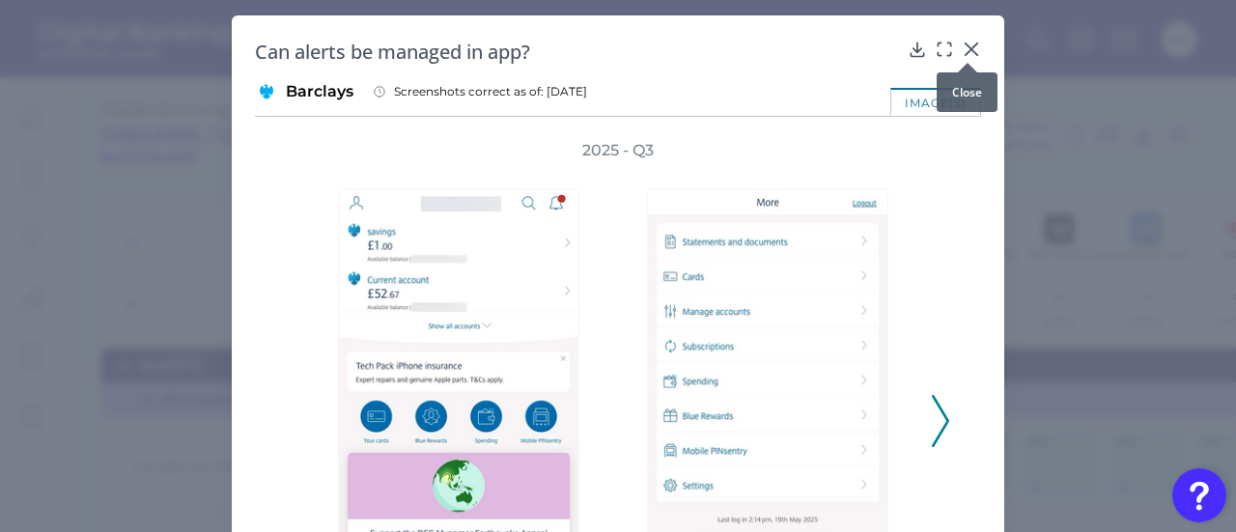
click at [967, 45] on icon at bounding box center [971, 49] width 19 height 19
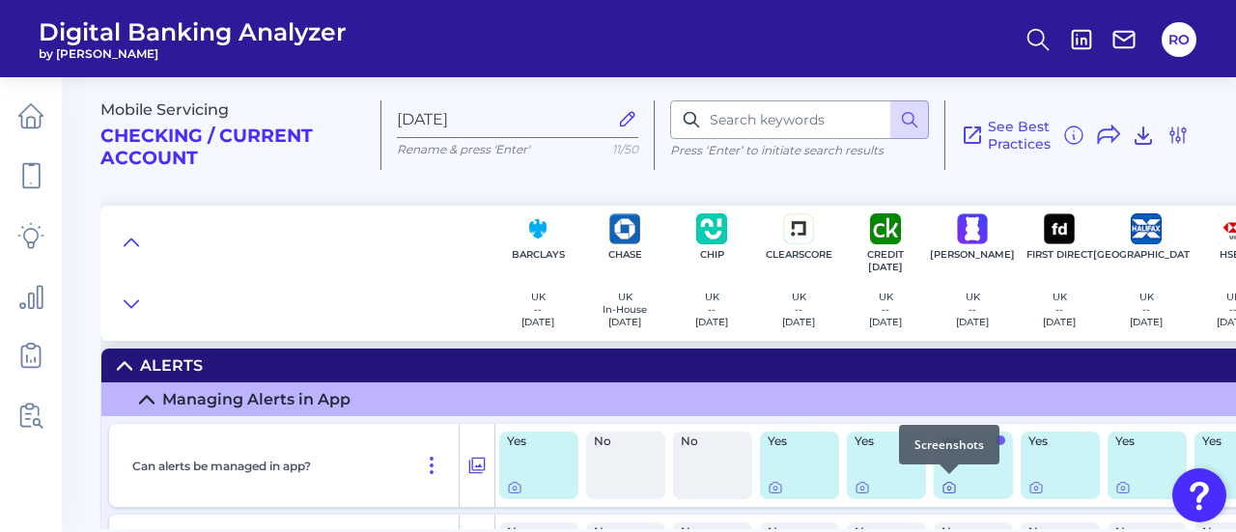
click at [944, 485] on icon at bounding box center [948, 487] width 15 height 15
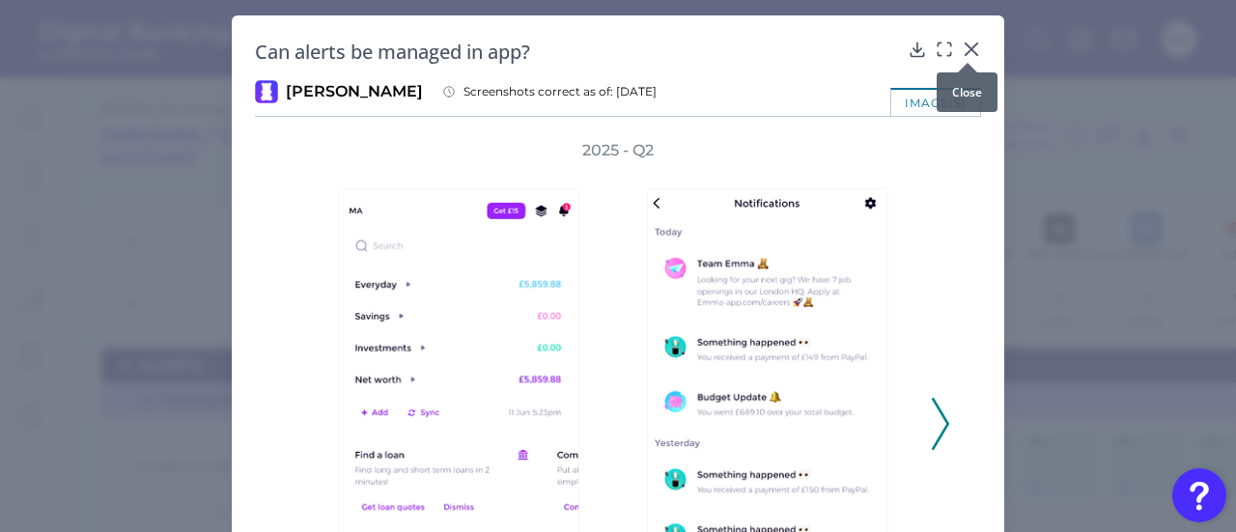
click at [965, 51] on icon at bounding box center [971, 49] width 12 height 12
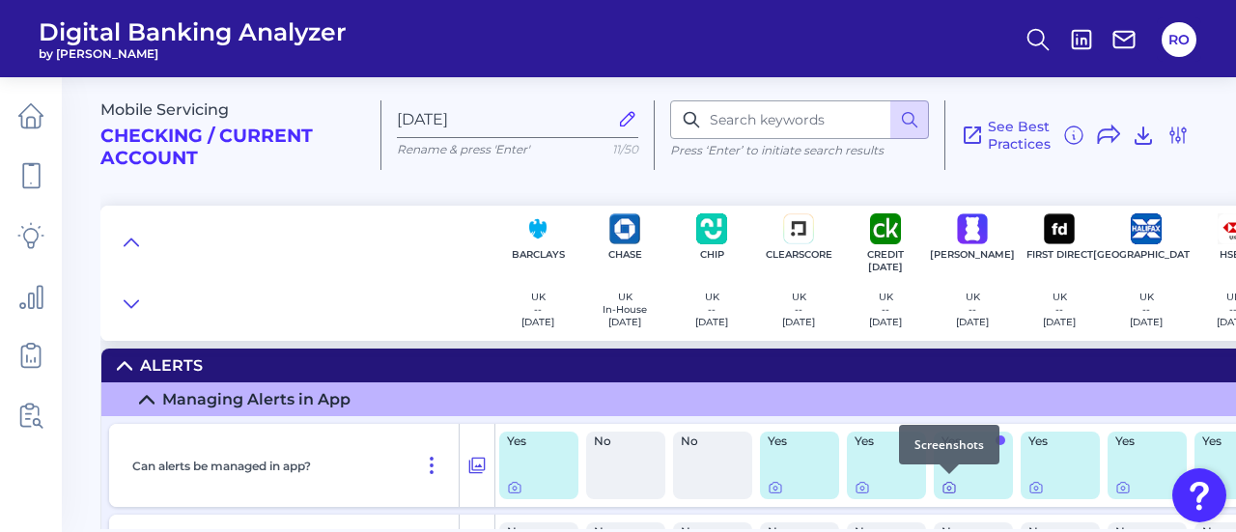
click at [949, 488] on icon at bounding box center [949, 489] width 4 height 4
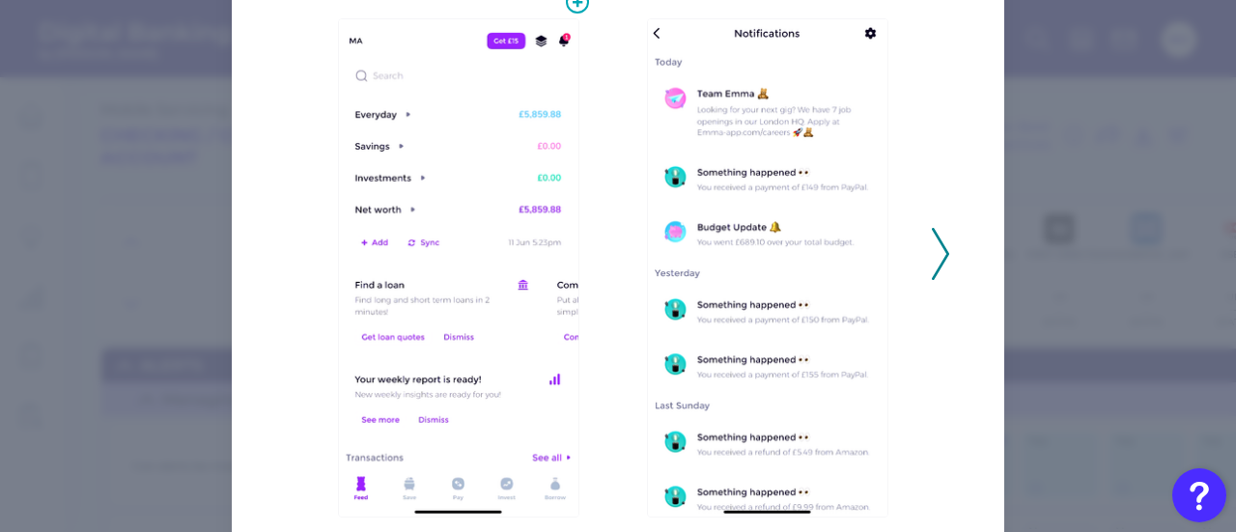
scroll to position [245, 0]
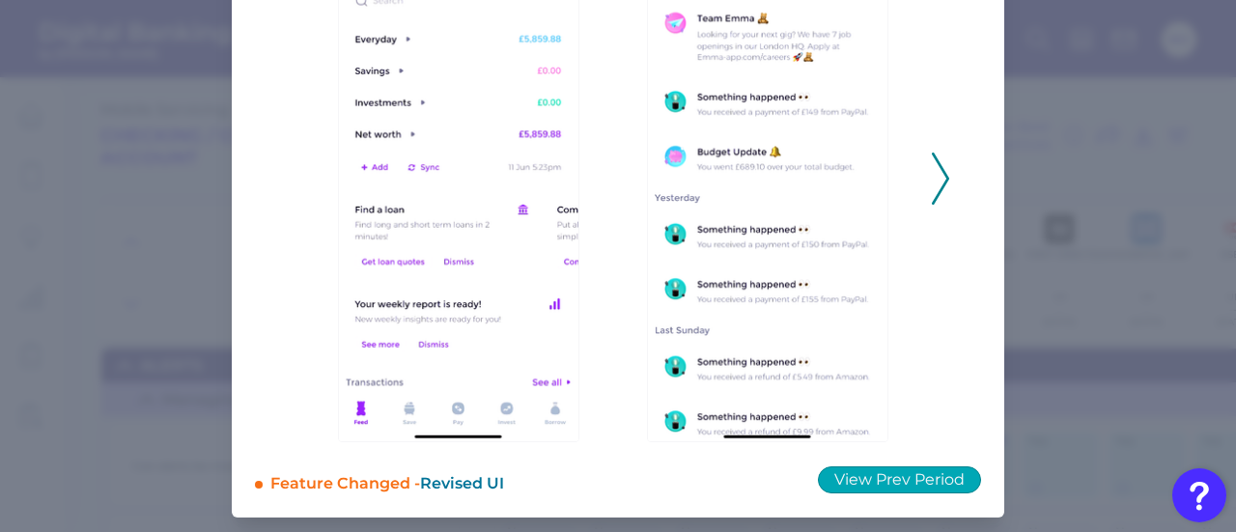
click at [900, 478] on button "View Prev Period" at bounding box center [899, 479] width 163 height 27
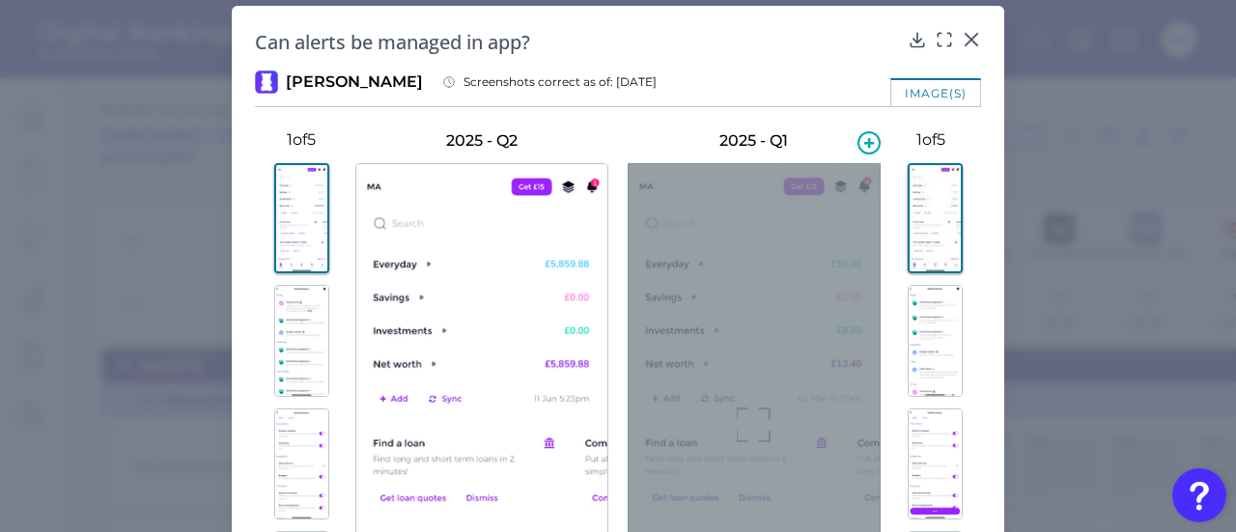
scroll to position [0, 0]
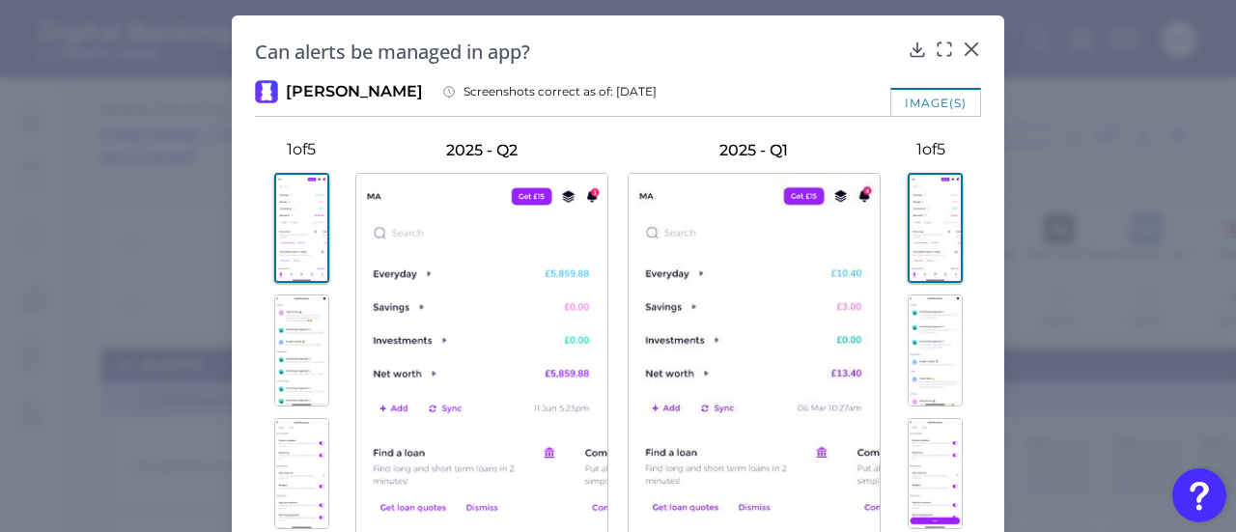
click at [959, 48] on div "Can alerts be managed in app?" at bounding box center [618, 52] width 726 height 26
click at [965, 52] on icon at bounding box center [971, 49] width 12 height 12
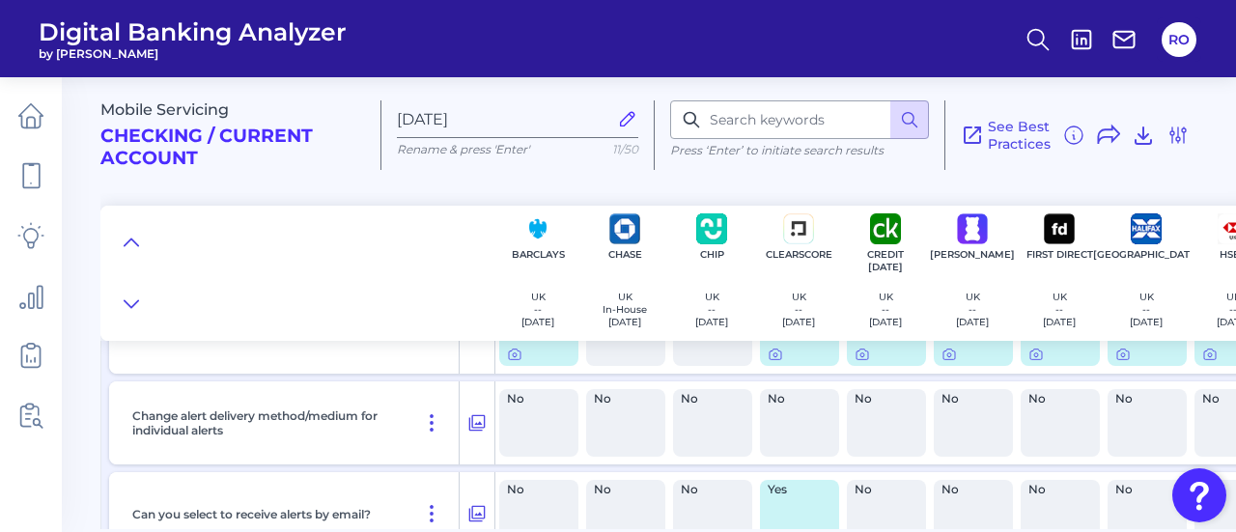
scroll to position [463, 0]
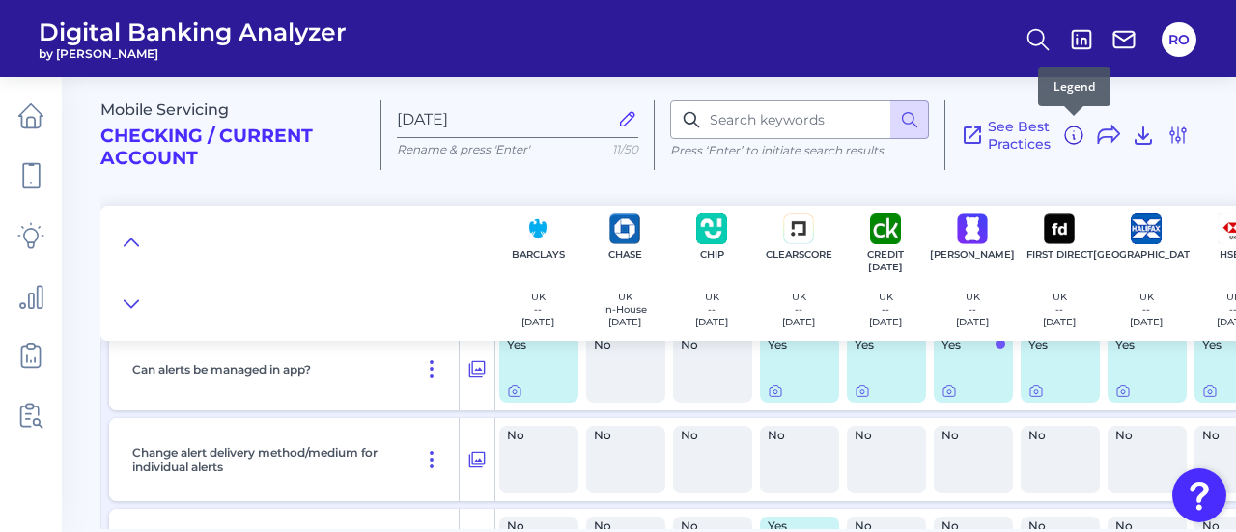
click at [1072, 131] on icon at bounding box center [1073, 135] width 23 height 23
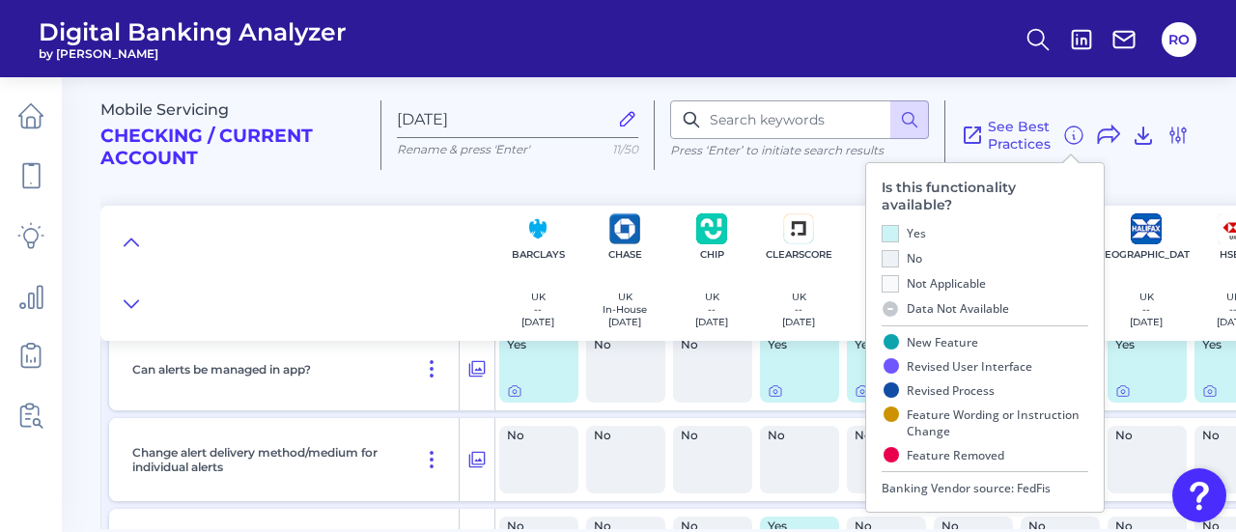
click at [355, 175] on div "Mobile Servicing Checking / Current Account Sep 26 2025 Rename & press 'Enter' …" at bounding box center [664, 127] width 1128 height 131
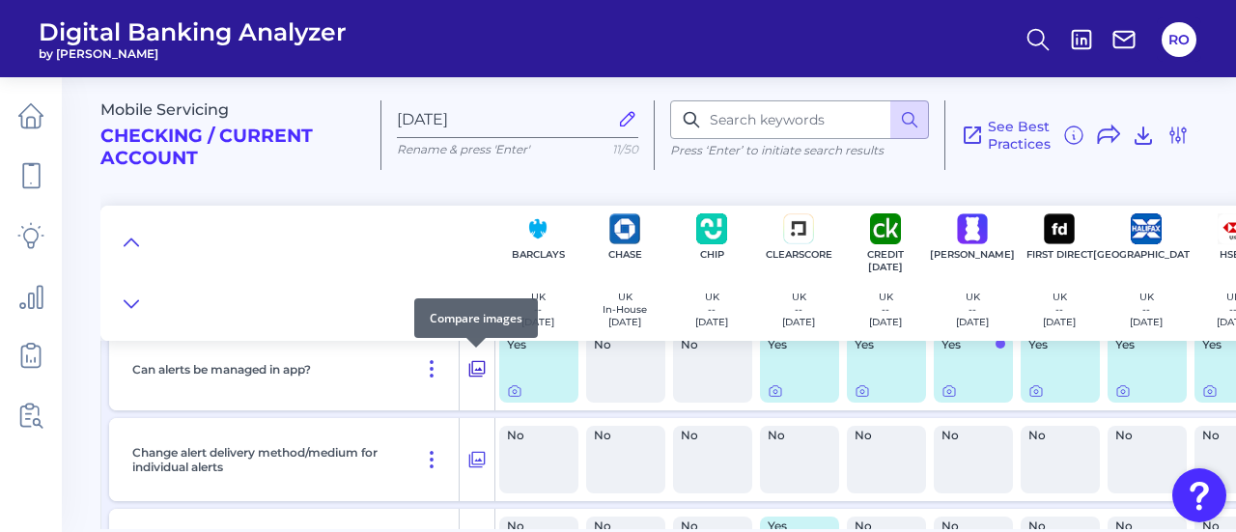
click at [475, 356] on div at bounding box center [475, 347] width 19 height 19
click at [475, 363] on icon at bounding box center [476, 368] width 19 height 23
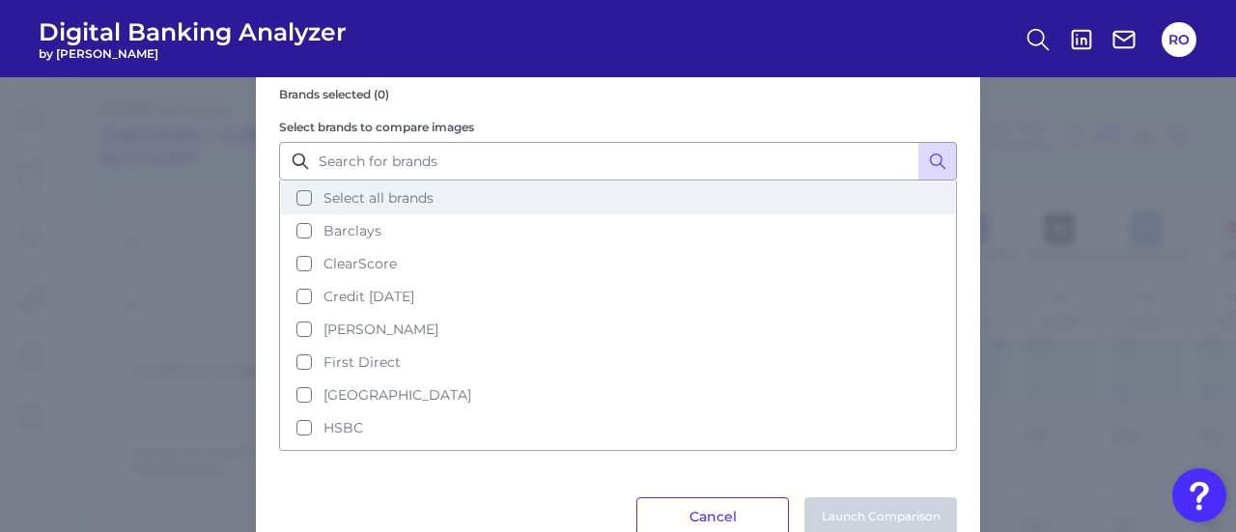
click at [419, 199] on span "Select all brands" at bounding box center [378, 197] width 110 height 17
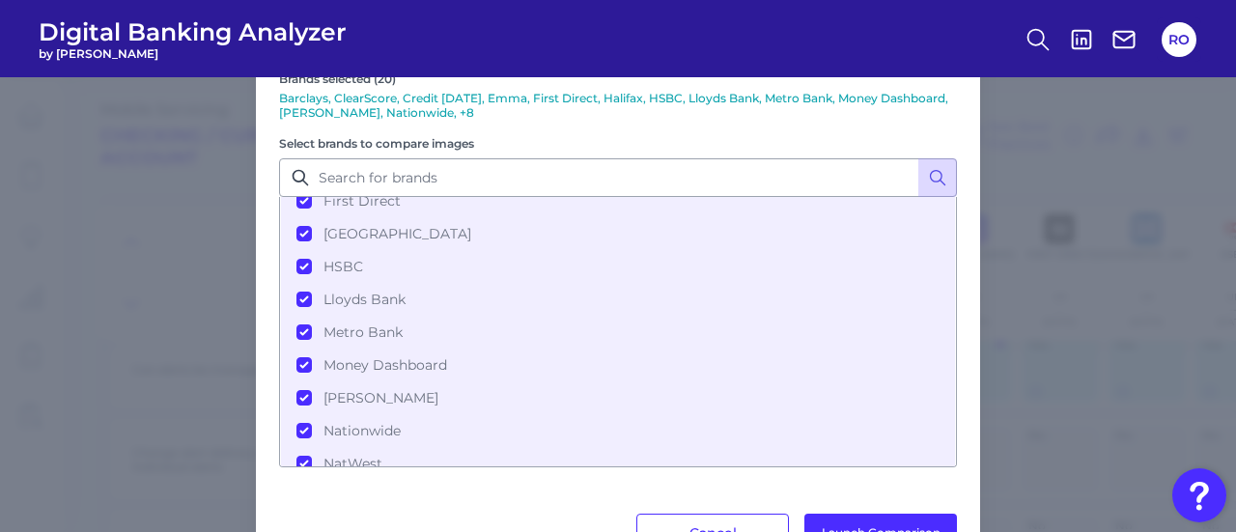
scroll to position [193, 0]
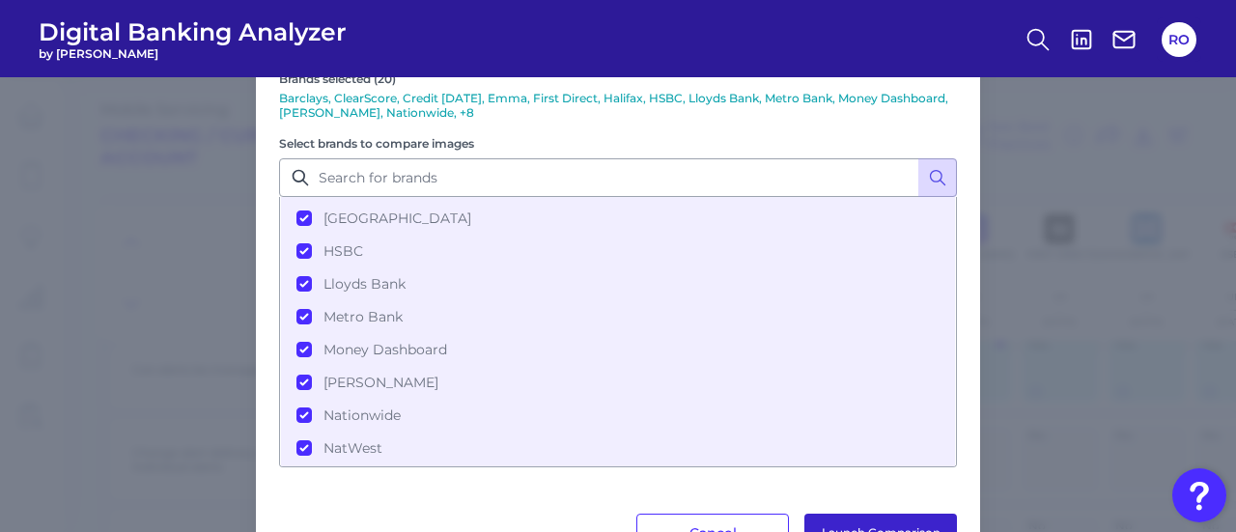
click at [879, 523] on button "Launch Comparison" at bounding box center [880, 533] width 153 height 39
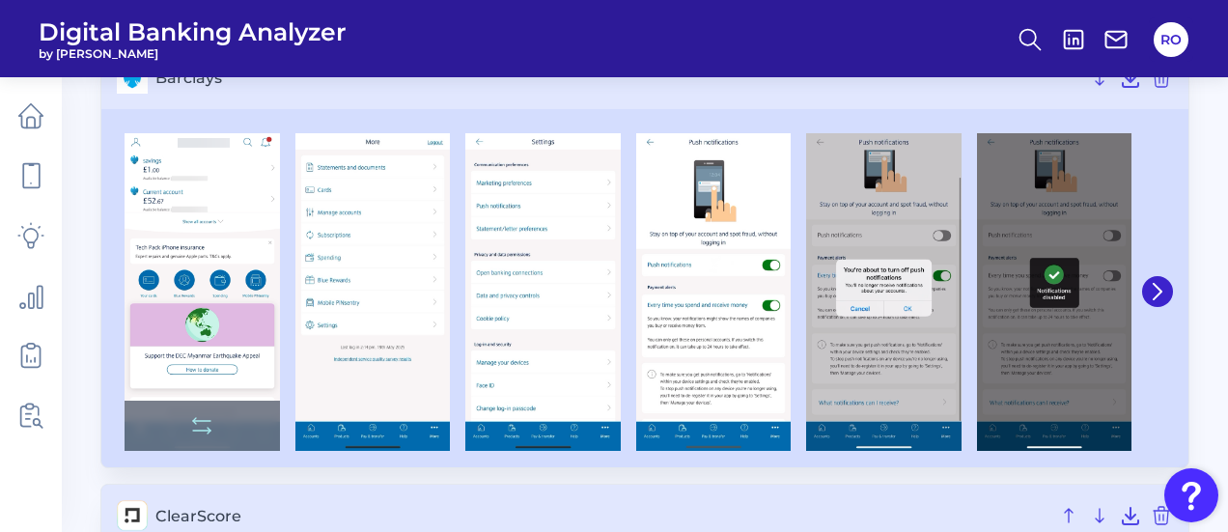
scroll to position [193, 0]
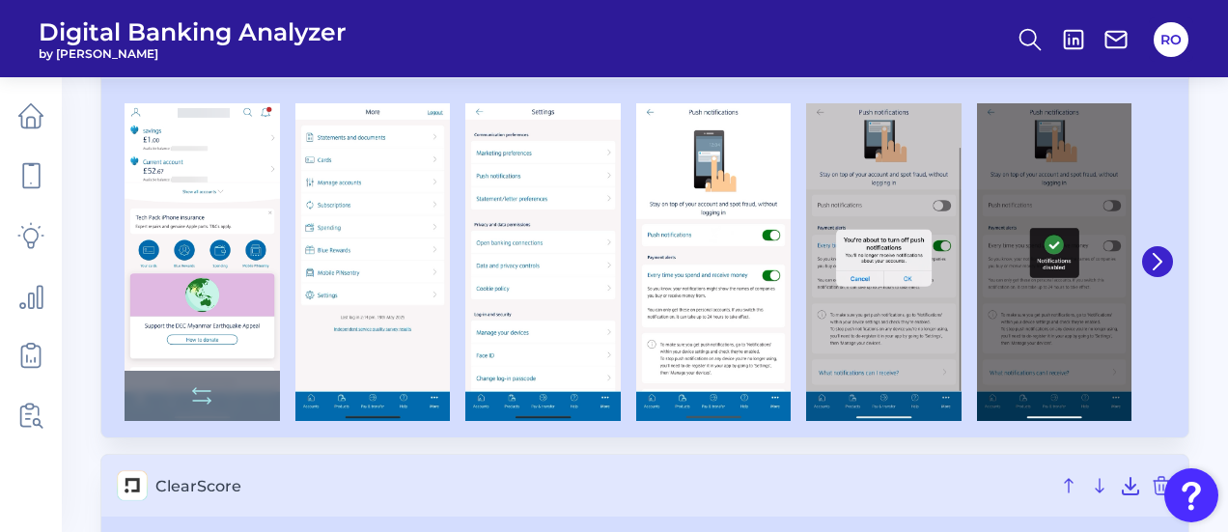
click at [186, 210] on img at bounding box center [202, 262] width 155 height 319
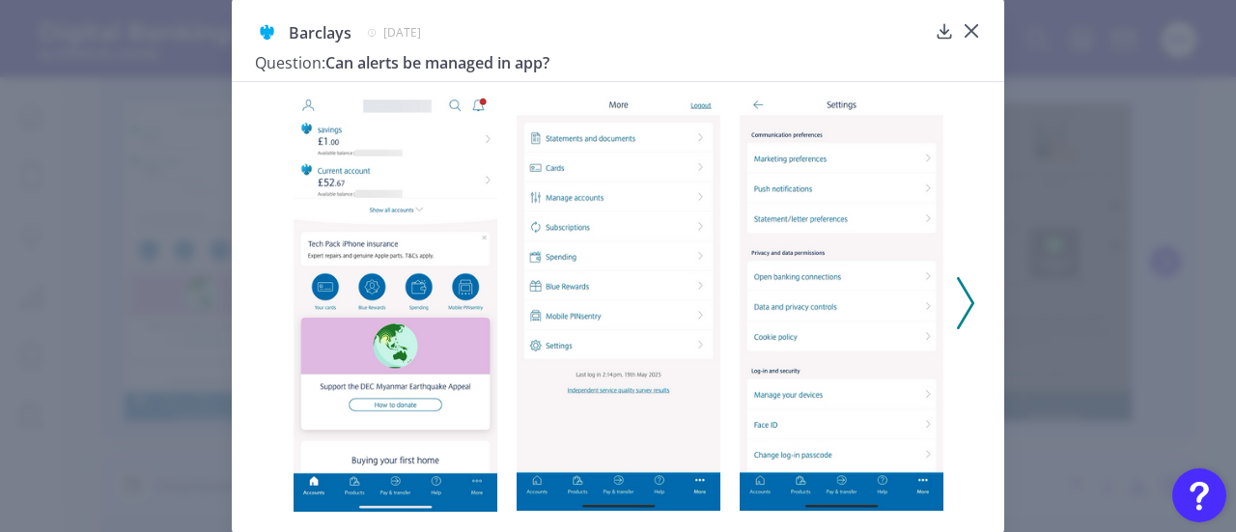
click at [968, 305] on polyline at bounding box center [965, 302] width 14 height 49
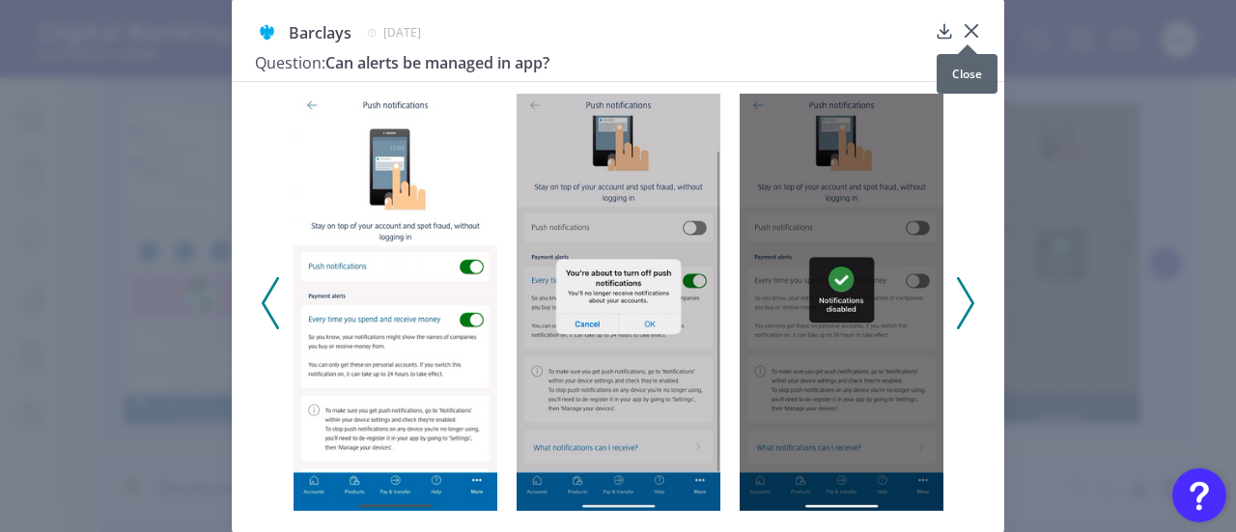
click at [962, 30] on icon at bounding box center [971, 30] width 19 height 19
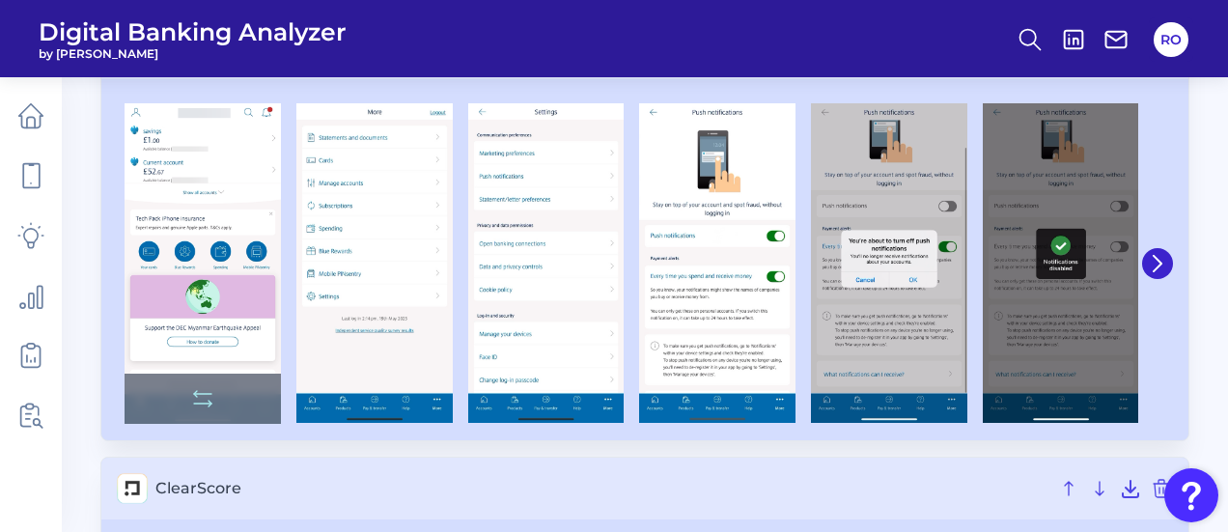
scroll to position [386, 0]
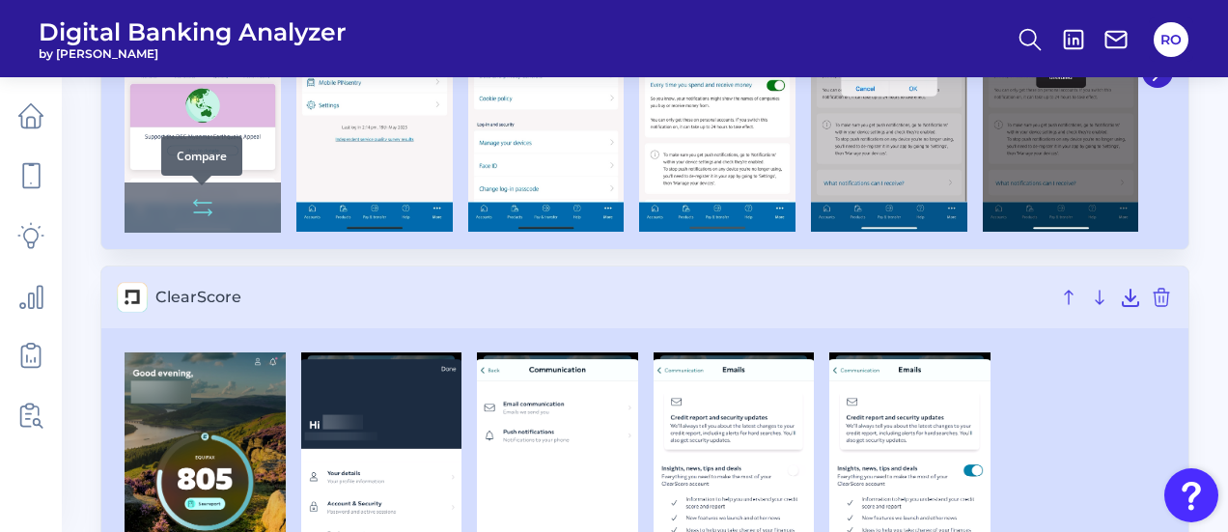
click at [214, 206] on button at bounding box center [202, 207] width 39 height 31
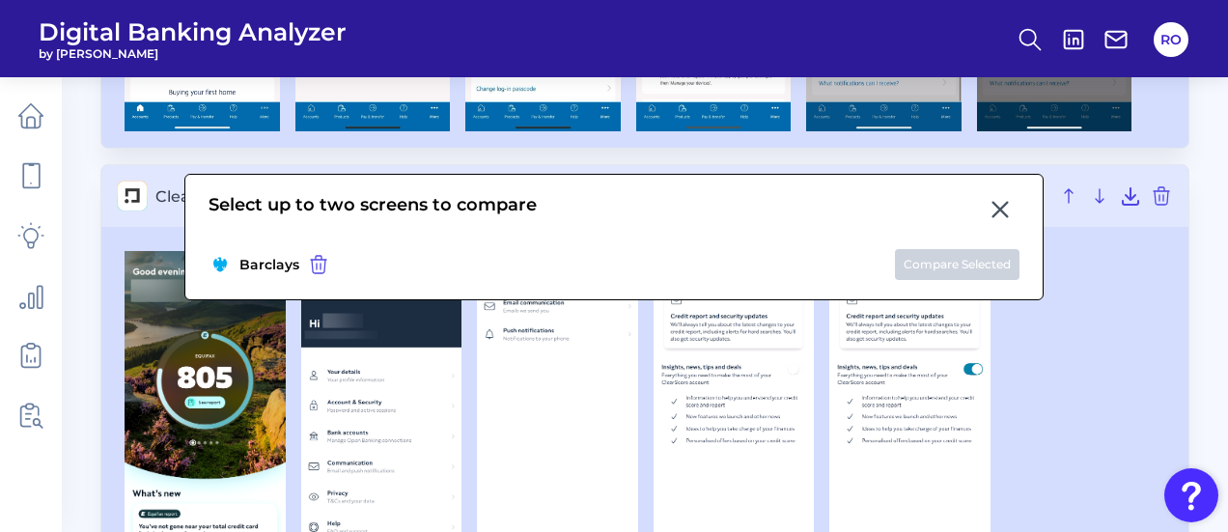
scroll to position [674, 0]
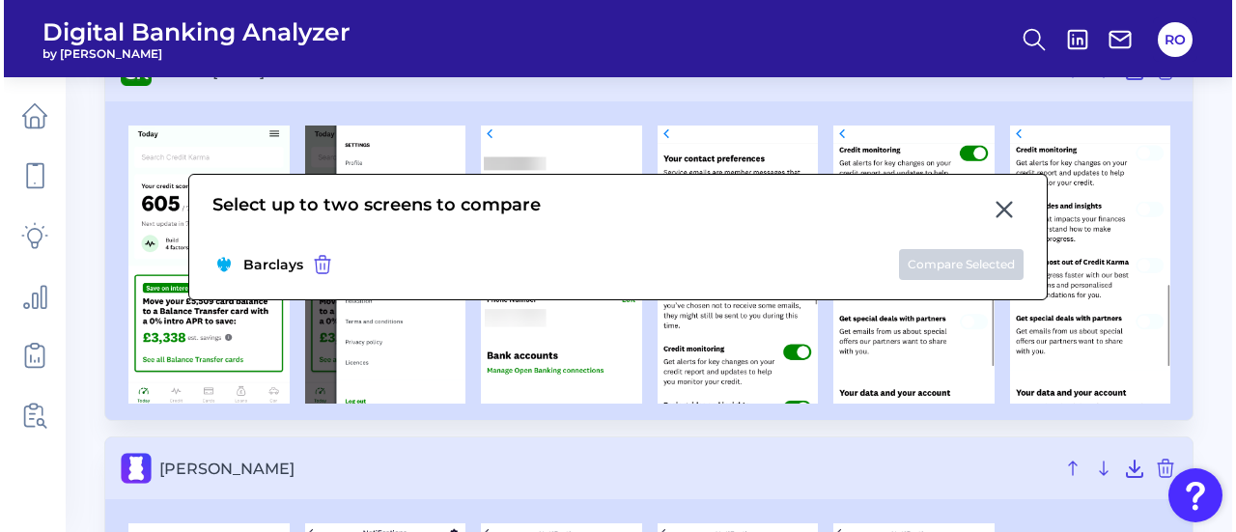
scroll to position [1060, 0]
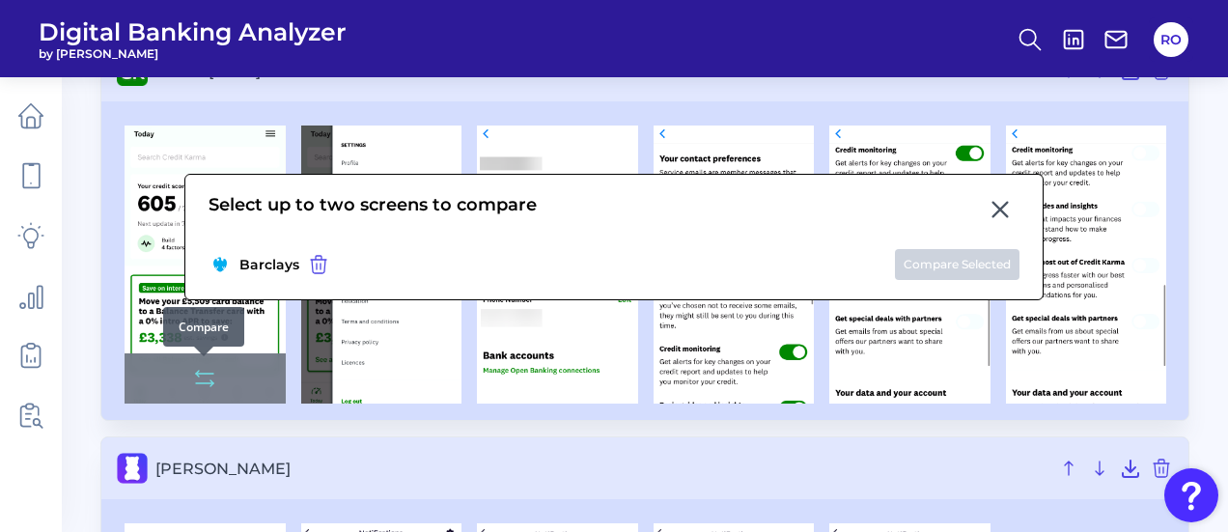
click at [209, 372] on icon at bounding box center [204, 378] width 23 height 23
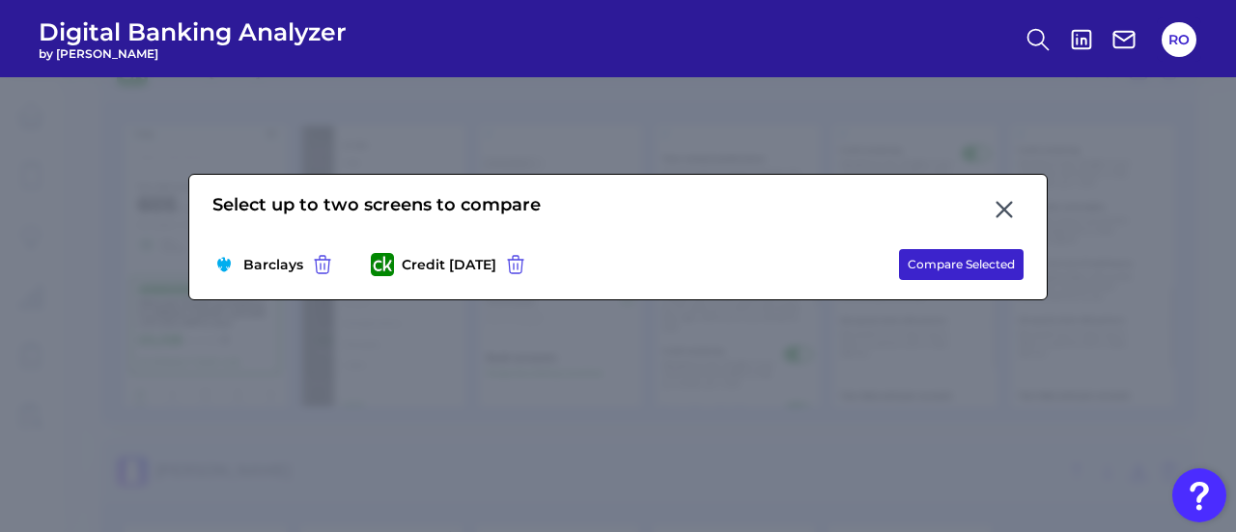
click at [950, 267] on button "Compare Selected" at bounding box center [961, 264] width 125 height 31
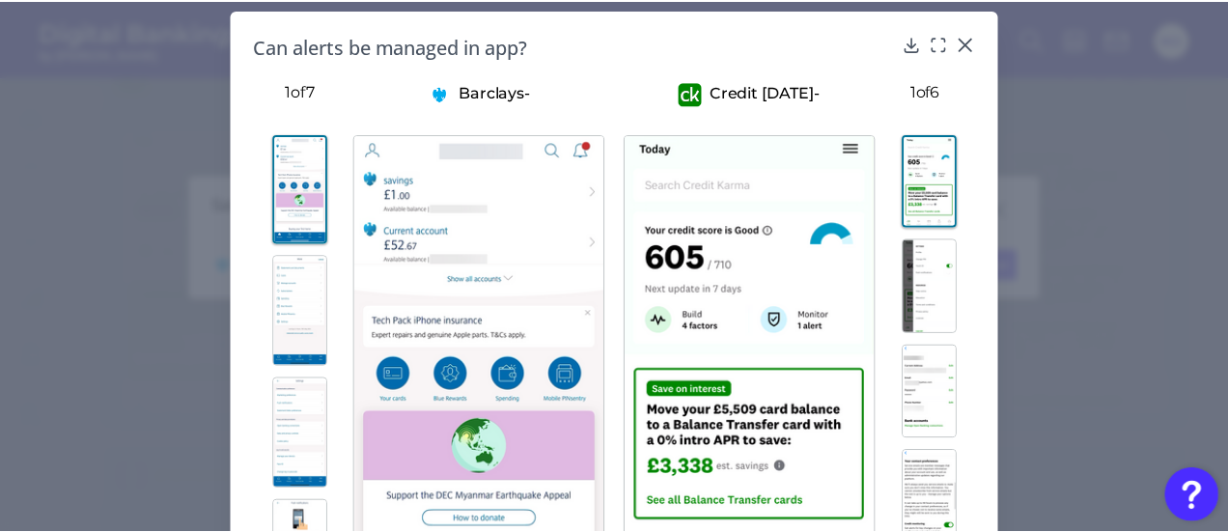
scroll to position [0, 0]
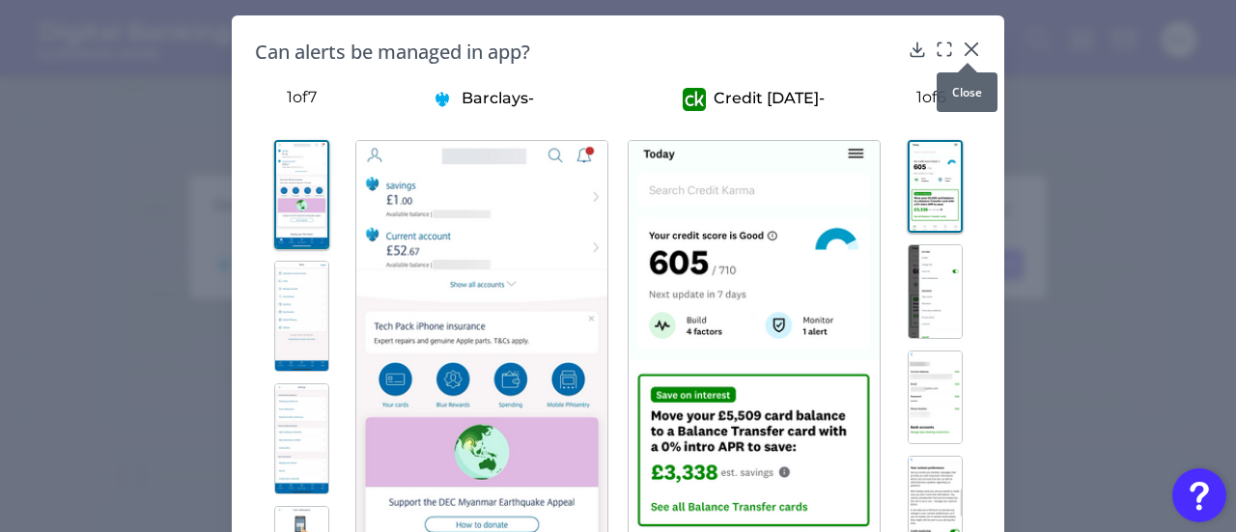
click at [970, 53] on div at bounding box center [967, 62] width 19 height 19
click at [967, 49] on icon at bounding box center [971, 49] width 12 height 12
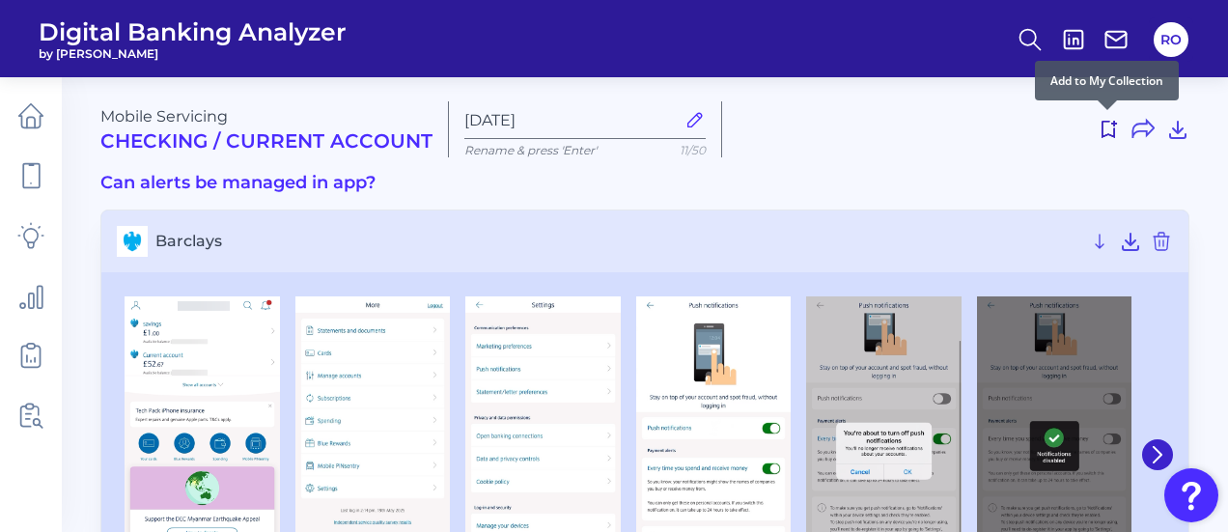
click at [1109, 130] on icon at bounding box center [1108, 129] width 23 height 23
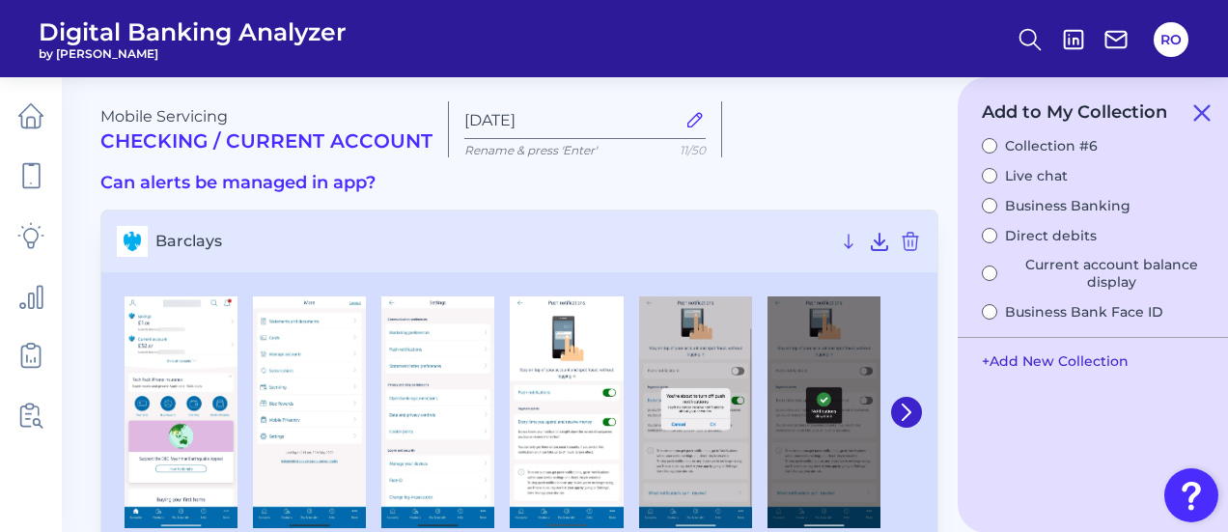
click at [1049, 364] on button "+ Add New Collection" at bounding box center [1055, 361] width 166 height 37
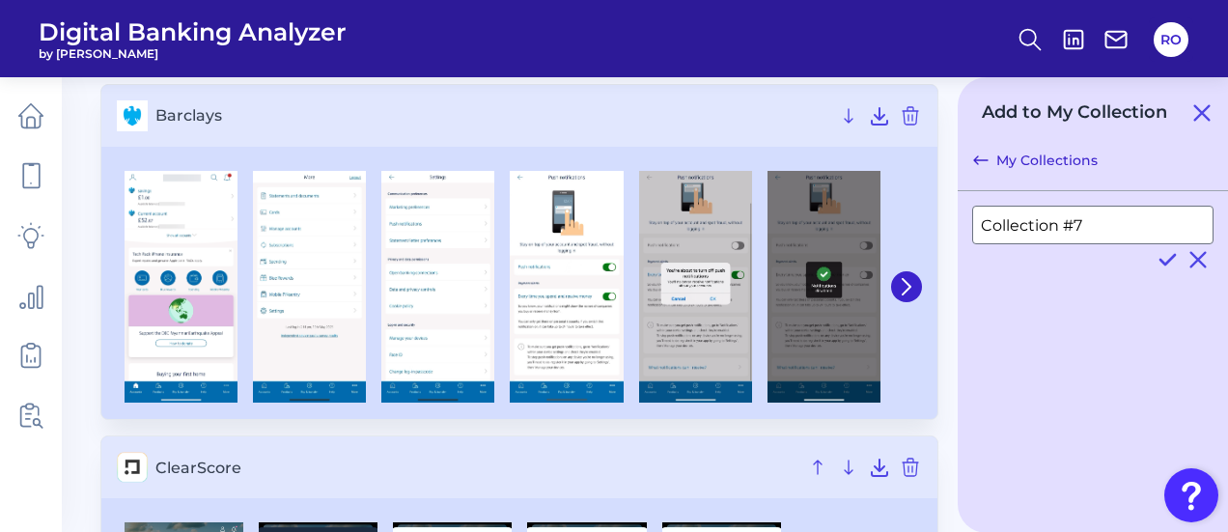
scroll to position [193, 0]
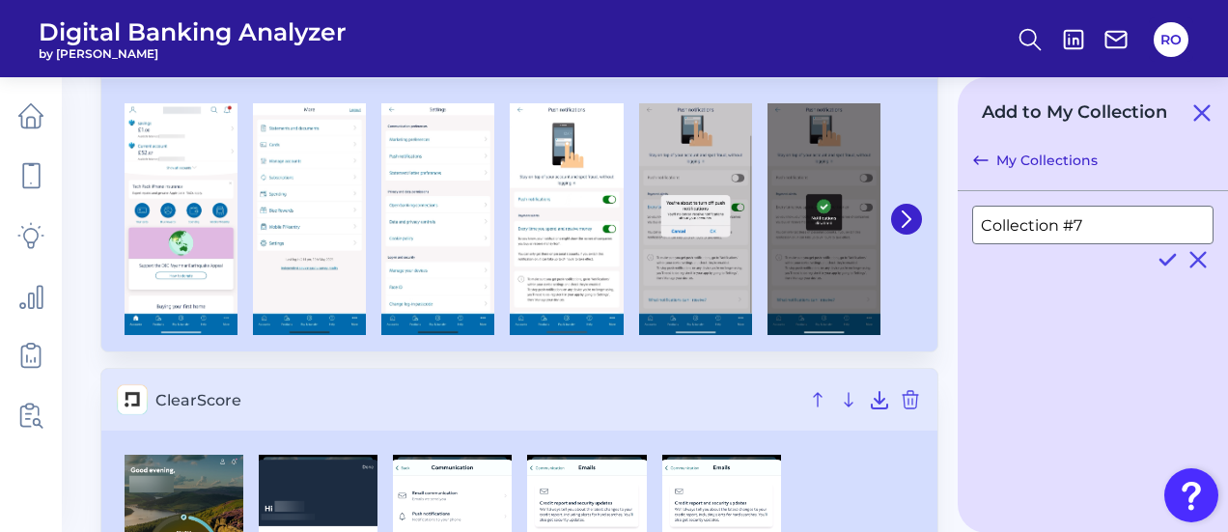
click at [293, 293] on img at bounding box center [309, 219] width 113 height 232
click at [1176, 259] on icon at bounding box center [1167, 259] width 23 height 23
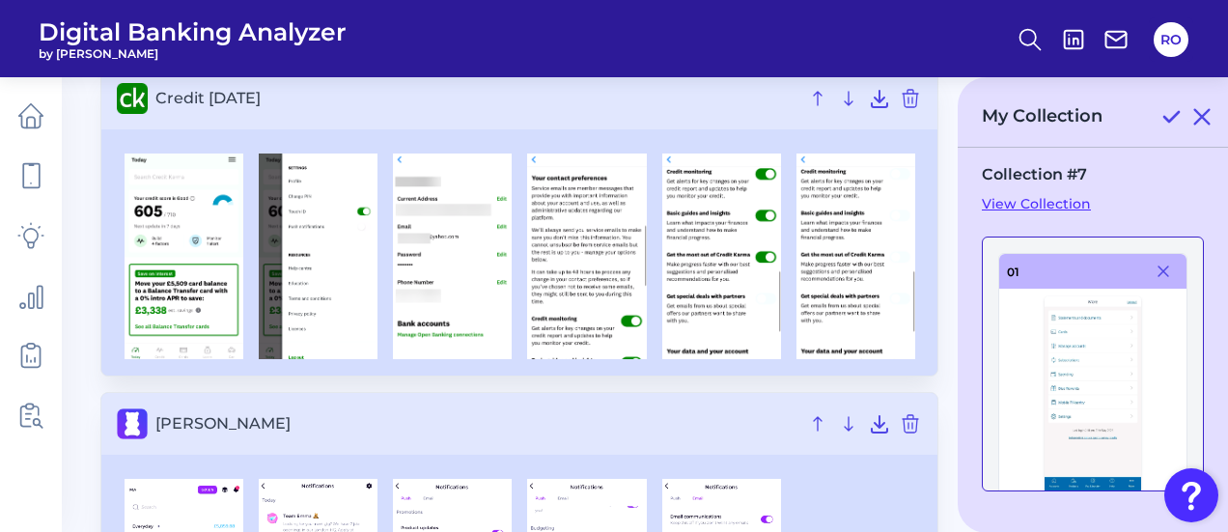
scroll to position [869, 0]
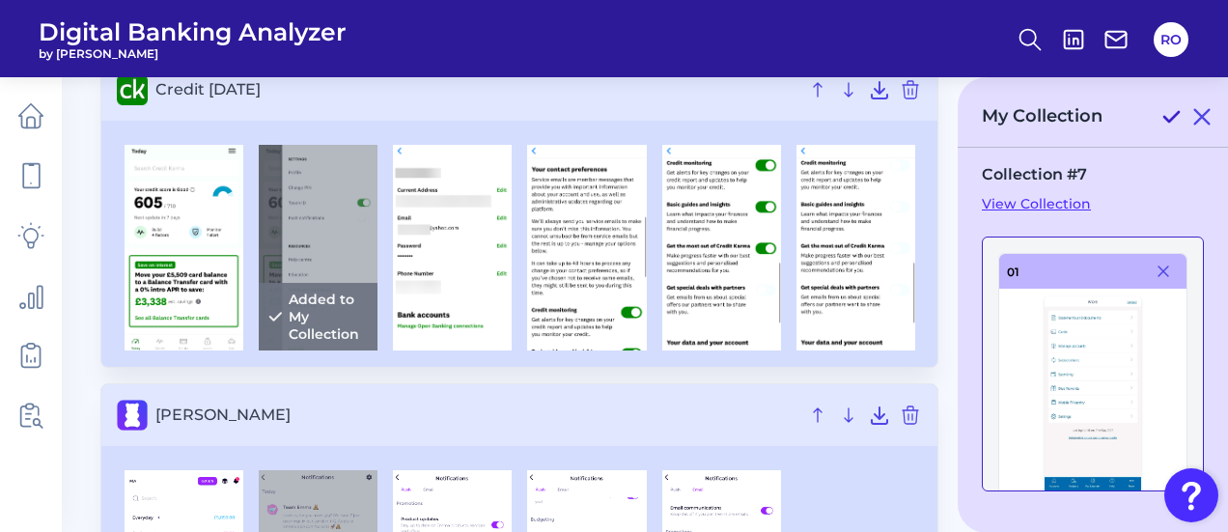
click at [1172, 112] on icon at bounding box center [1170, 116] width 23 height 23
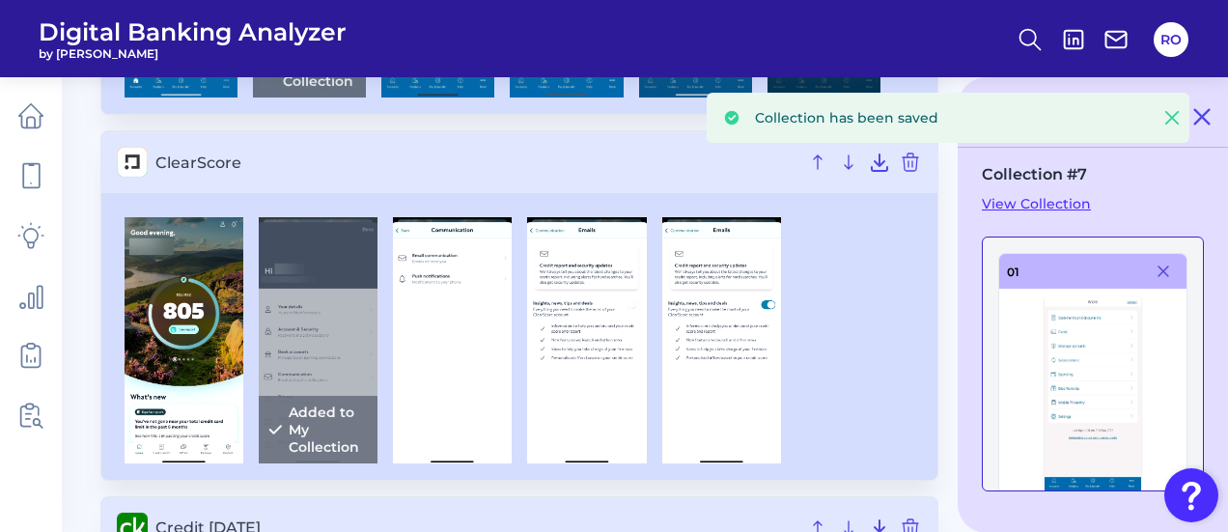
scroll to position [290, 0]
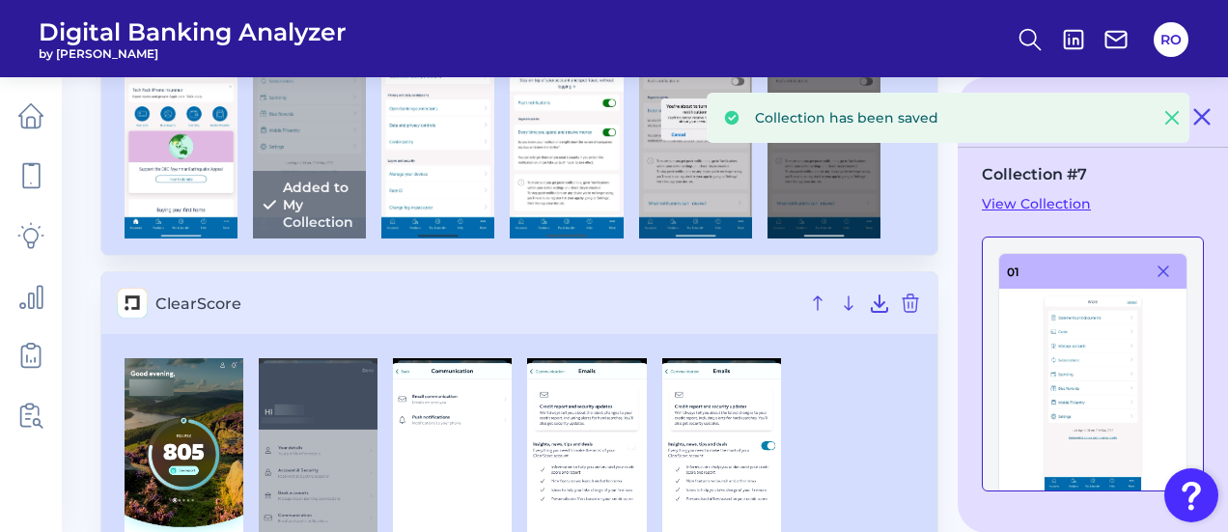
click at [1031, 200] on link "View Collection" at bounding box center [1093, 203] width 222 height 17
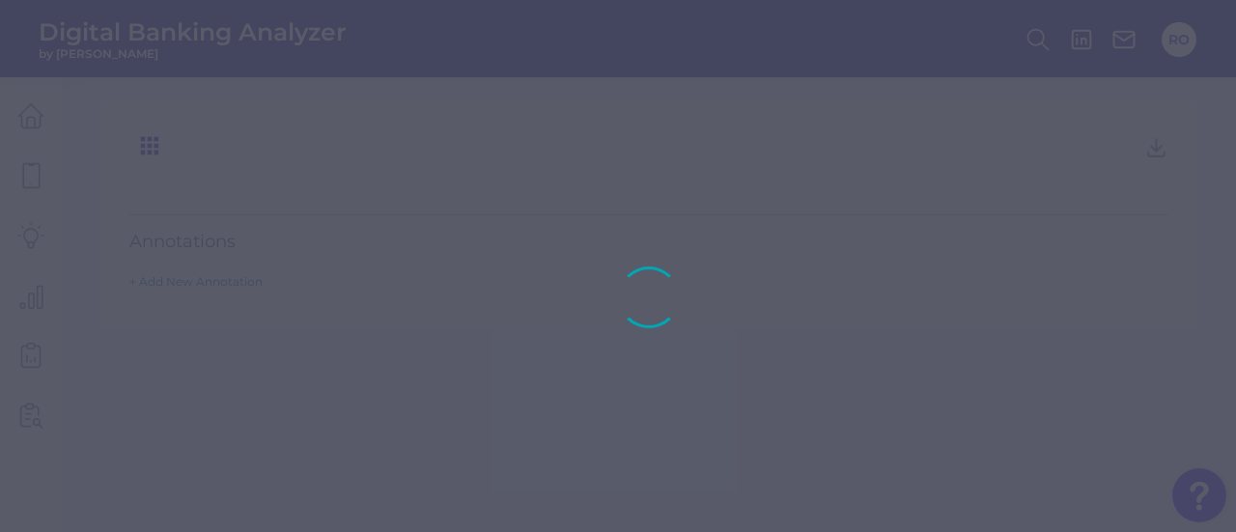
type input "Collection #7"
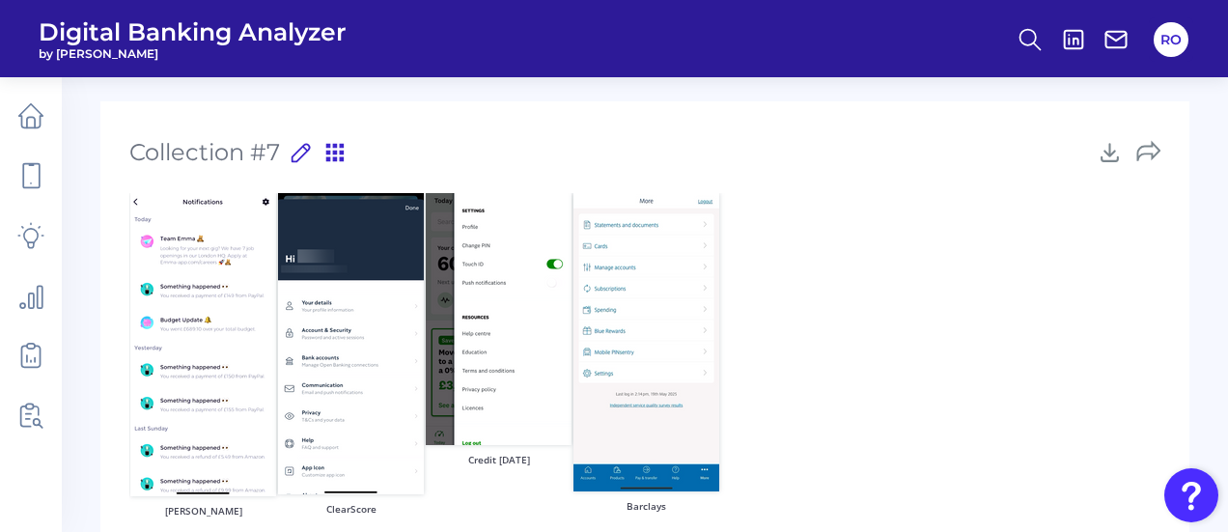
scroll to position [178, 0]
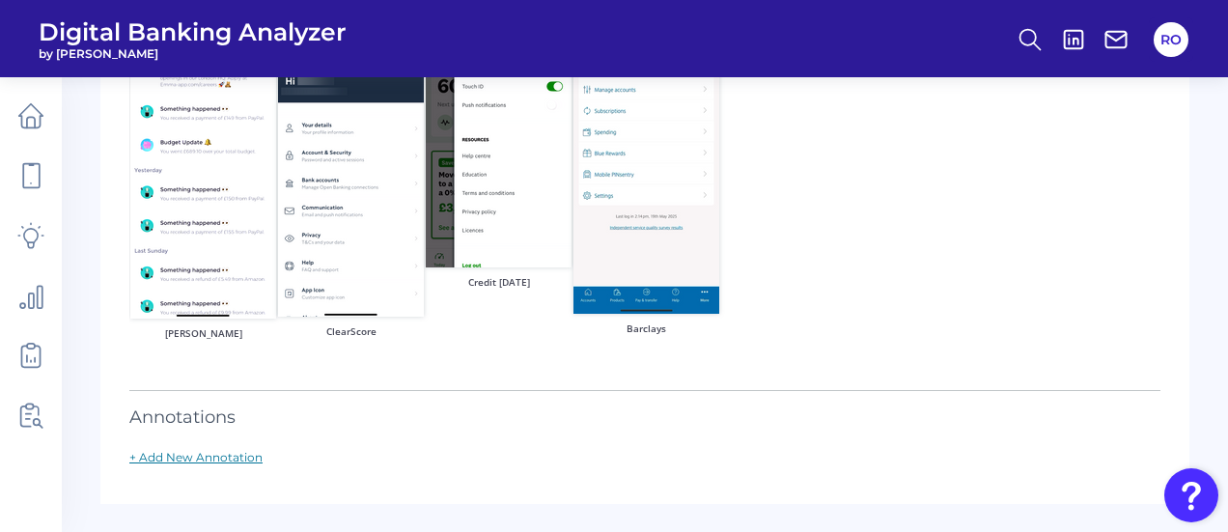
click at [223, 458] on link "+ Add New Annotation" at bounding box center [195, 457] width 133 height 14
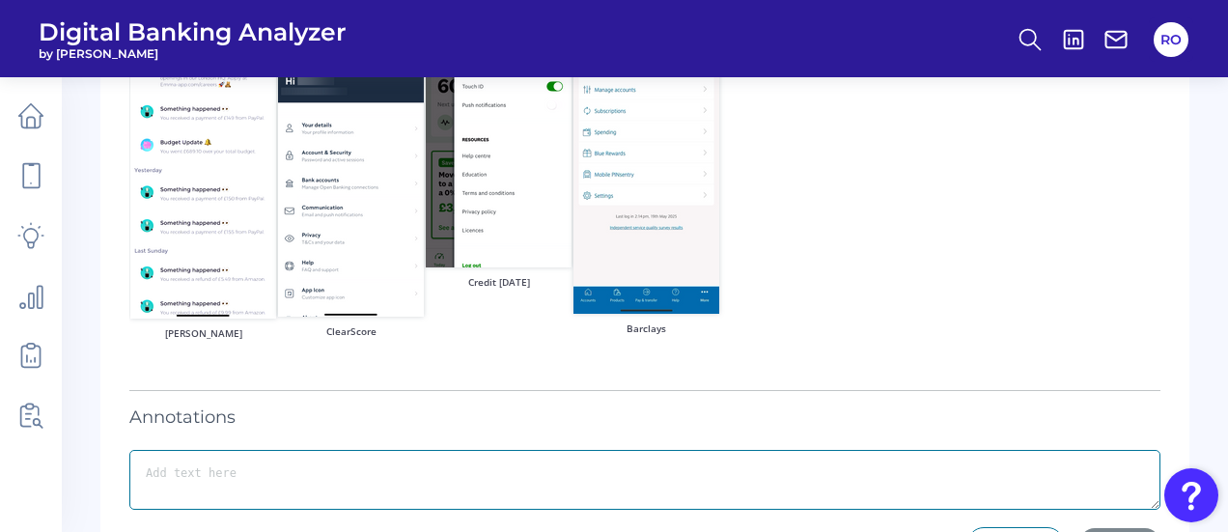
click at [380, 476] on textarea at bounding box center [644, 480] width 1031 height 60
type textarea "-"
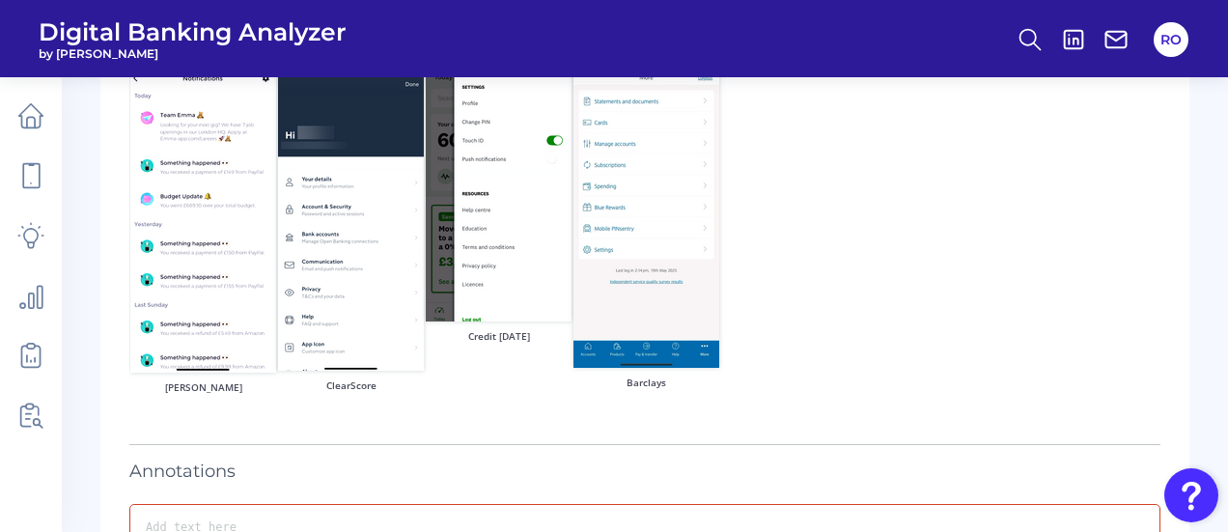
scroll to position [0, 0]
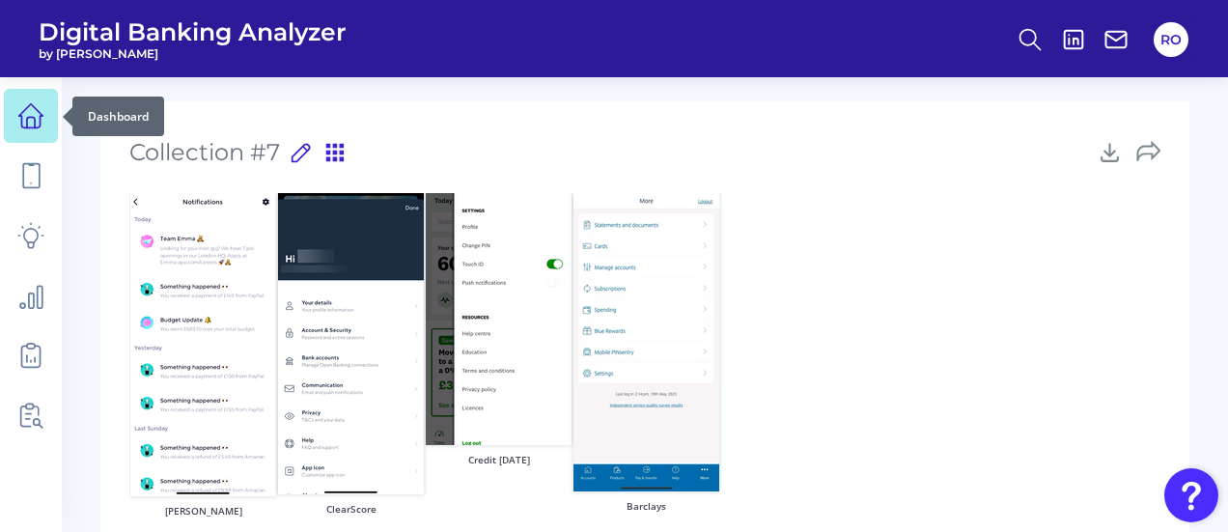
click at [15, 104] on link at bounding box center [31, 116] width 54 height 54
